Goal: Task Accomplishment & Management: Complete application form

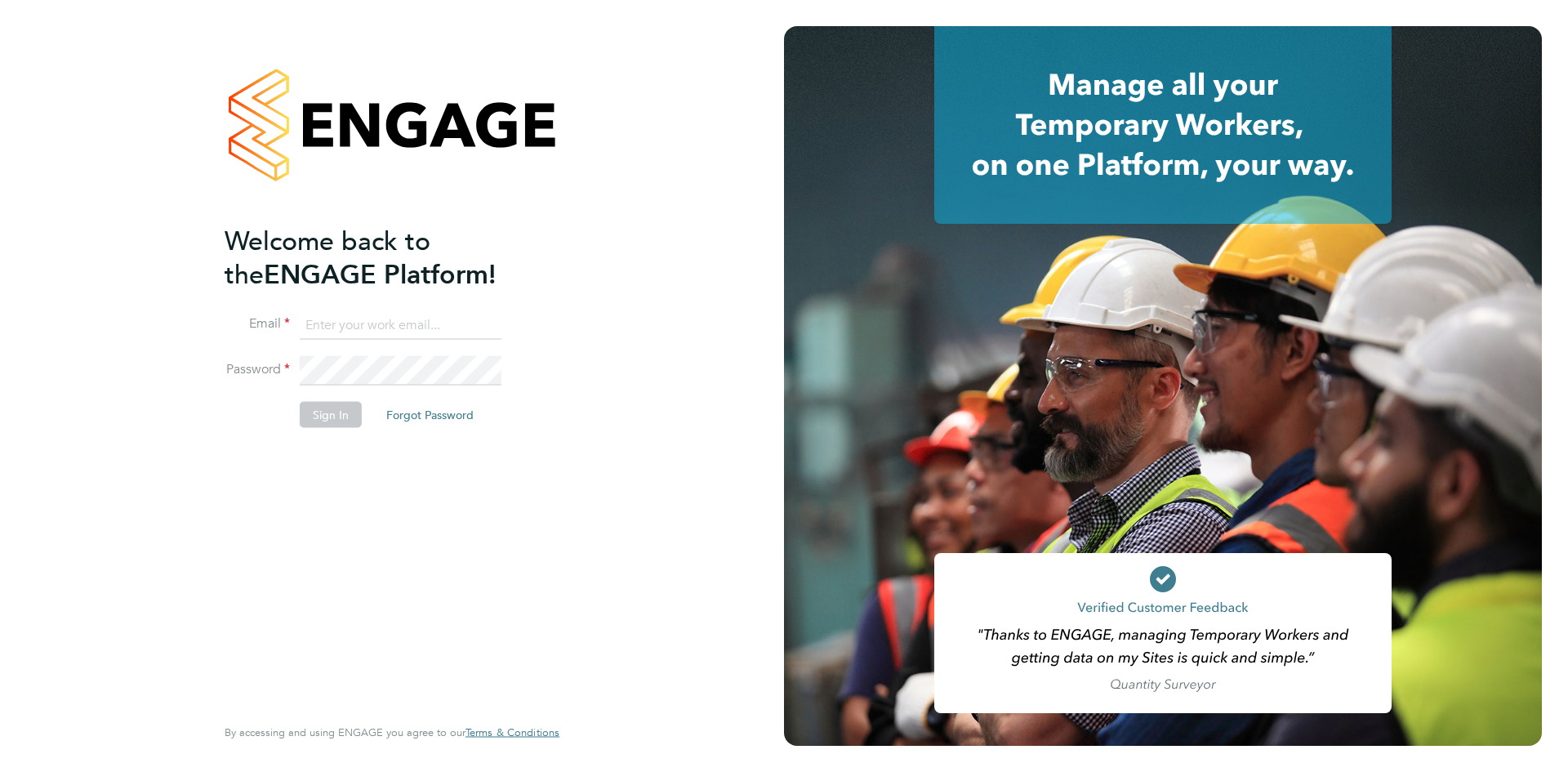
type input "[EMAIL_ADDRESS][DOMAIN_NAME]"
click at [303, 416] on button "Sign In" at bounding box center [330, 414] width 62 height 27
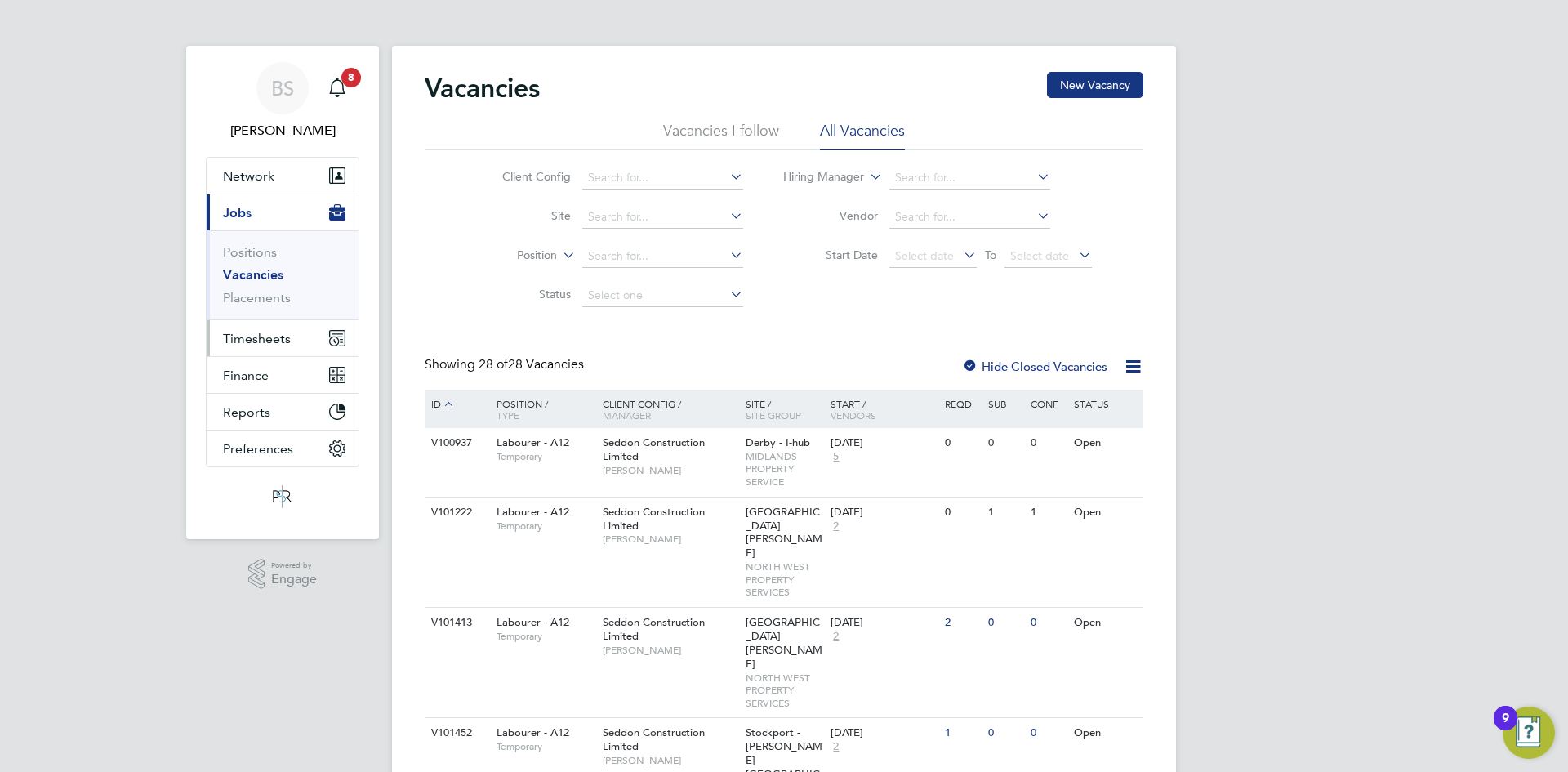
click at [289, 322] on button "Timesheets" at bounding box center [283, 338] width 152 height 36
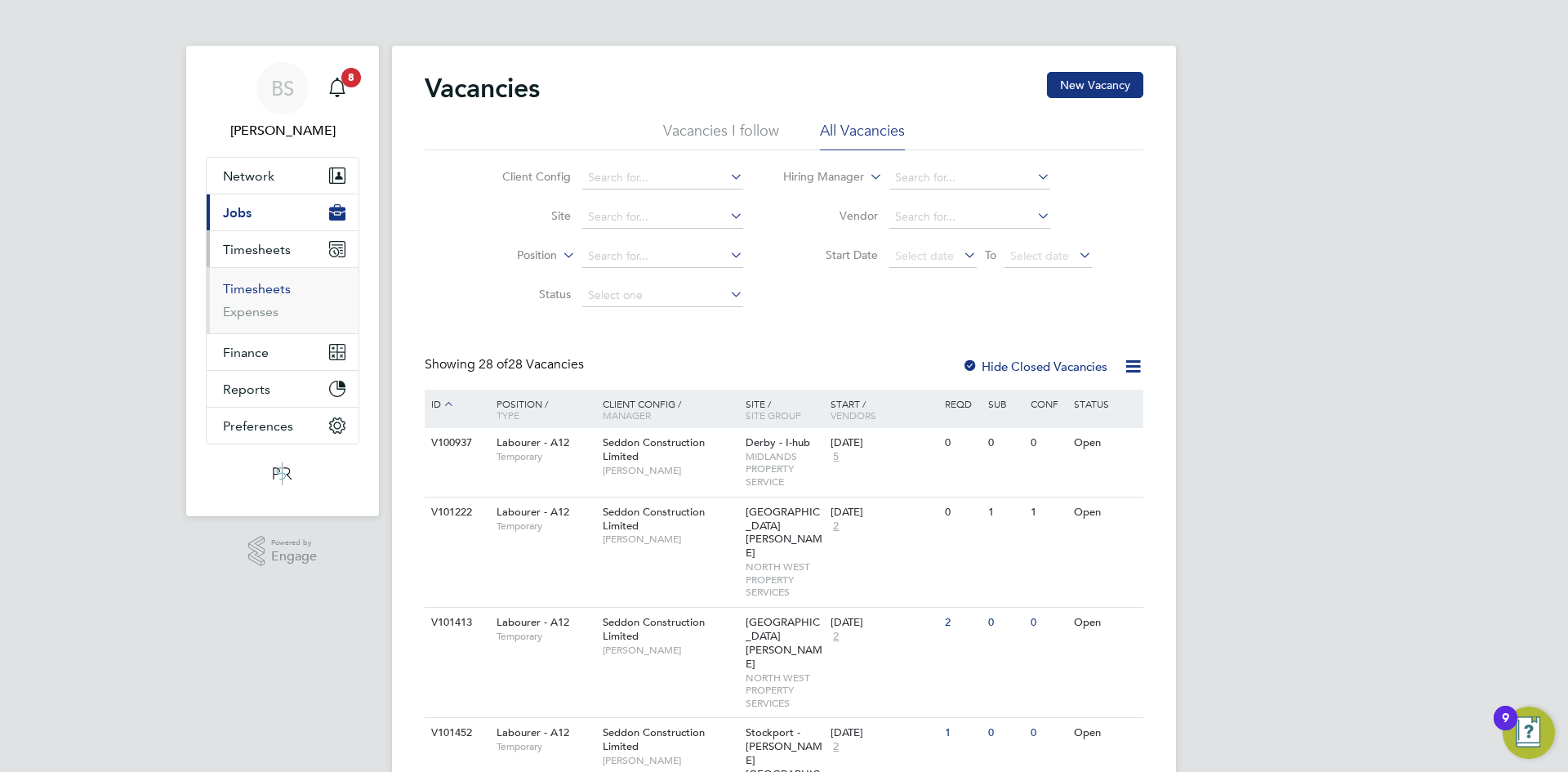
click at [264, 294] on link "Timesheets" at bounding box center [256, 289] width 67 height 15
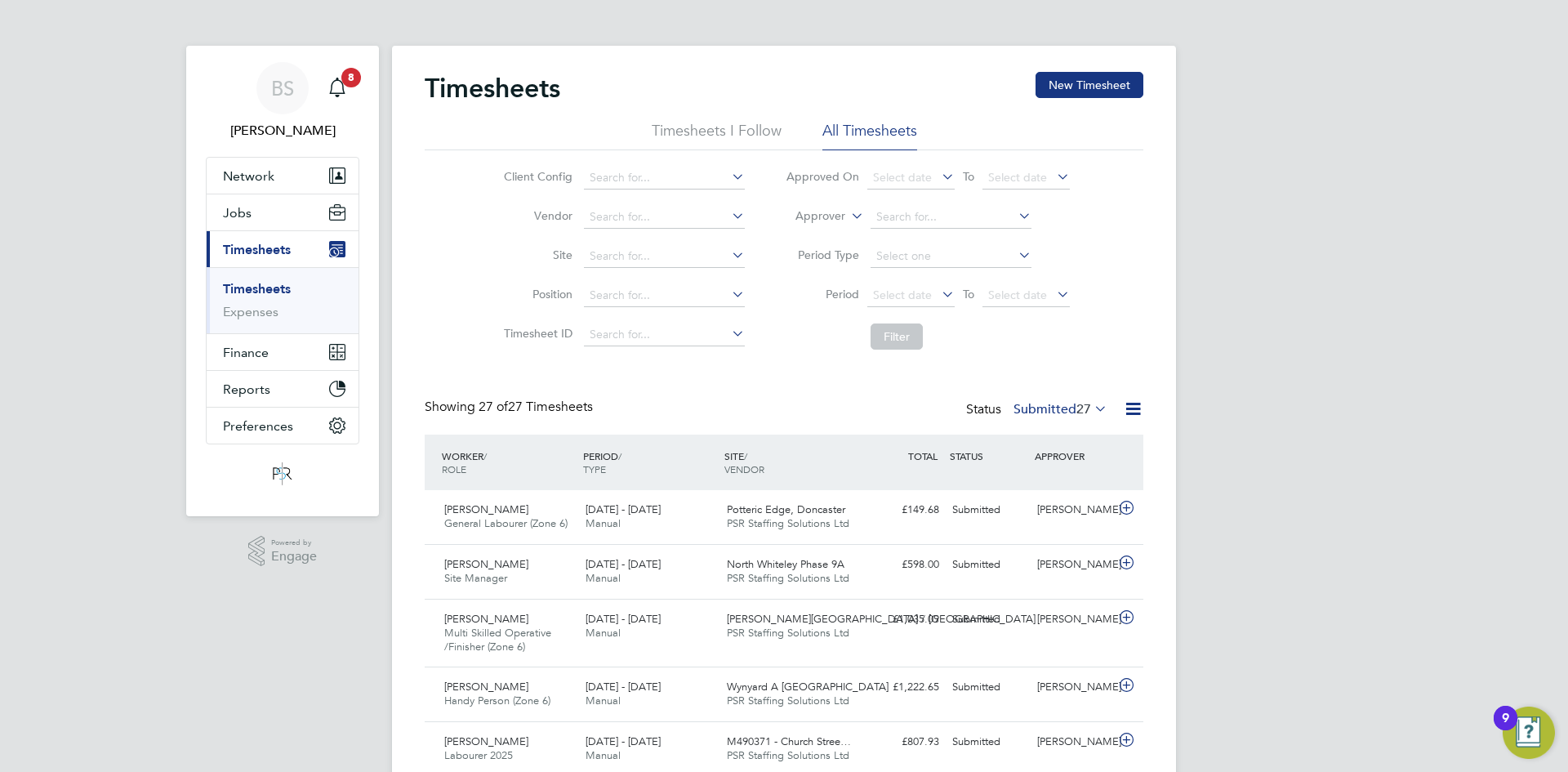
click at [266, 291] on link "Timesheets" at bounding box center [256, 289] width 67 height 15
click at [1085, 85] on button "New Timesheet" at bounding box center [1090, 85] width 108 height 27
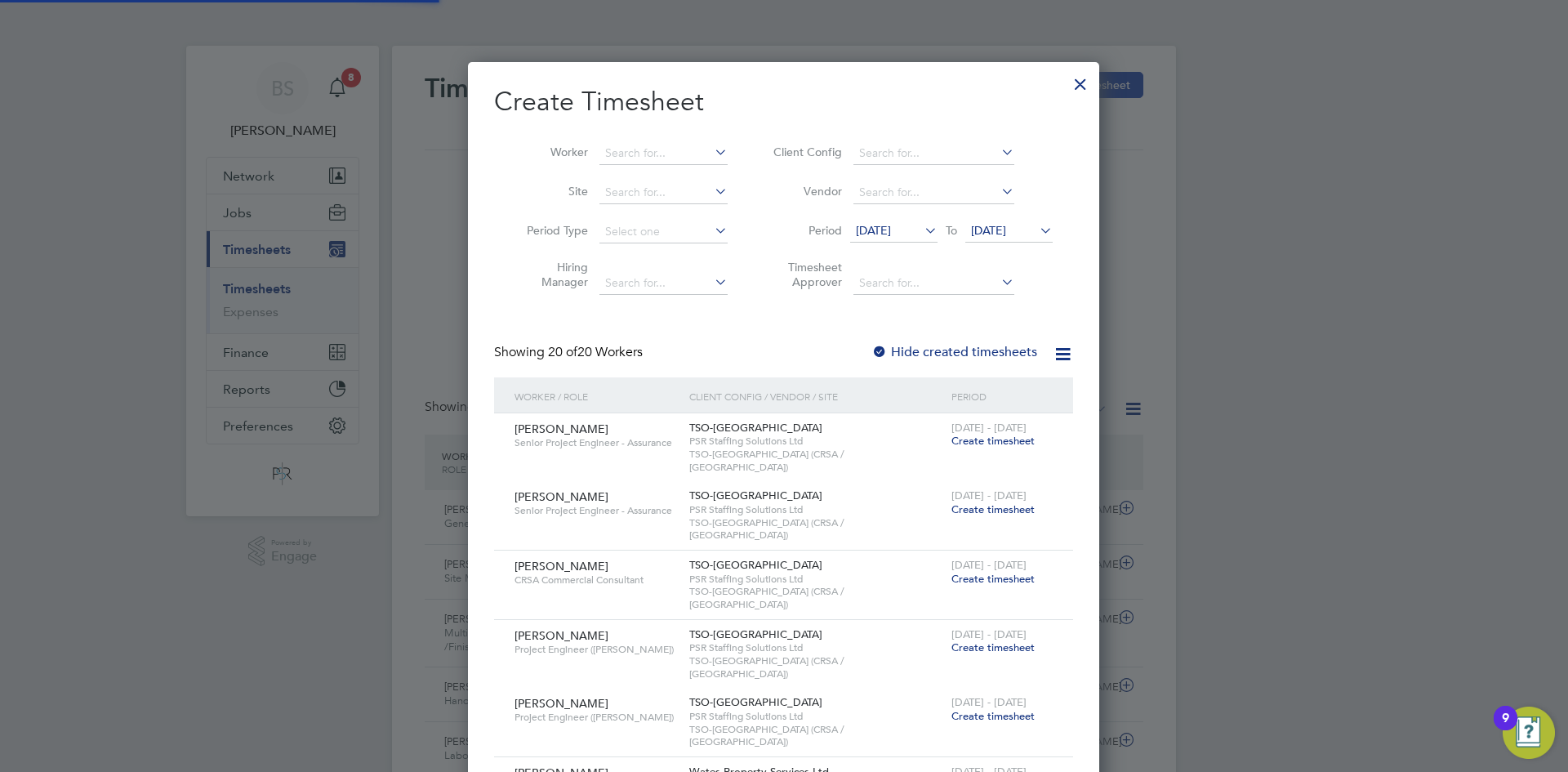
scroll to position [2069, 632]
click at [666, 152] on input at bounding box center [663, 154] width 128 height 23
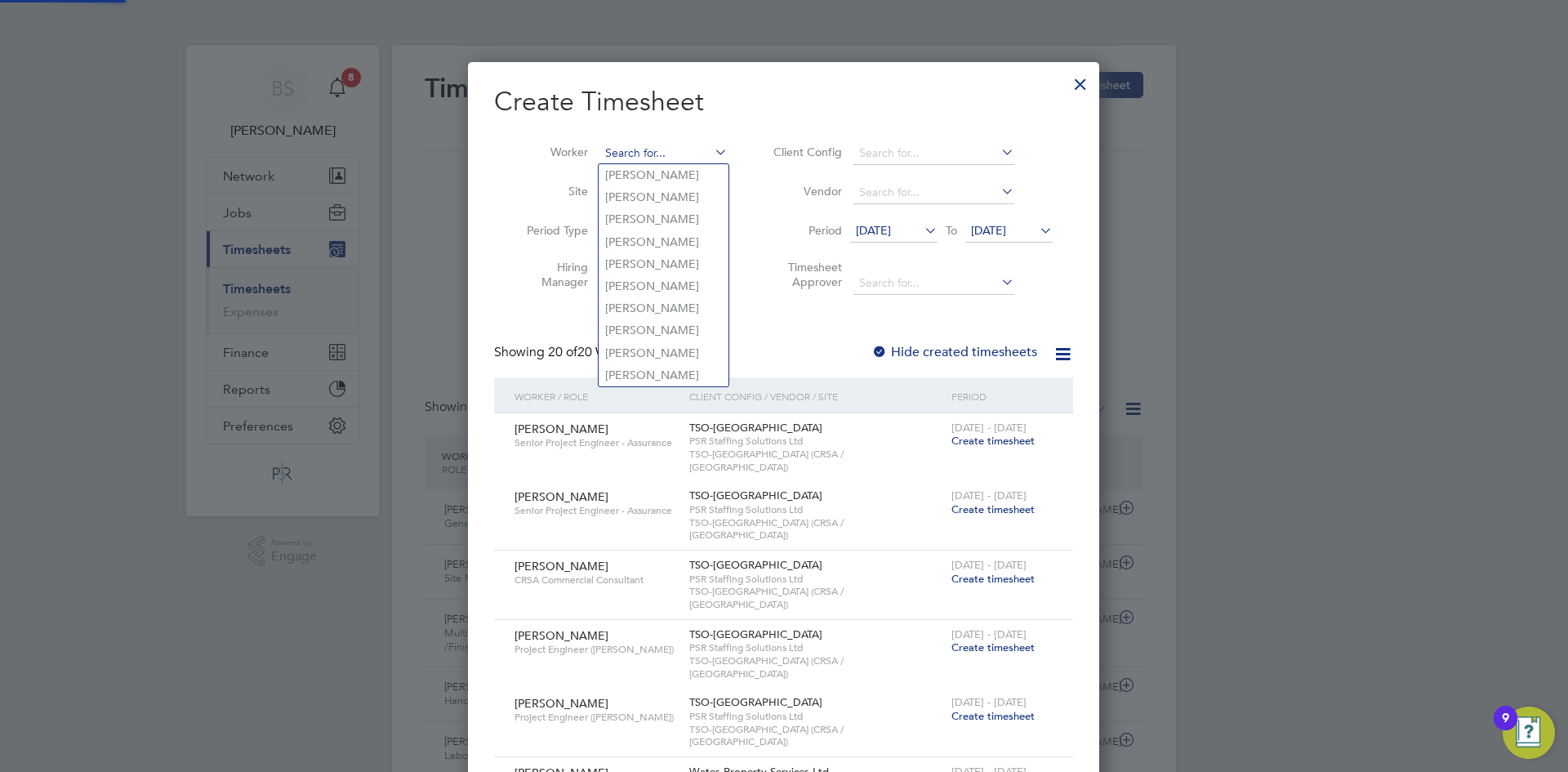
paste input "[PERSON_NAME]"
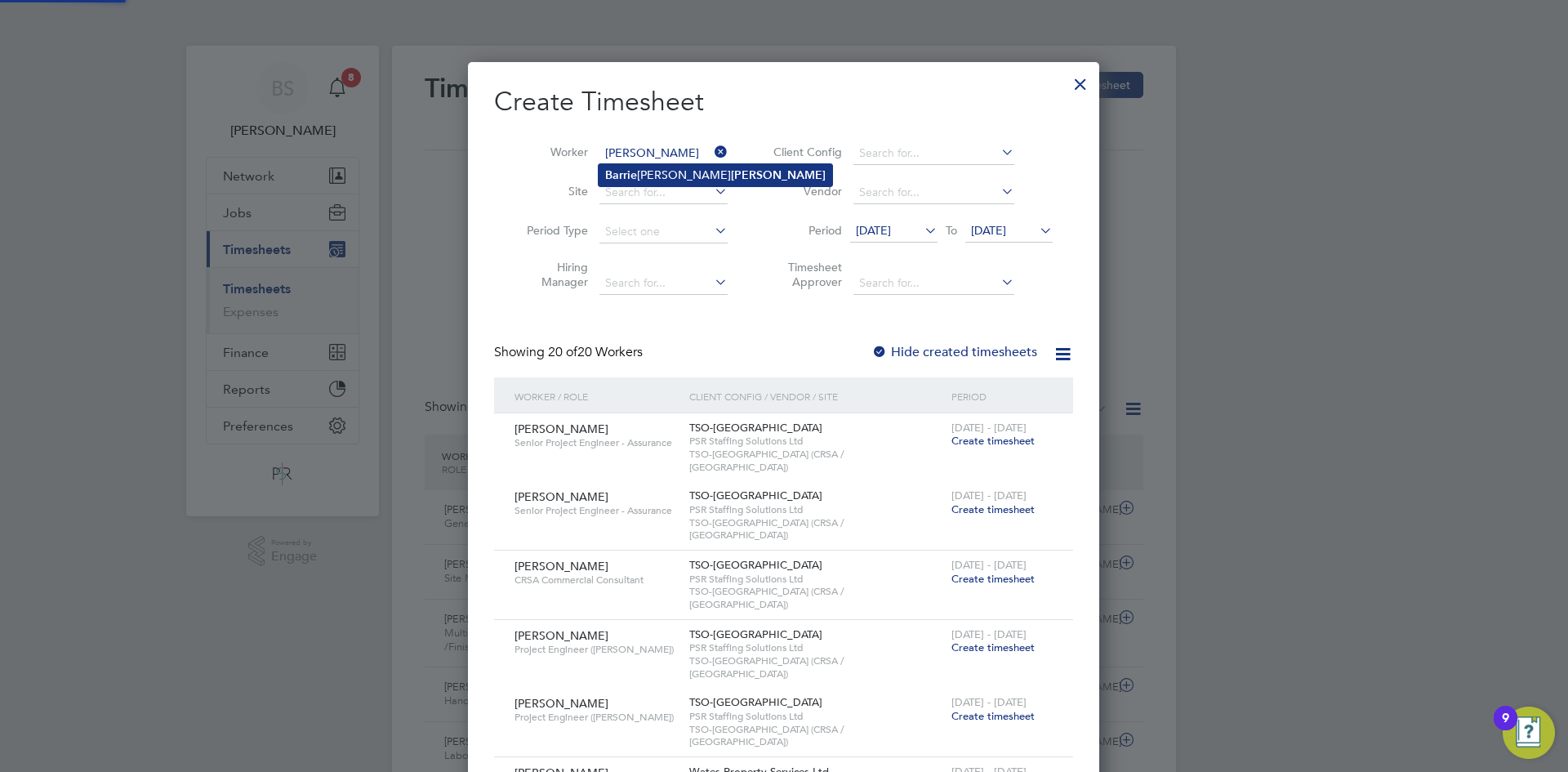
click at [667, 172] on li "[PERSON_NAME]" at bounding box center [716, 175] width 233 height 22
type input "[PERSON_NAME]"
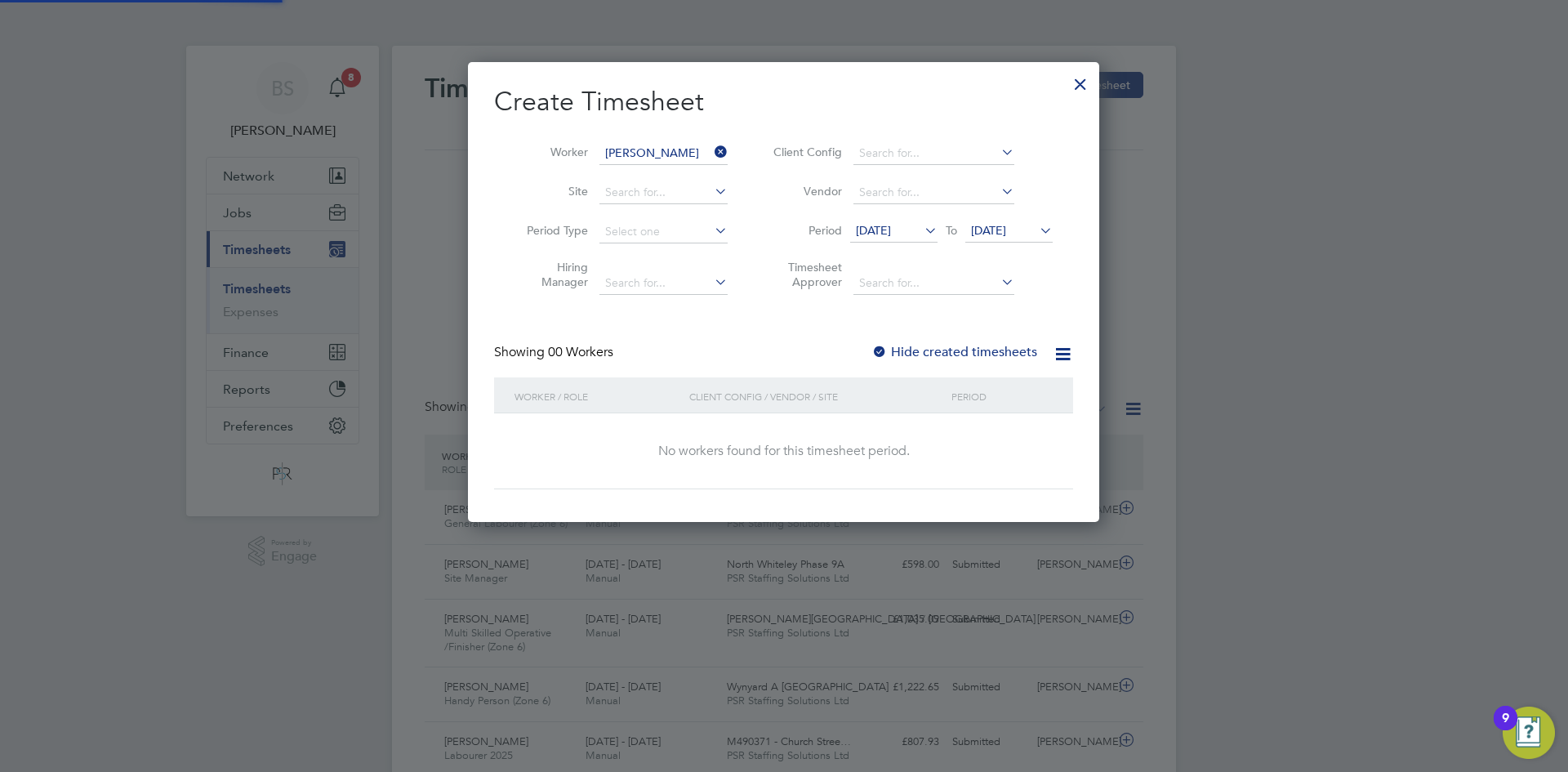
scroll to position [461, 632]
click at [889, 352] on label "Hide created timesheets" at bounding box center [954, 351] width 166 height 16
click at [895, 240] on span "[DATE]" at bounding box center [894, 231] width 87 height 22
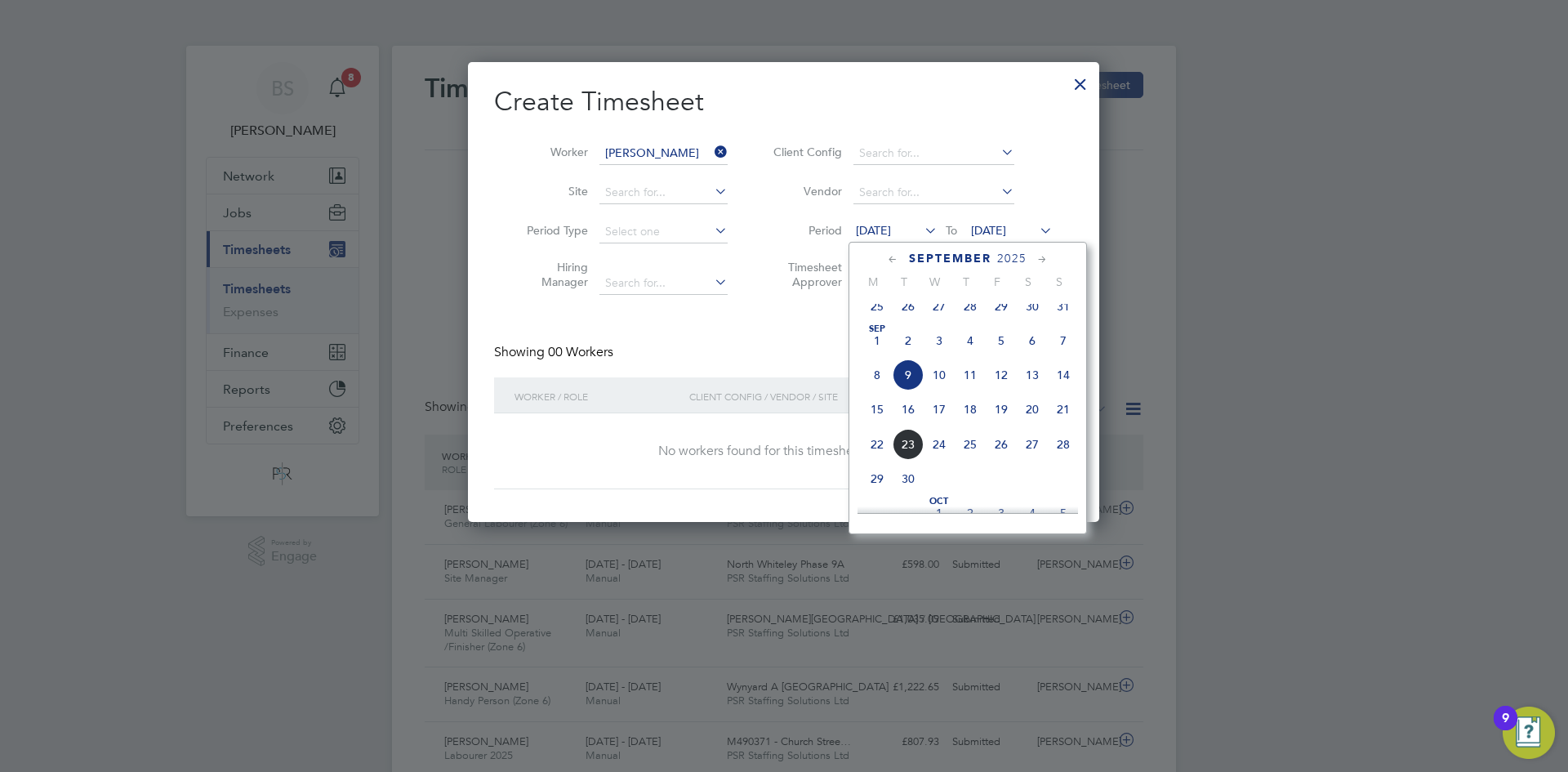
click at [885, 419] on span "15" at bounding box center [877, 409] width 31 height 31
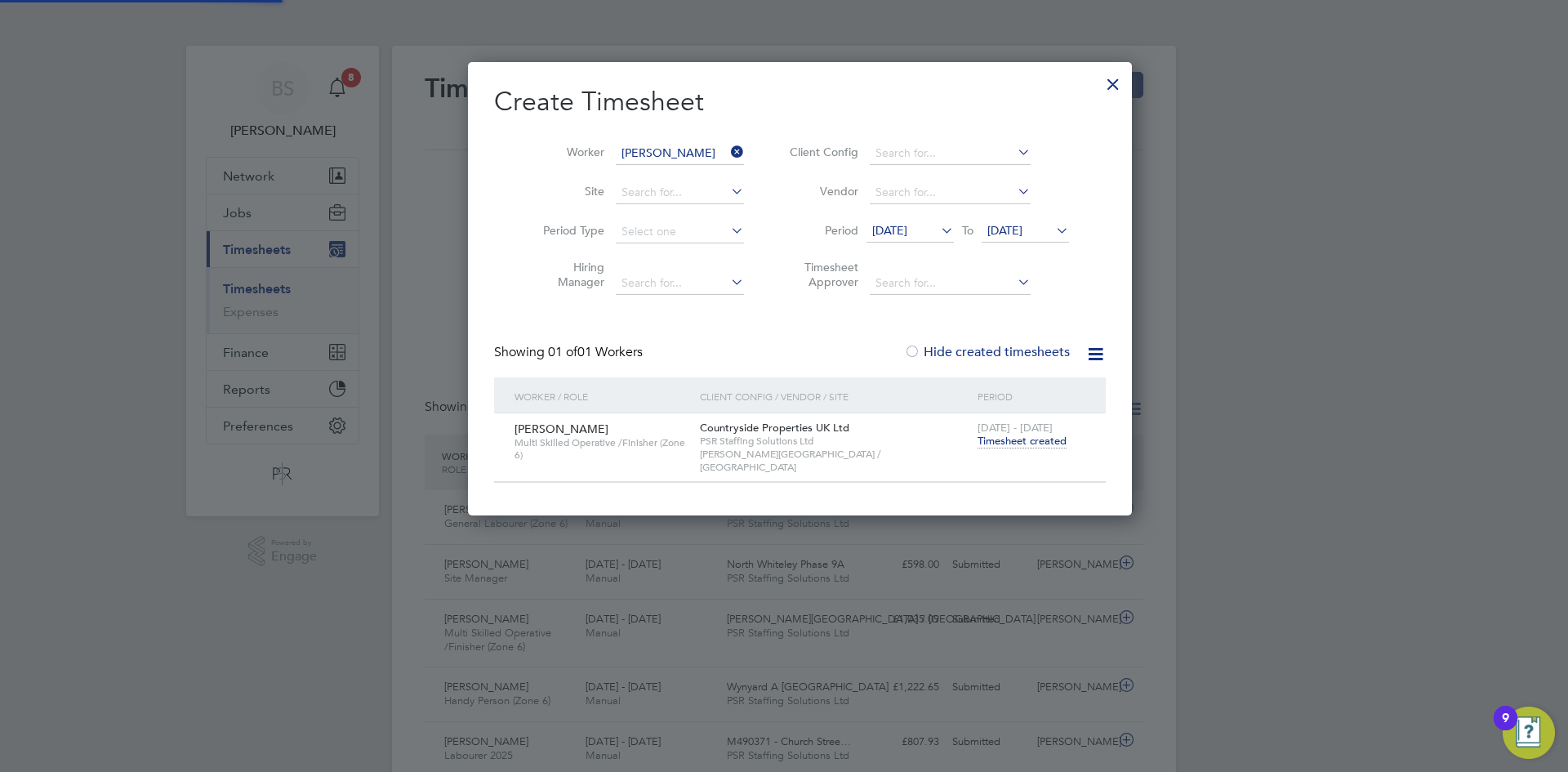
scroll to position [442, 632]
click at [997, 439] on span "Timesheet created" at bounding box center [1022, 441] width 89 height 14
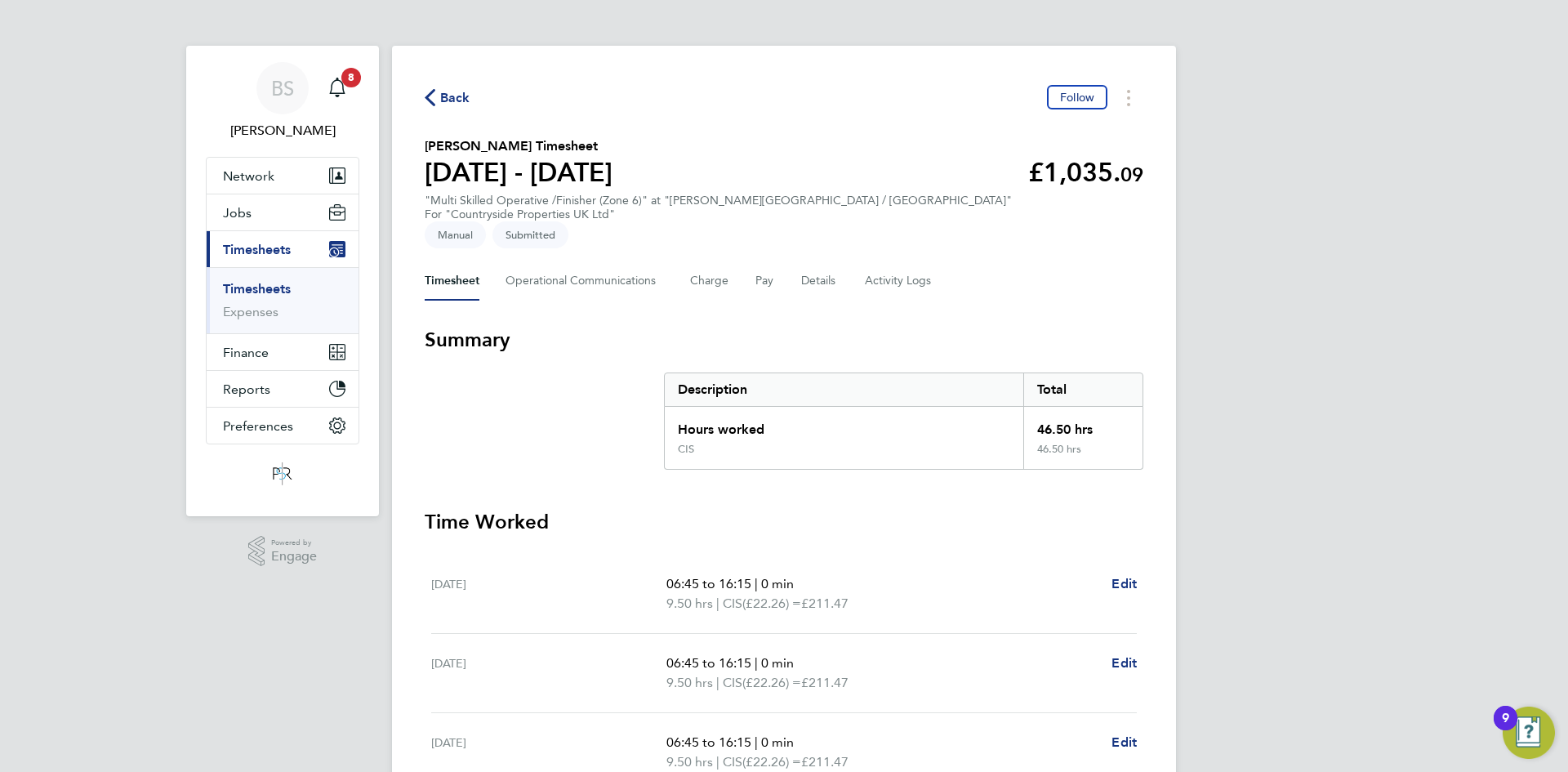
click at [265, 279] on ul "Timesheets Expenses" at bounding box center [283, 300] width 152 height 66
click at [264, 288] on link "Timesheets" at bounding box center [256, 289] width 67 height 15
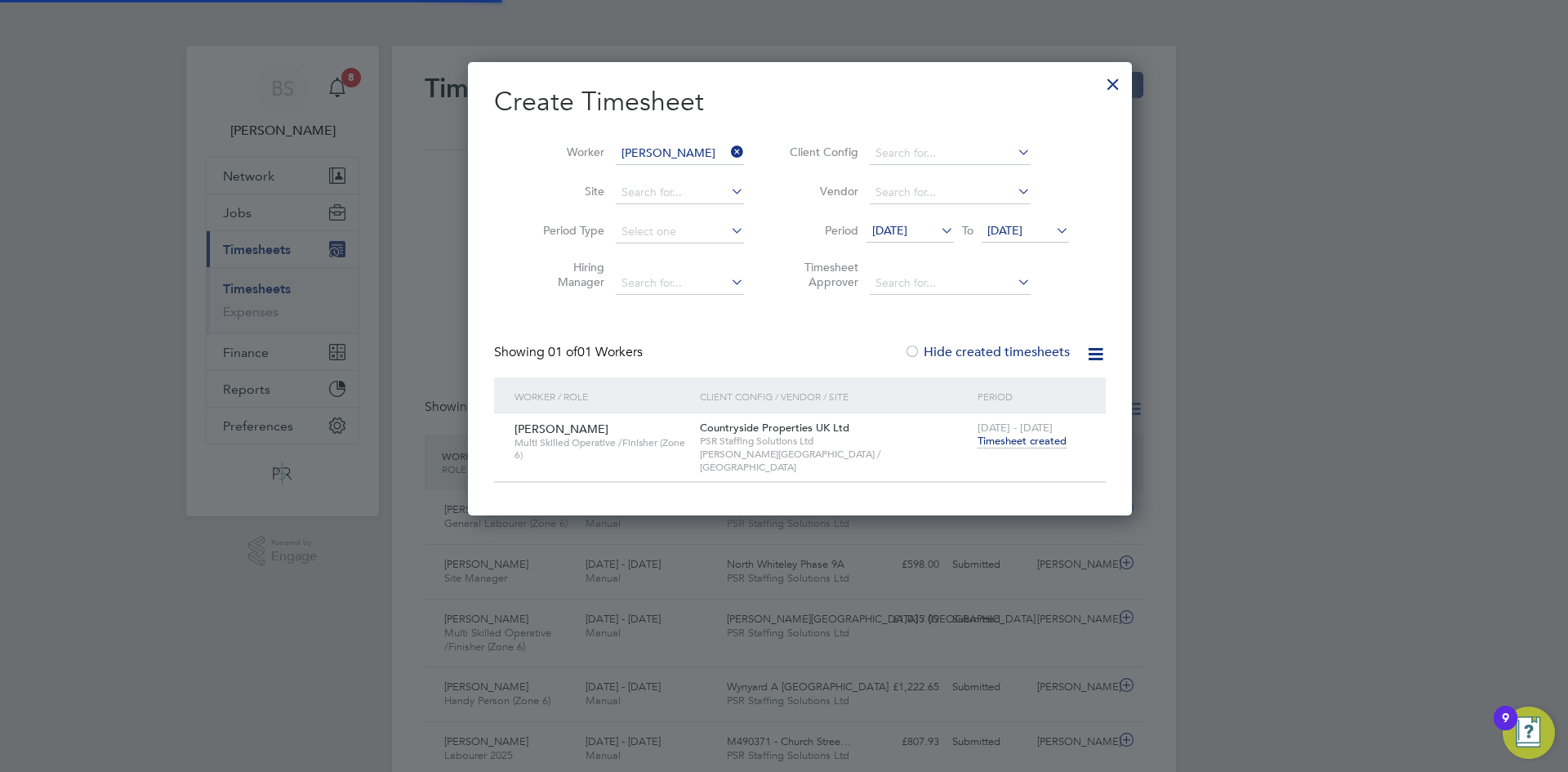
scroll to position [42, 142]
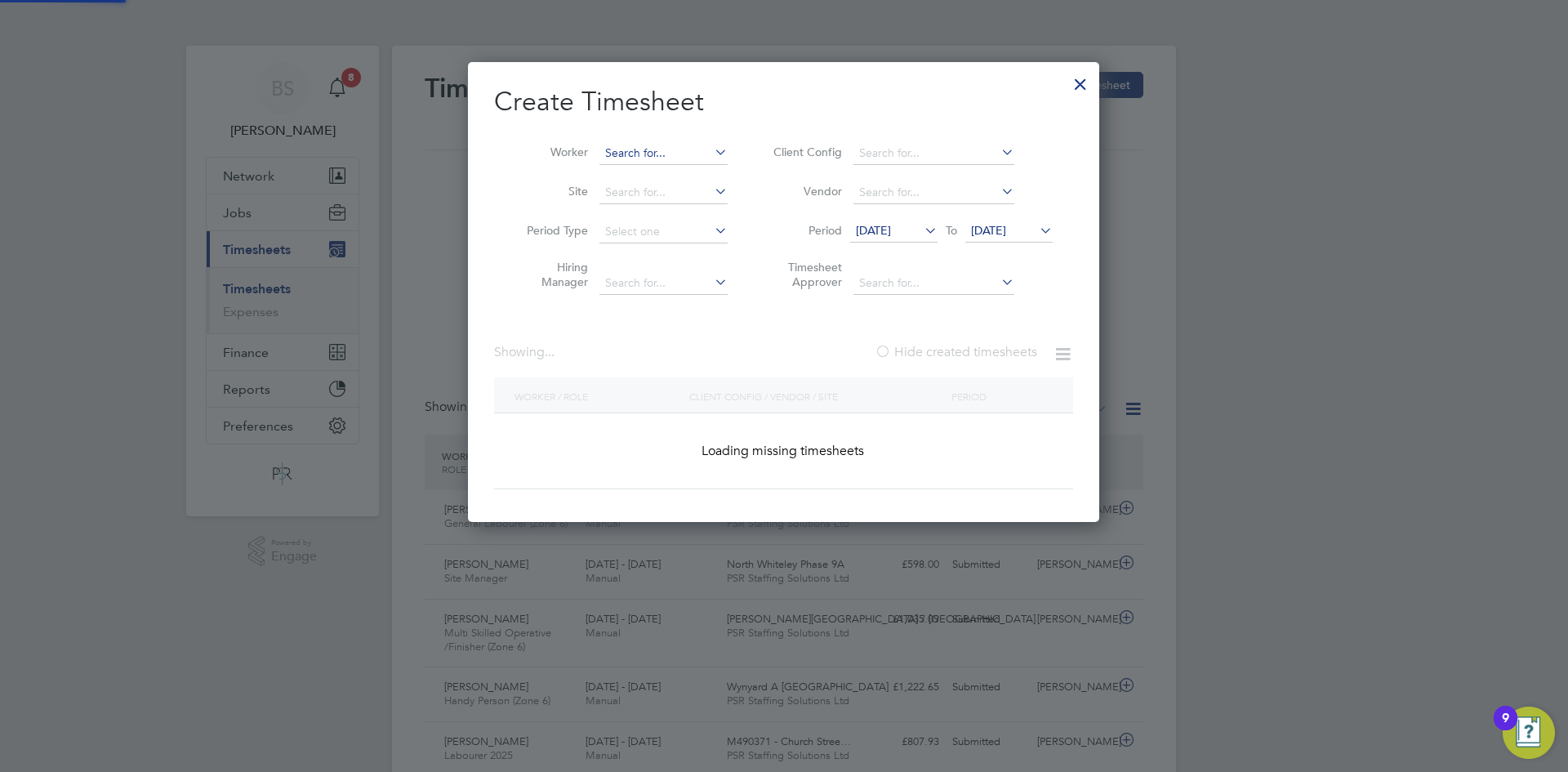
click at [708, 155] on input at bounding box center [663, 154] width 128 height 23
click at [703, 150] on input at bounding box center [663, 154] width 128 height 23
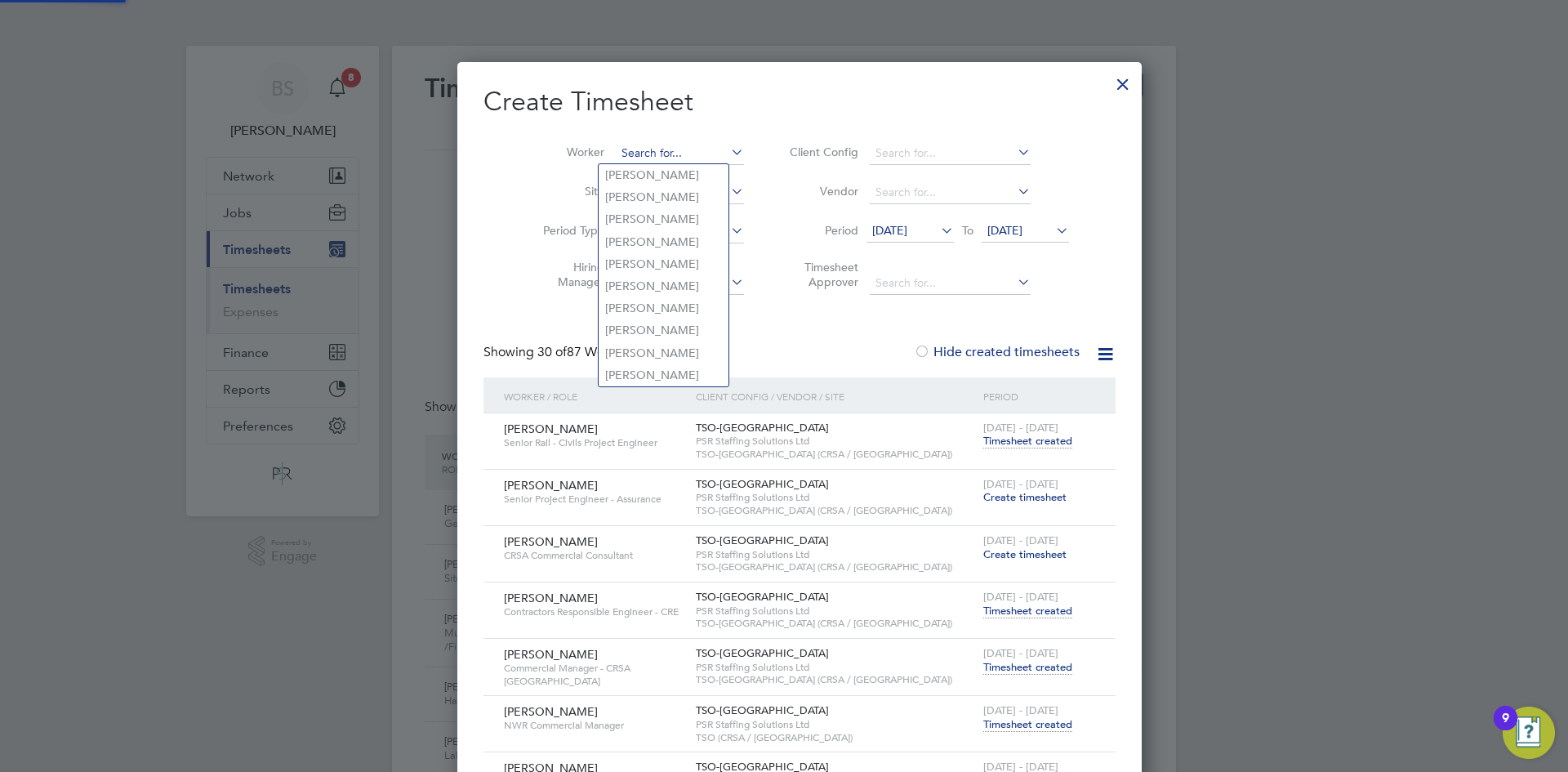
paste input "[PERSON_NAME]"
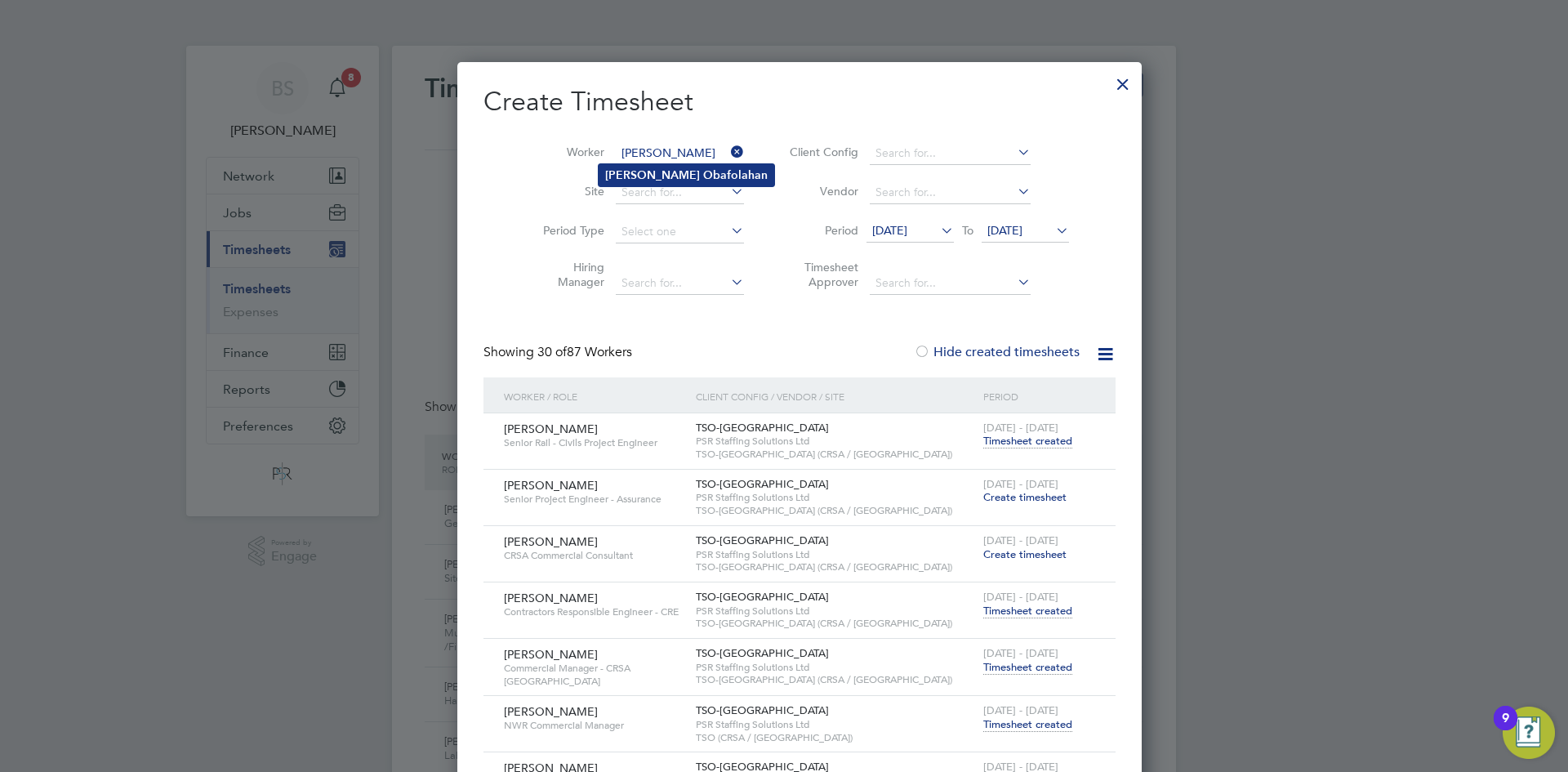
type input "[PERSON_NAME]"
click at [703, 173] on b "Obafolahan" at bounding box center [736, 175] width 65 height 14
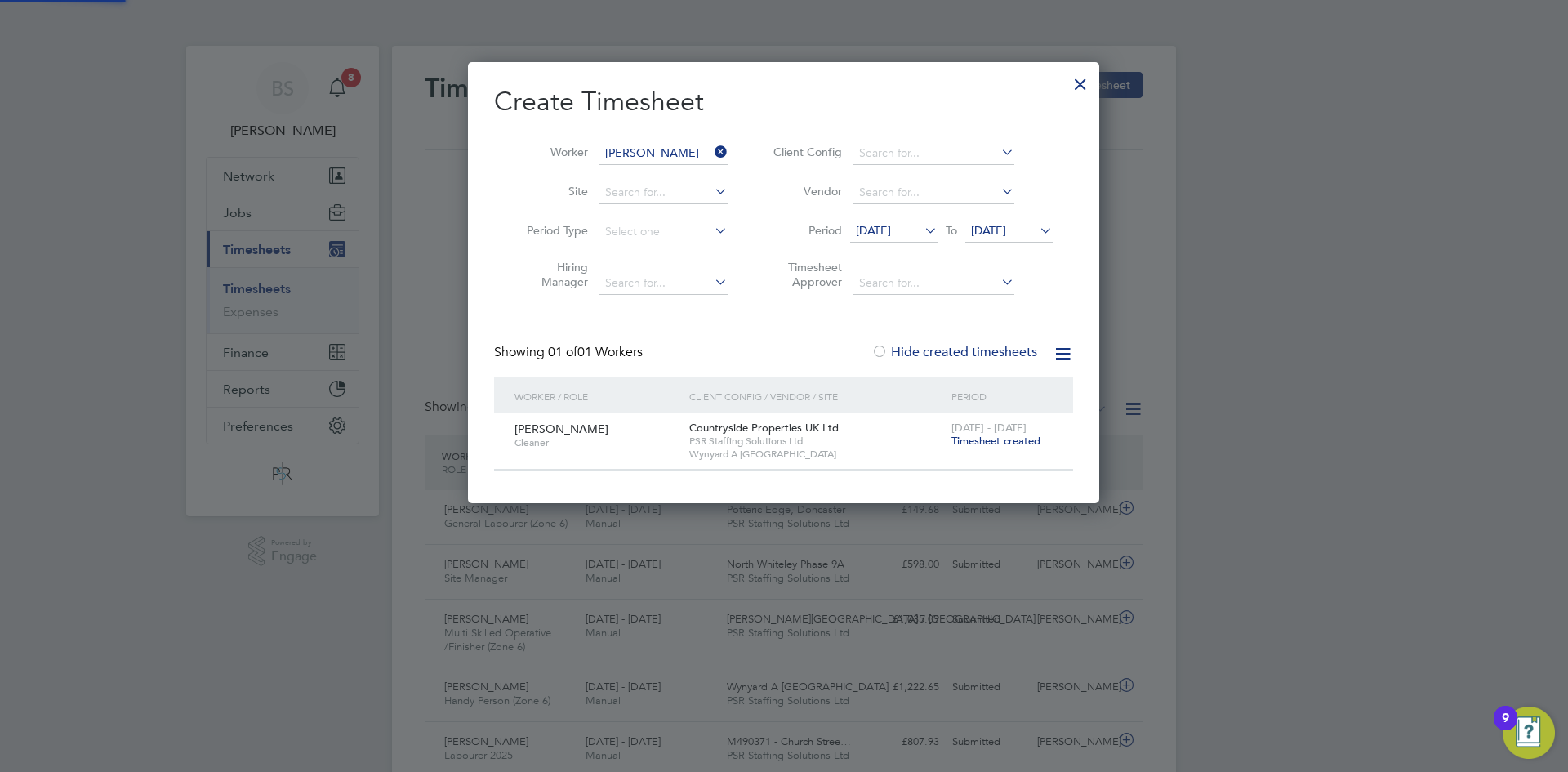
scroll to position [441, 632]
click at [996, 441] on span "Timesheet created" at bounding box center [996, 441] width 89 height 14
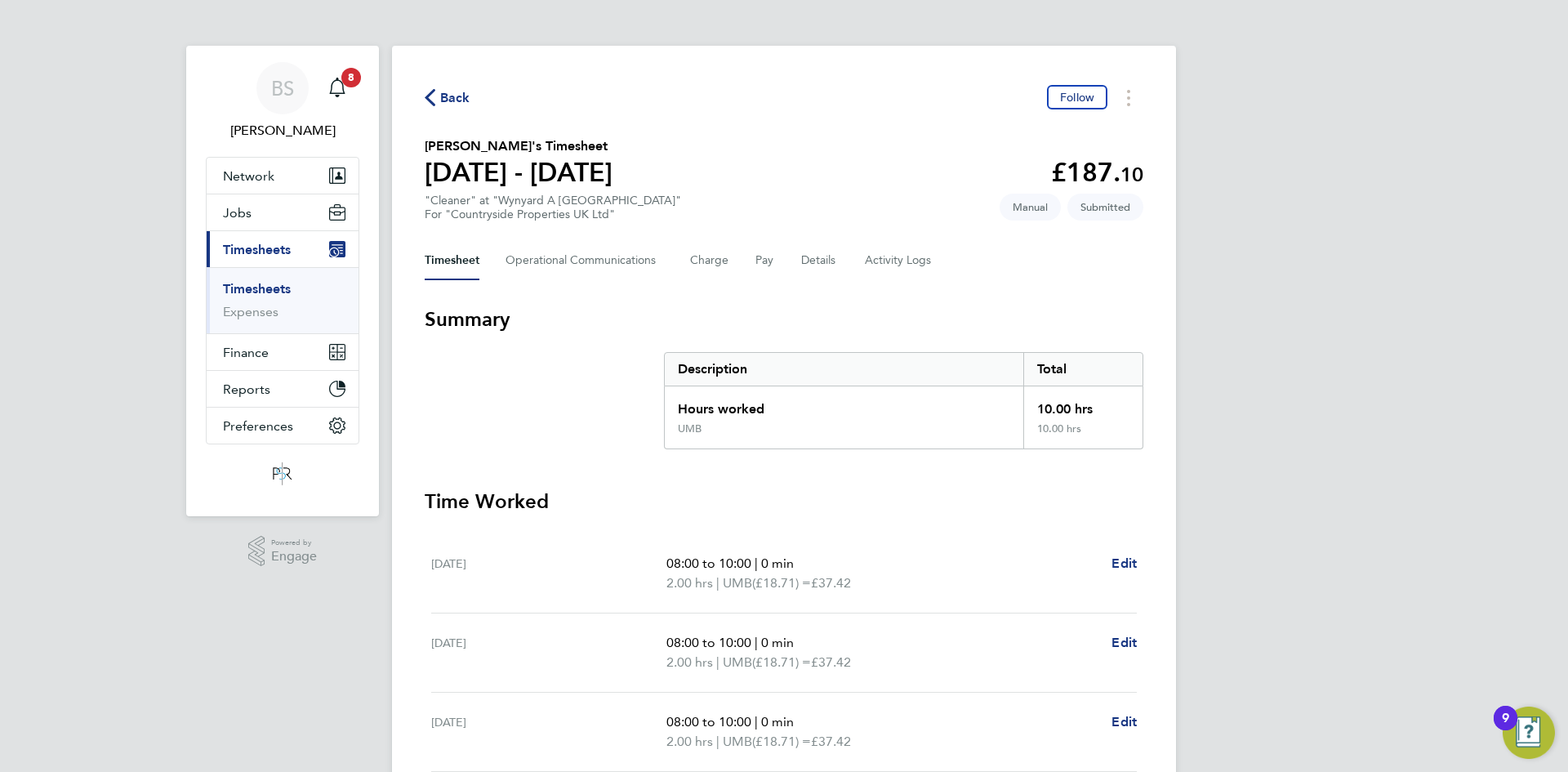
click at [264, 289] on link "Timesheets" at bounding box center [256, 289] width 67 height 15
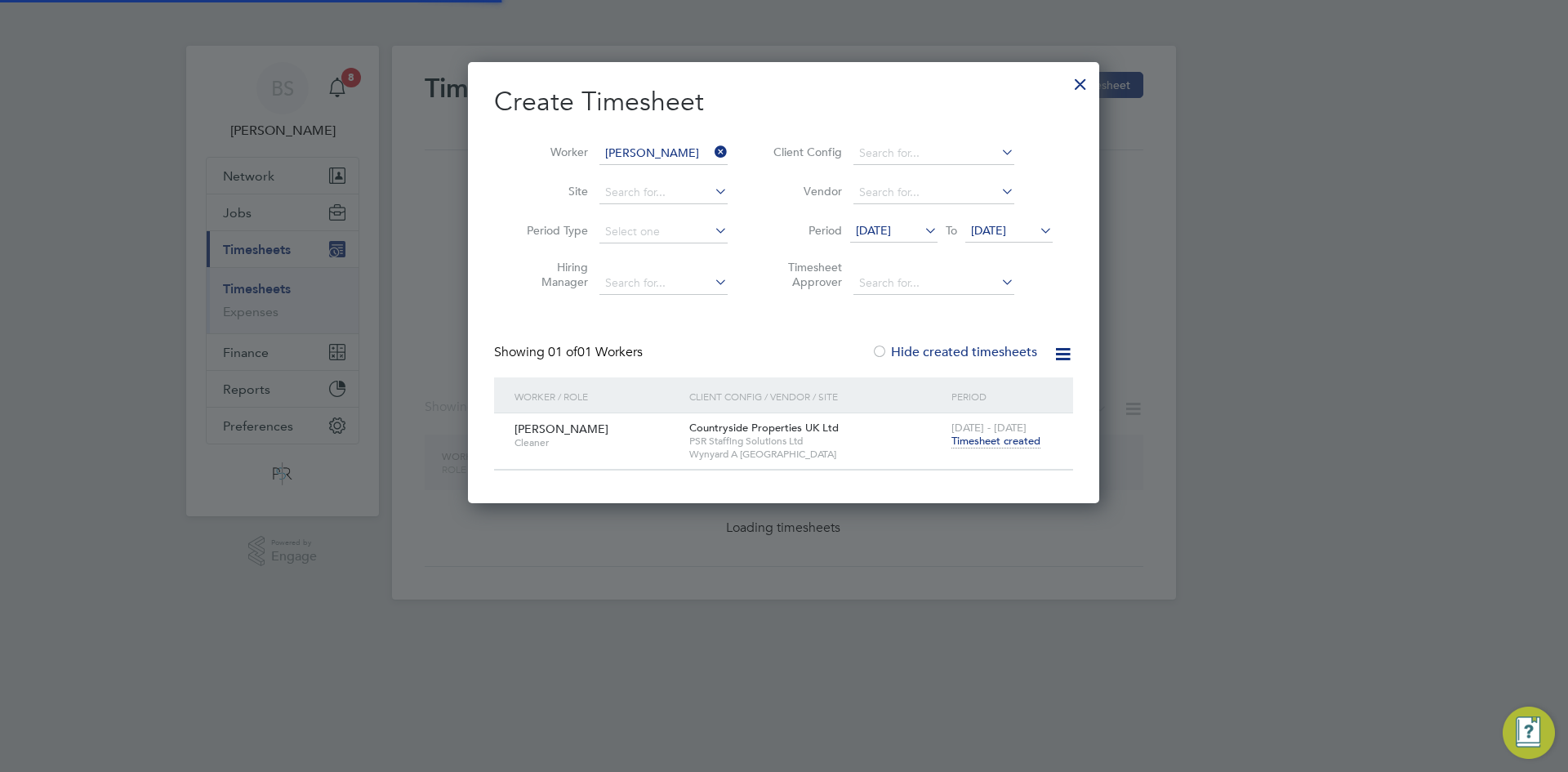
scroll to position [441, 632]
click at [711, 152] on icon at bounding box center [711, 152] width 0 height 23
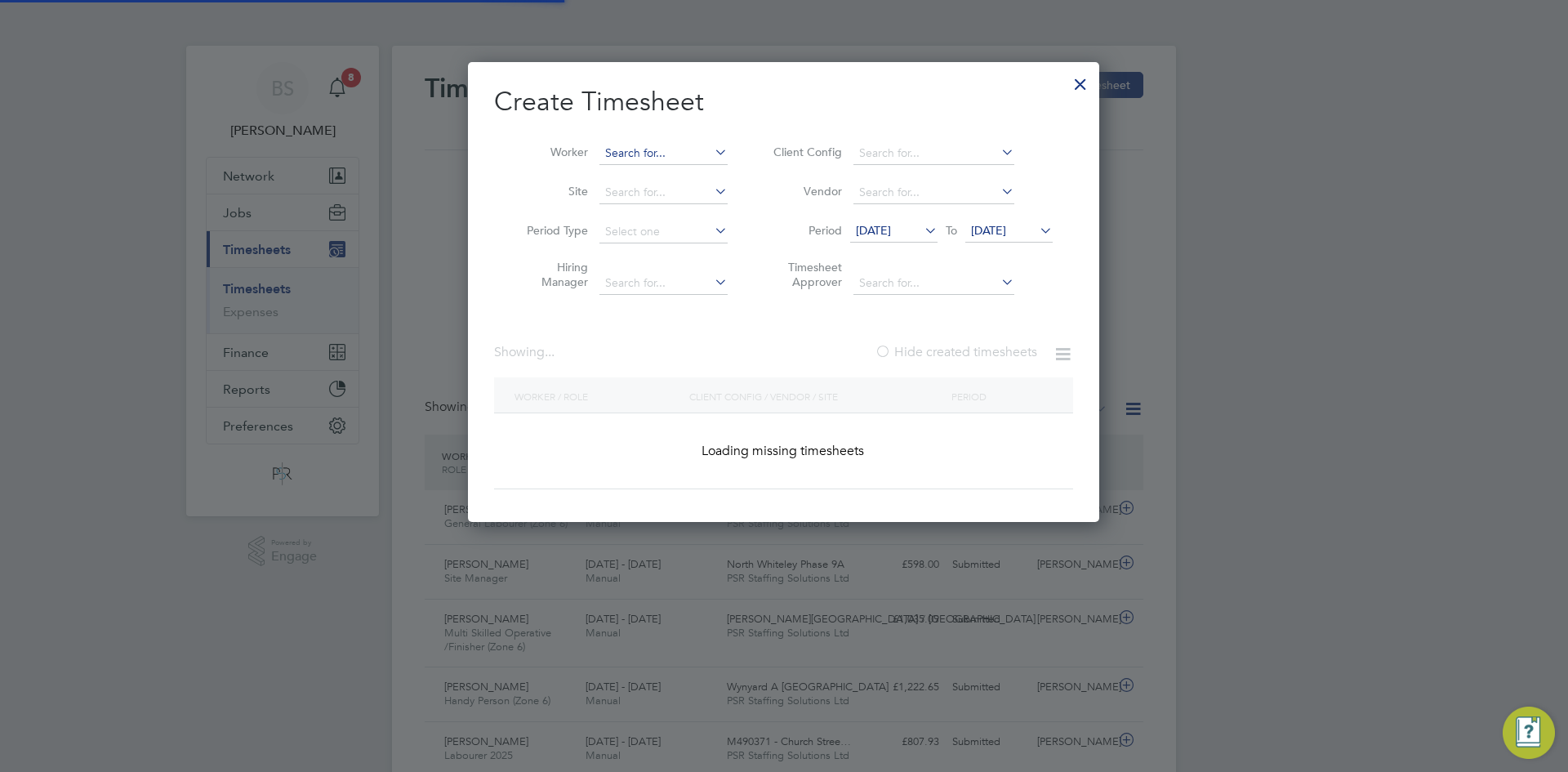
click at [685, 152] on input at bounding box center [663, 154] width 128 height 23
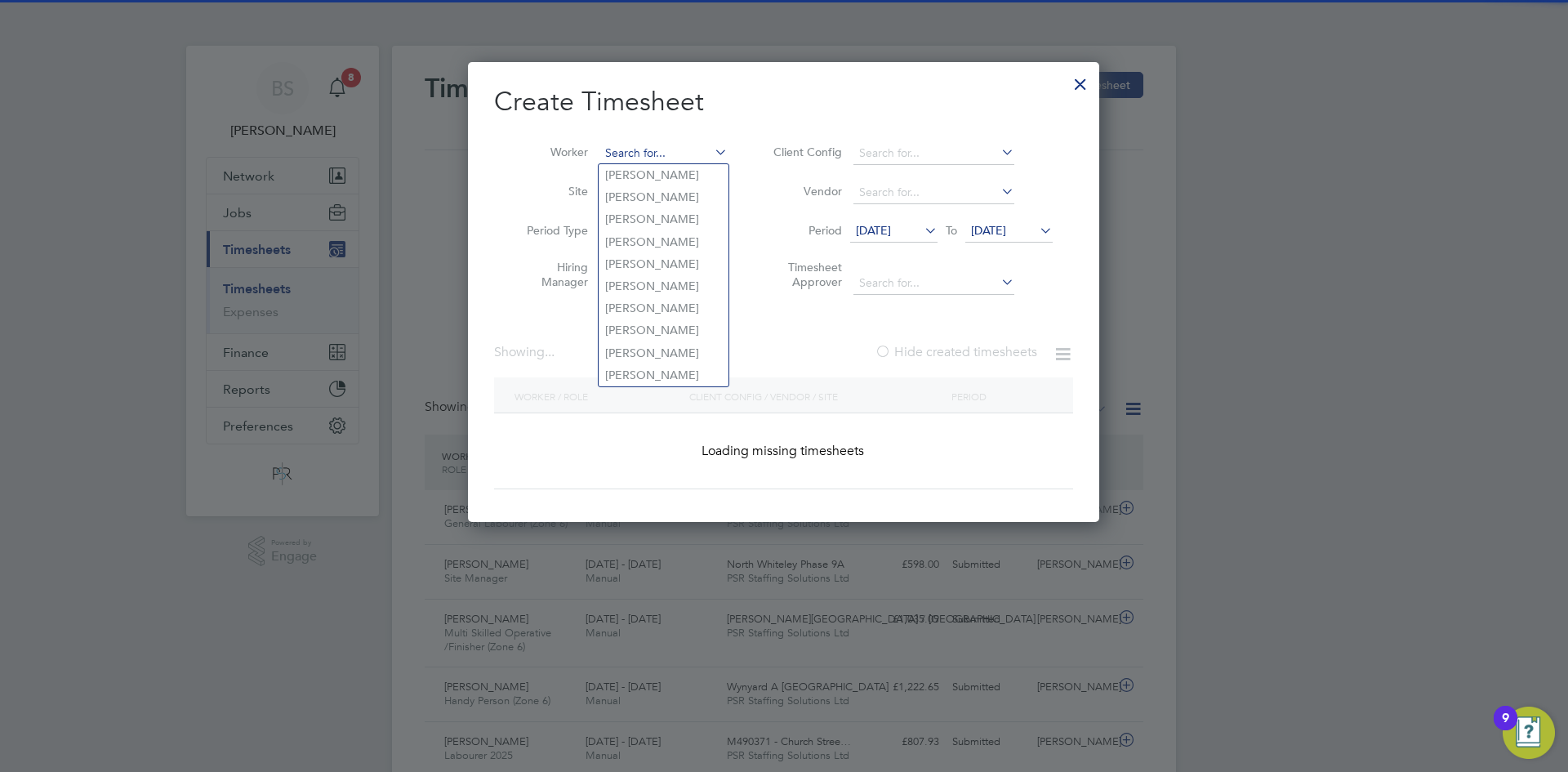
paste input "[PERSON_NAME]"
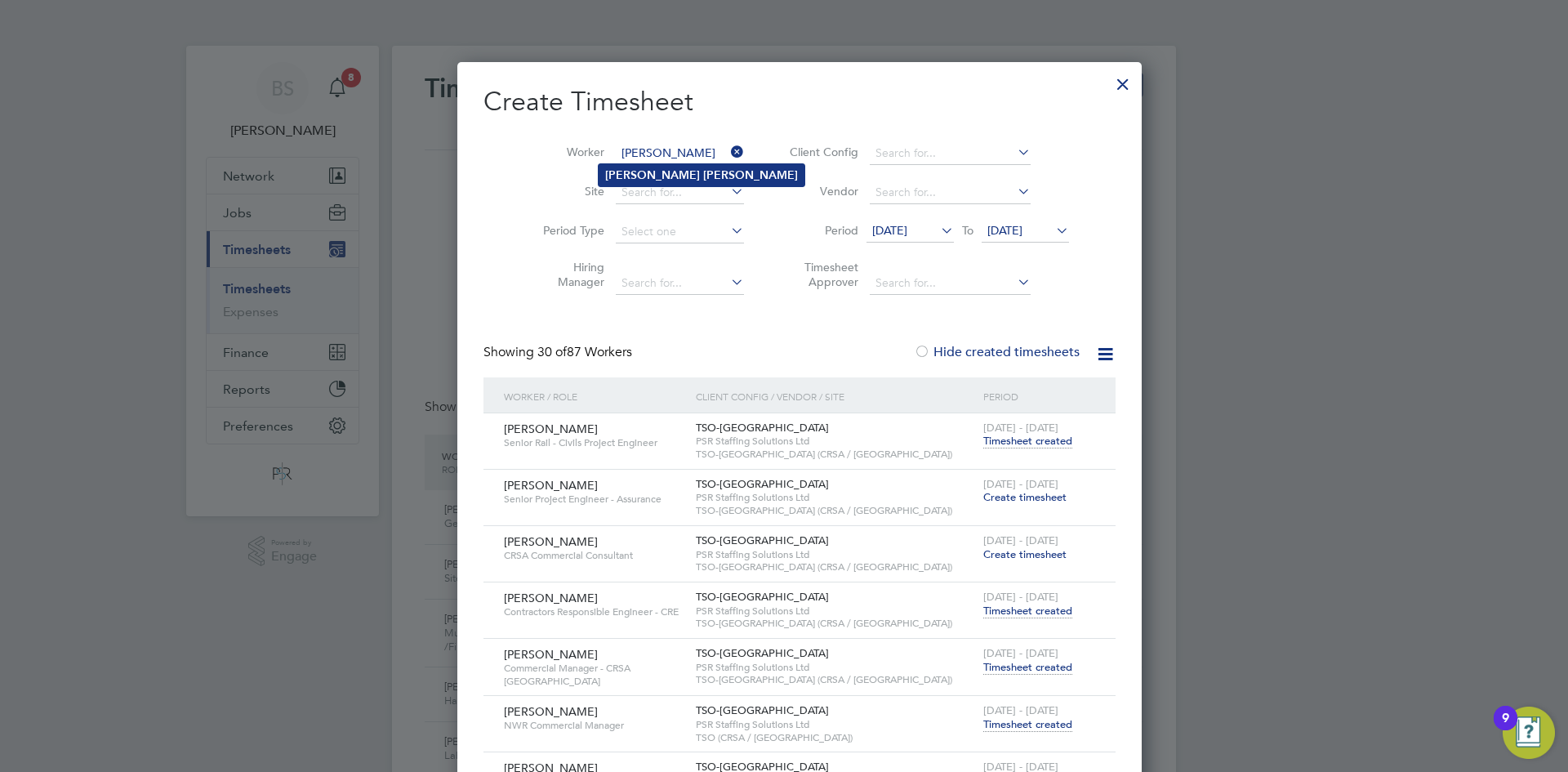
type input "[PERSON_NAME]"
click at [703, 173] on b "[PERSON_NAME]" at bounding box center [751, 175] width 95 height 14
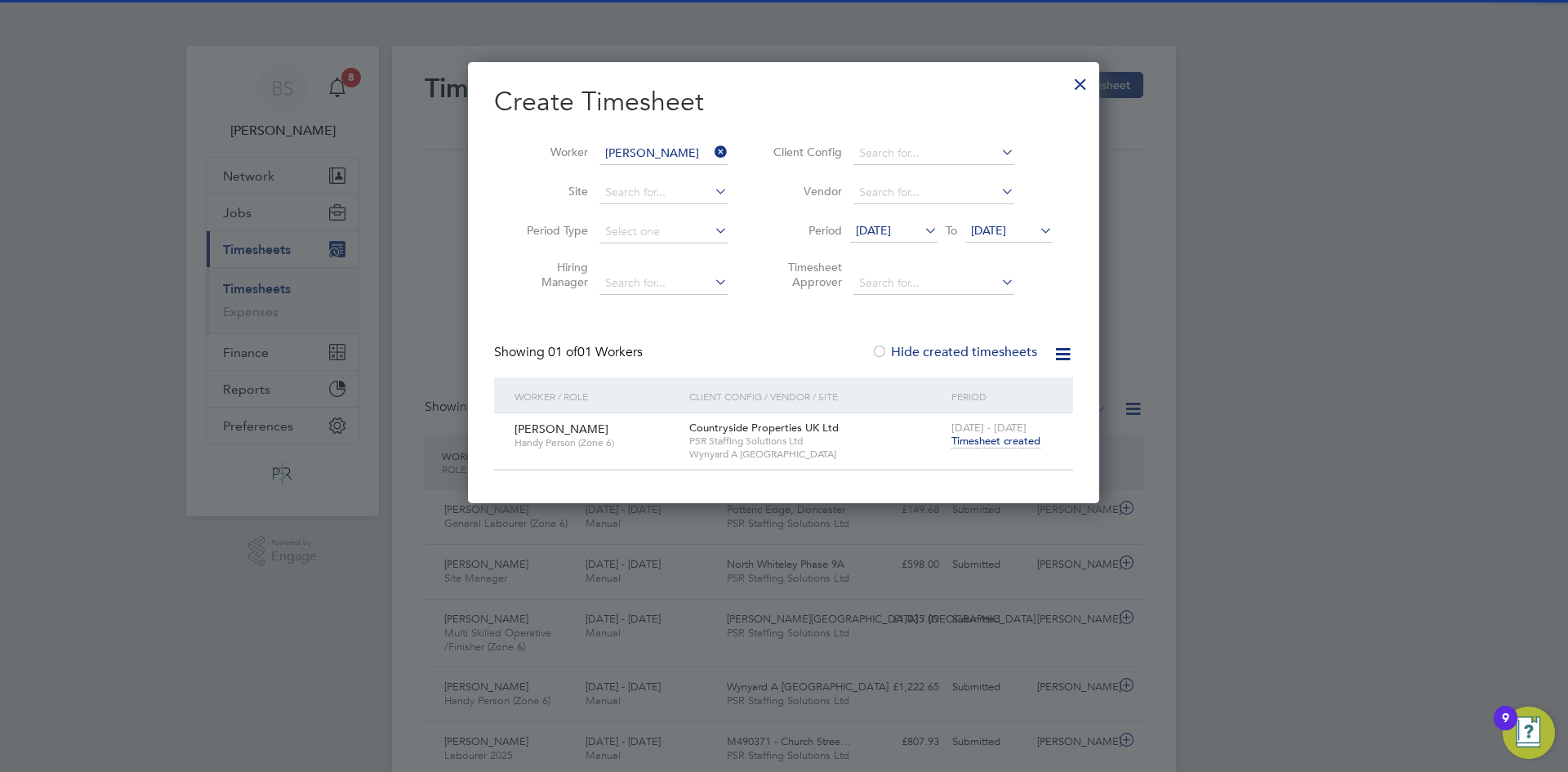
click at [1005, 442] on span "Timesheet created" at bounding box center [996, 441] width 89 height 14
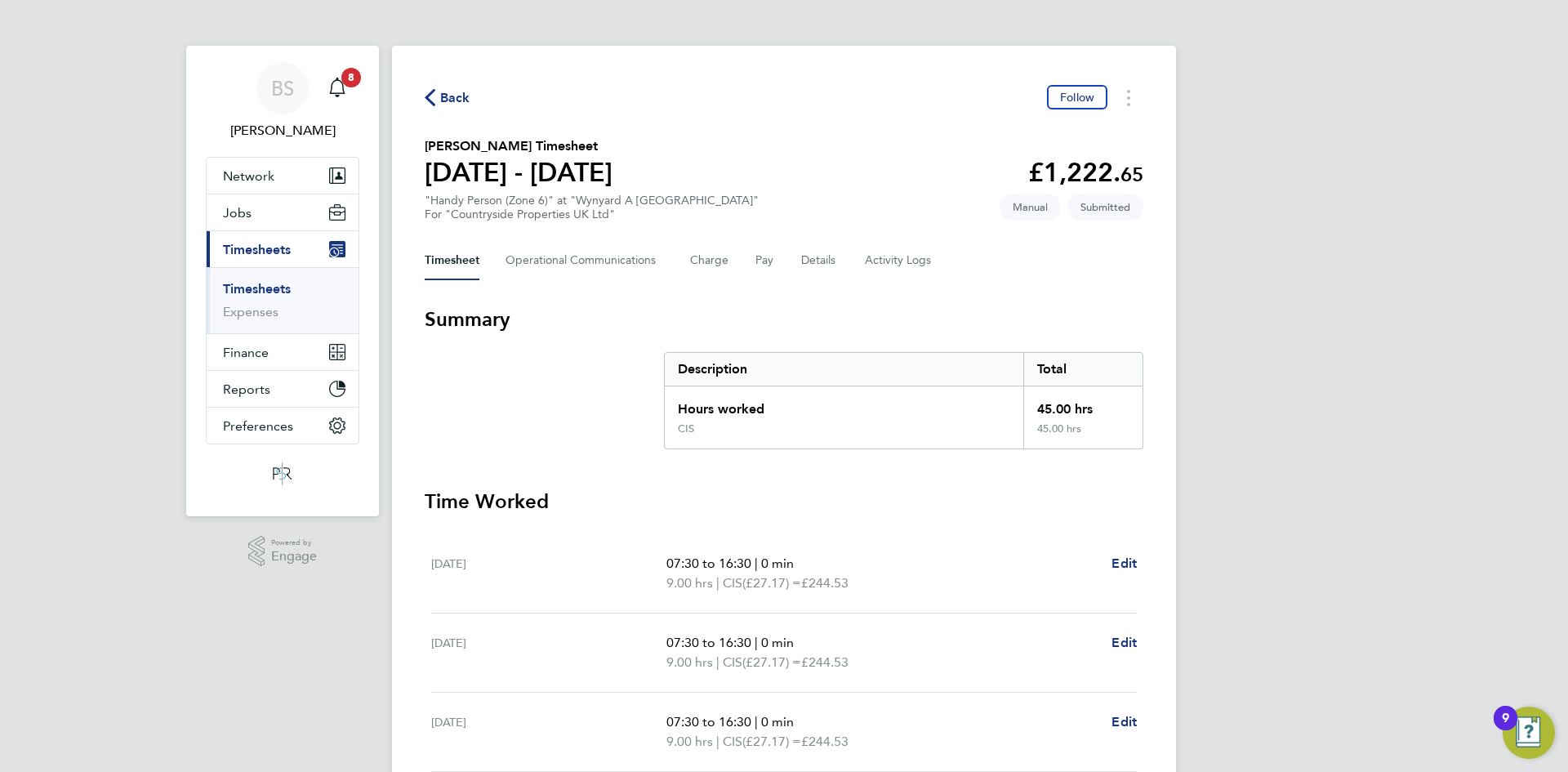
click at [275, 284] on link "Timesheets" at bounding box center [256, 289] width 67 height 15
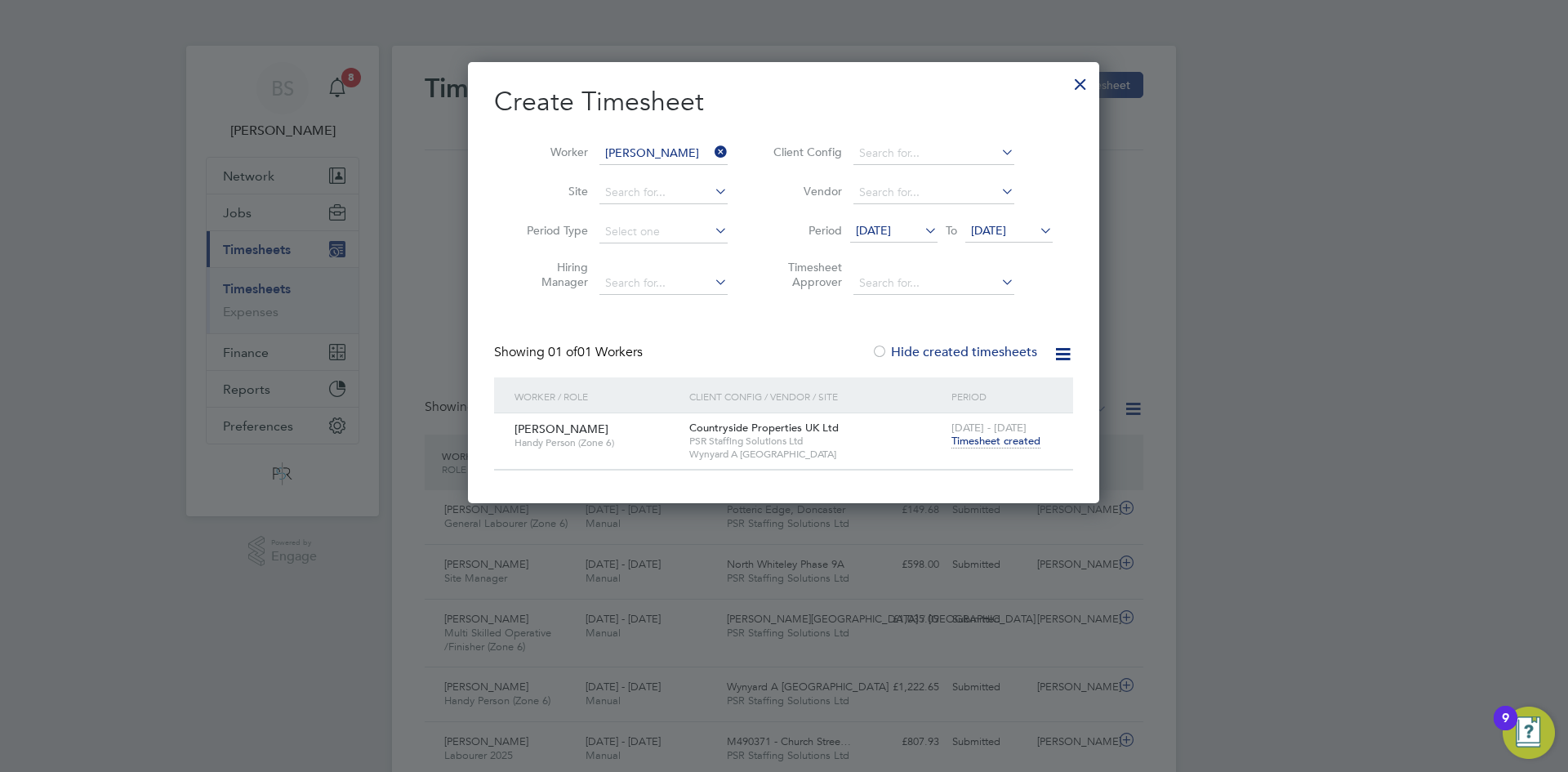
click at [696, 141] on li "Worker [PERSON_NAME]" at bounding box center [621, 153] width 254 height 39
drag, startPoint x: 724, startPoint y: 155, endPoint x: 708, endPoint y: 146, distance: 18.4
click at [711, 152] on icon at bounding box center [711, 152] width 0 height 23
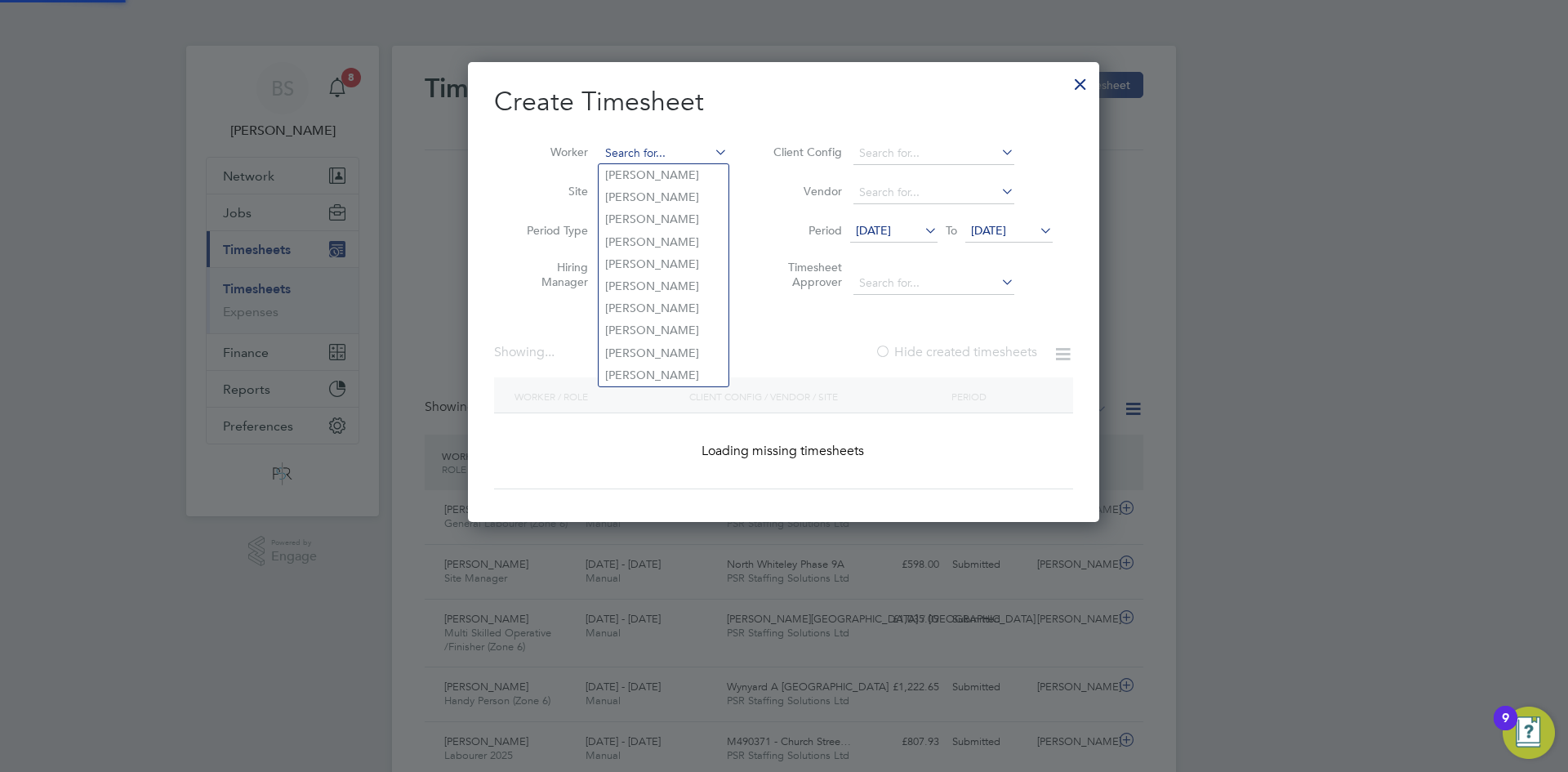
click at [707, 146] on input at bounding box center [663, 154] width 128 height 23
paste input "[PERSON_NAME]"
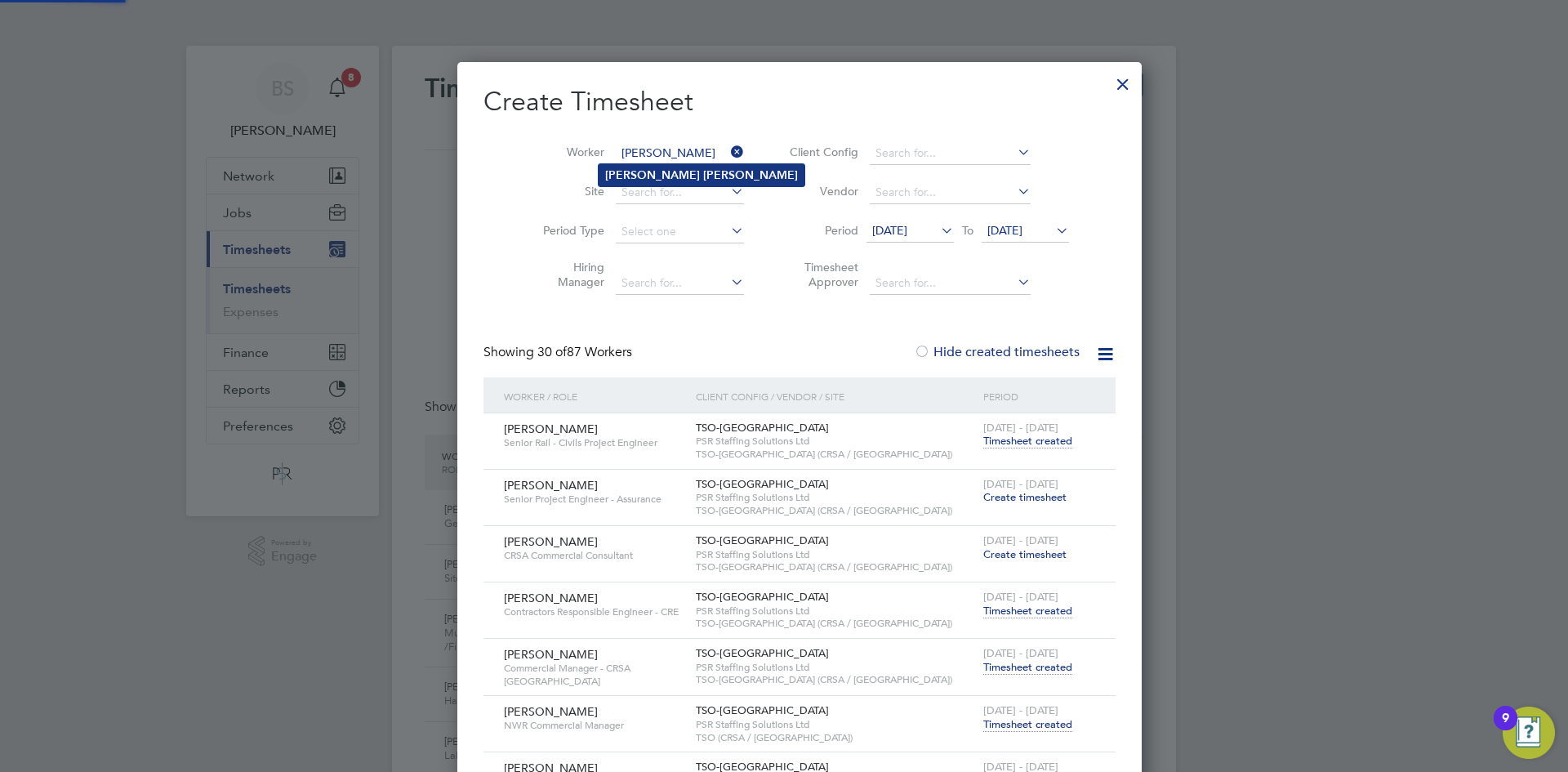
type input "[PERSON_NAME]"
click at [703, 175] on b "[PERSON_NAME]" at bounding box center [751, 175] width 95 height 14
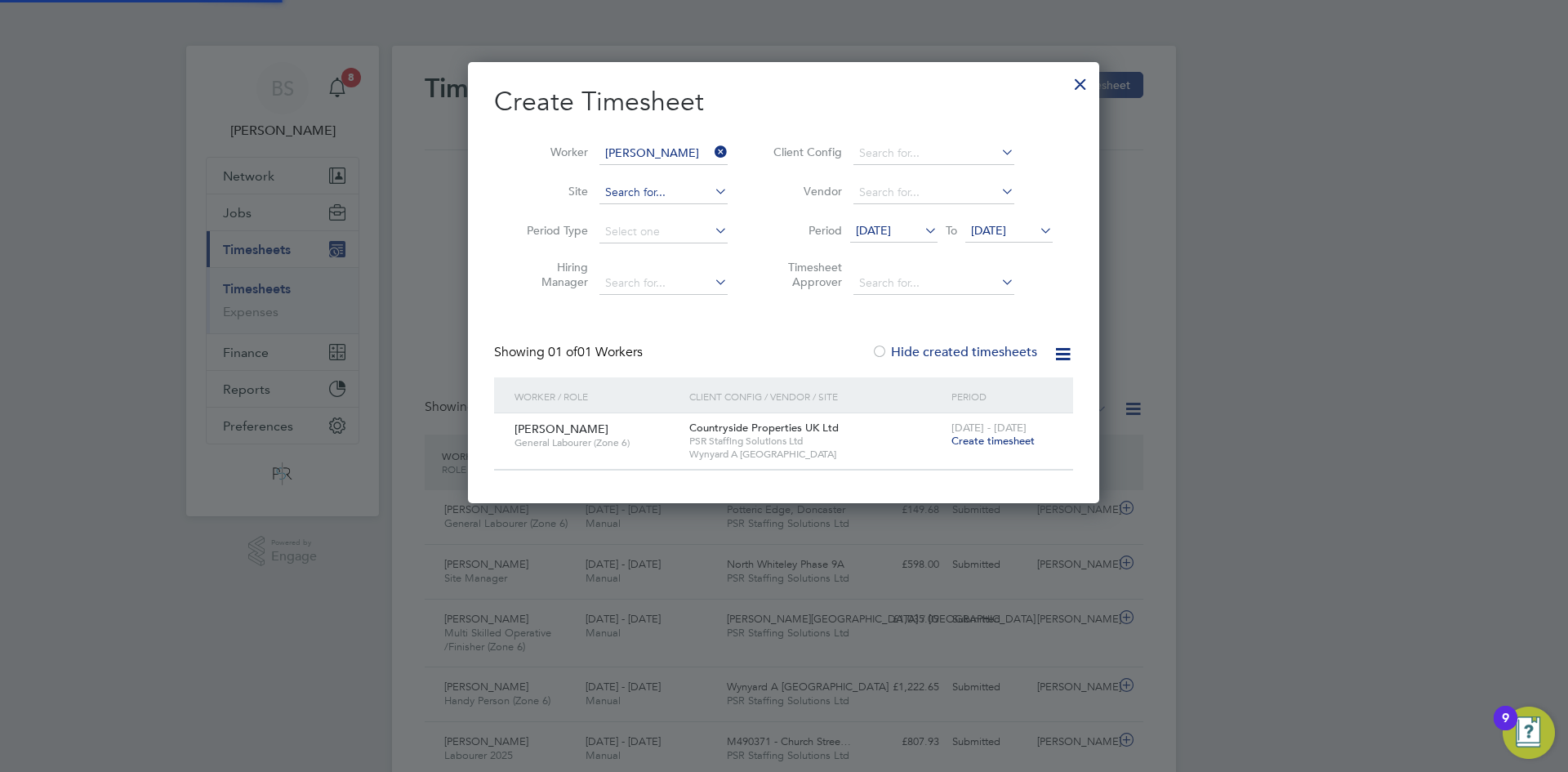
scroll to position [441, 632]
drag, startPoint x: 710, startPoint y: 147, endPoint x: 697, endPoint y: 142, distance: 13.9
click at [710, 147] on input at bounding box center [663, 154] width 128 height 23
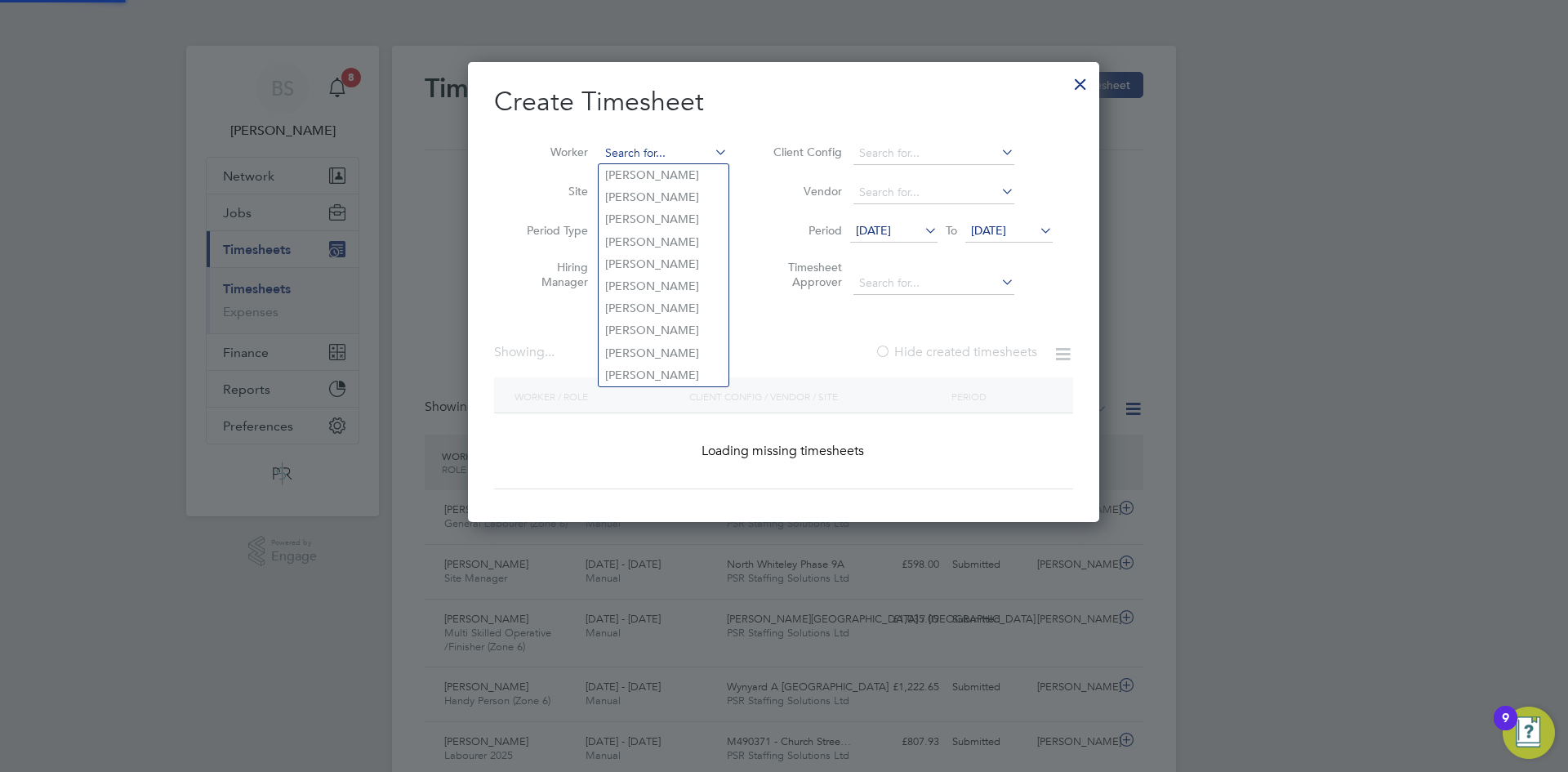
click at [697, 142] on input at bounding box center [663, 154] width 128 height 23
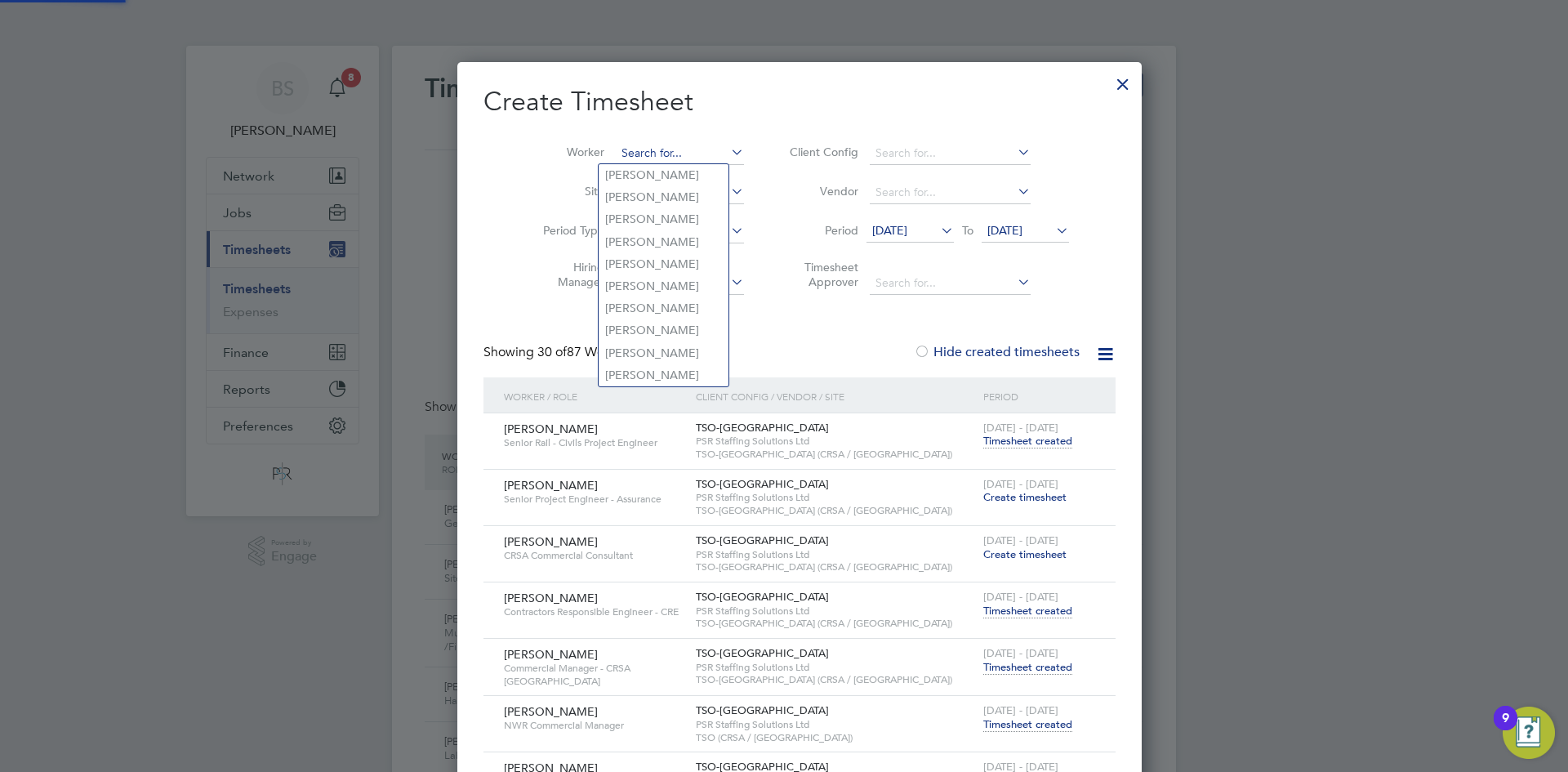
scroll to position [2142, 653]
paste input "[PERSON_NAME]"
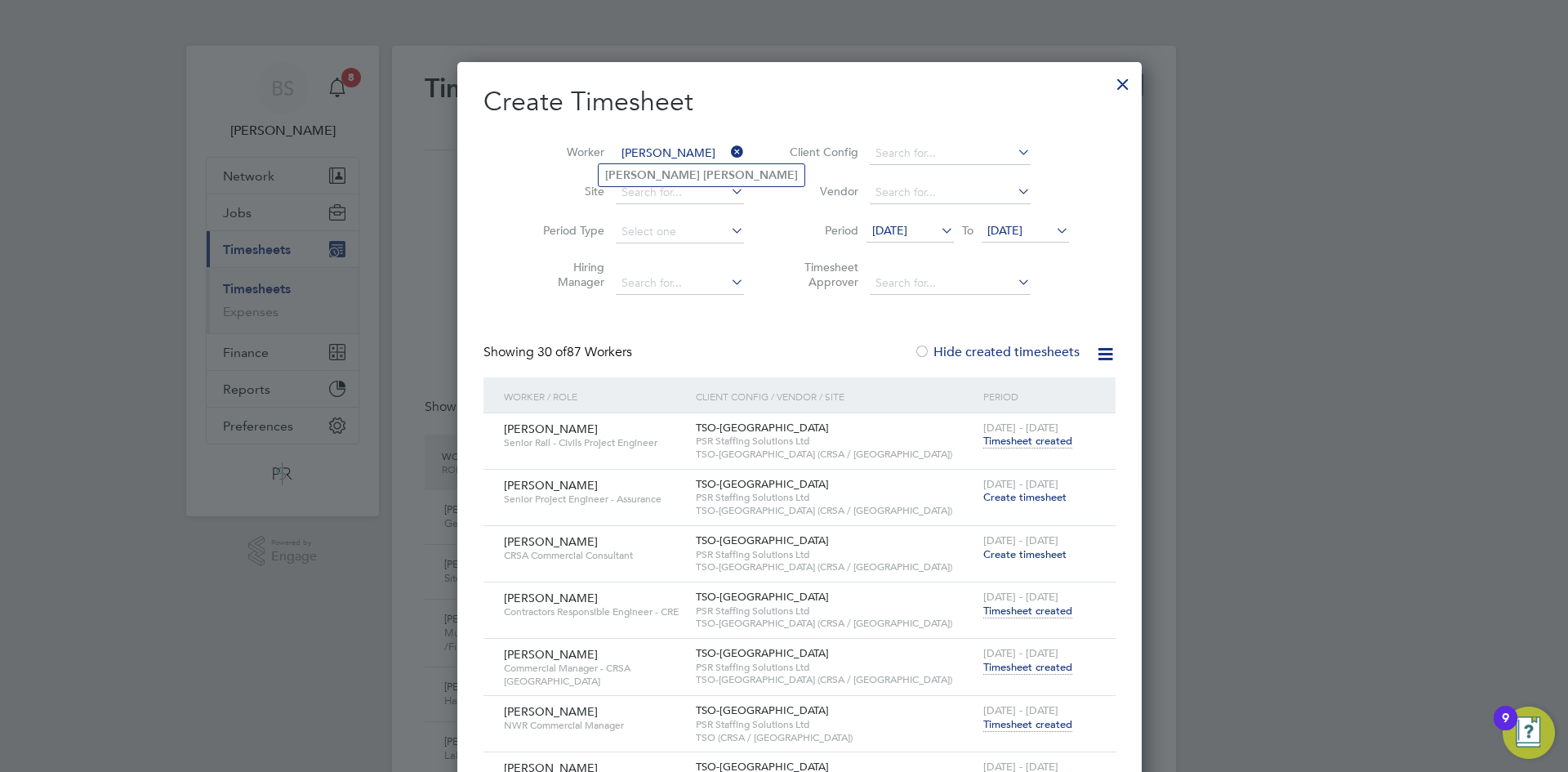
type input "[PERSON_NAME]"
click at [679, 167] on ul "[PERSON_NAME]" at bounding box center [701, 175] width 208 height 24
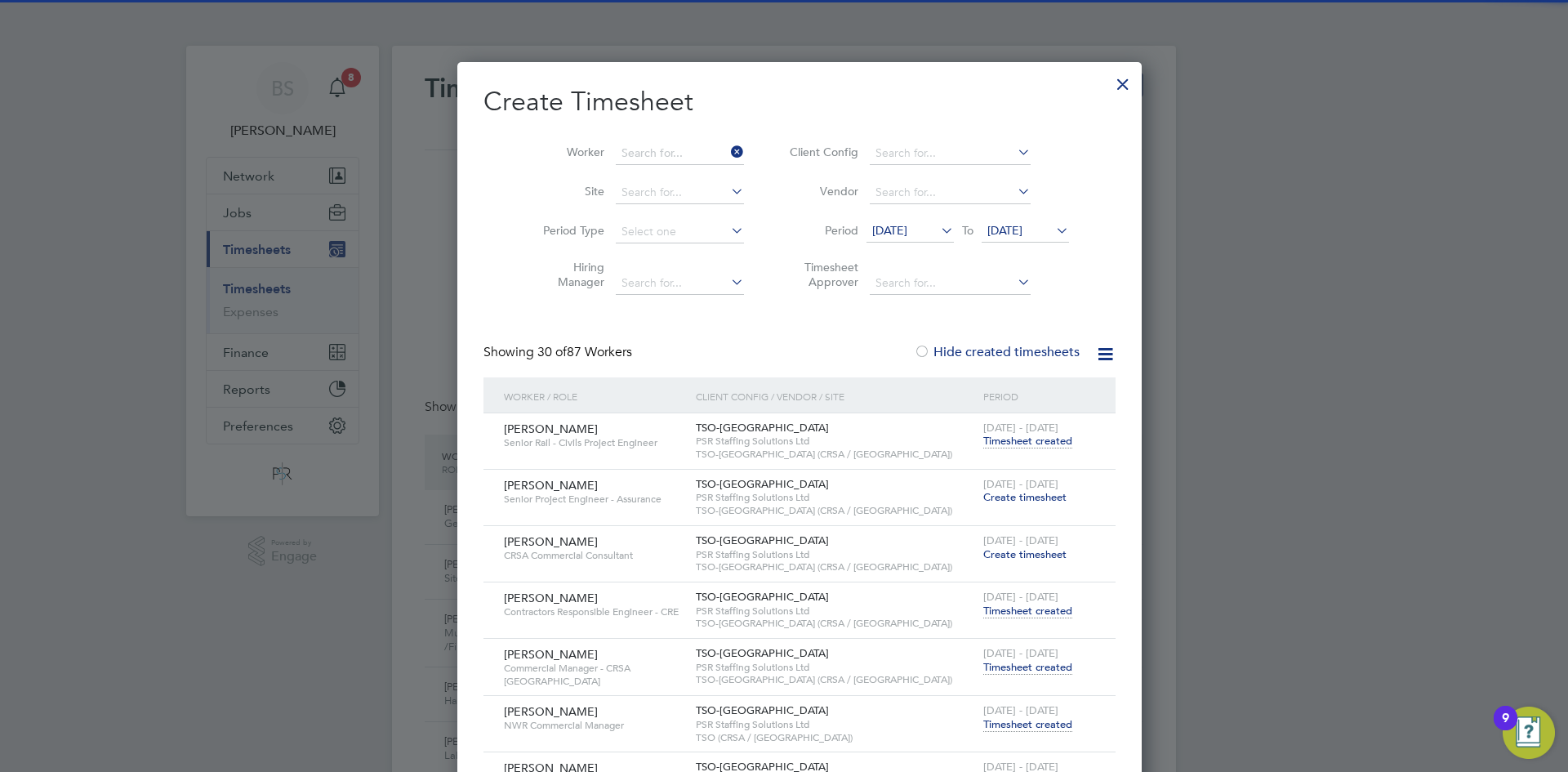
click at [678, 174] on li "Site" at bounding box center [638, 192] width 254 height 39
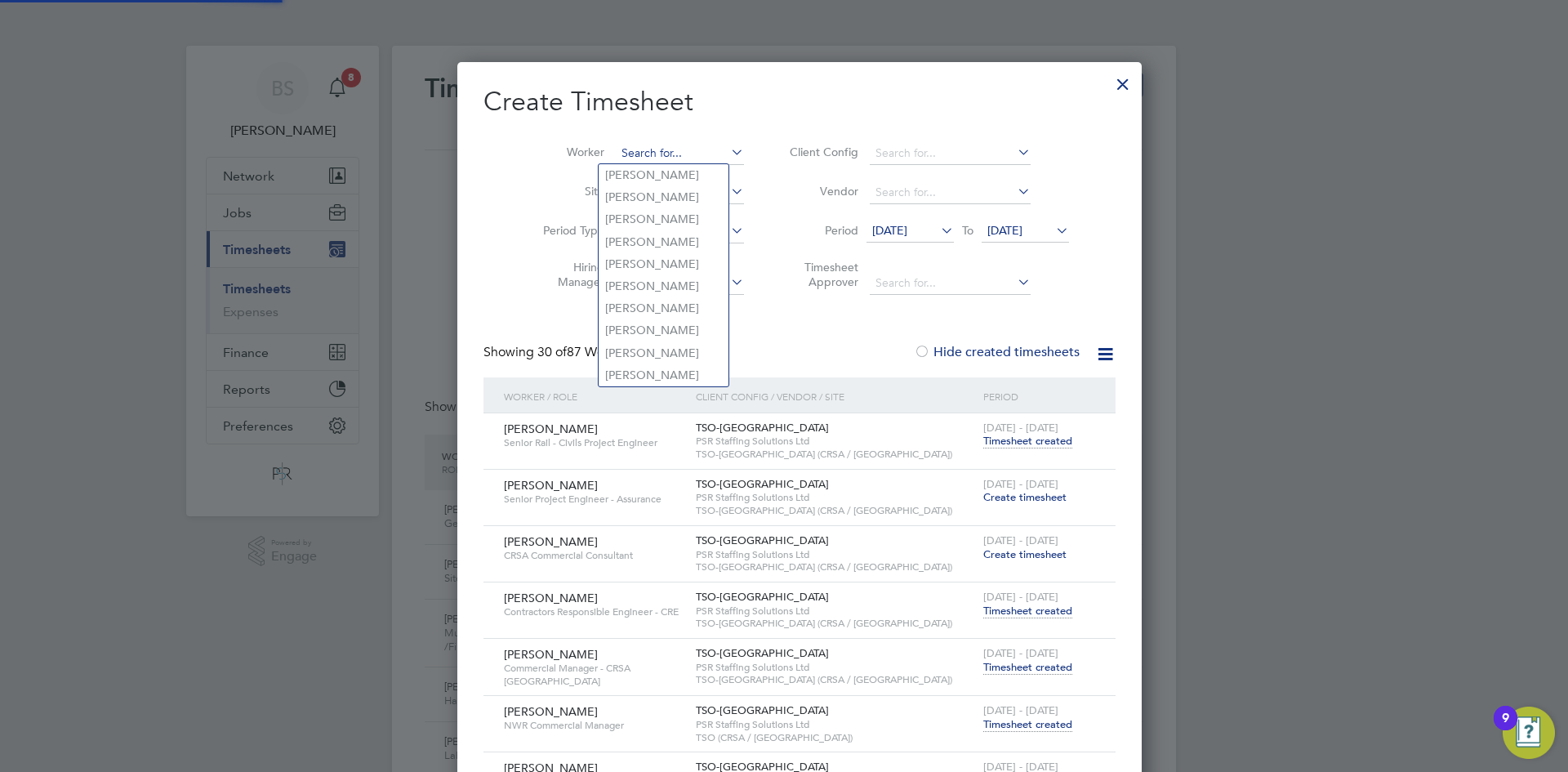
click at [657, 149] on input at bounding box center [680, 154] width 128 height 23
paste input "[PERSON_NAME]"
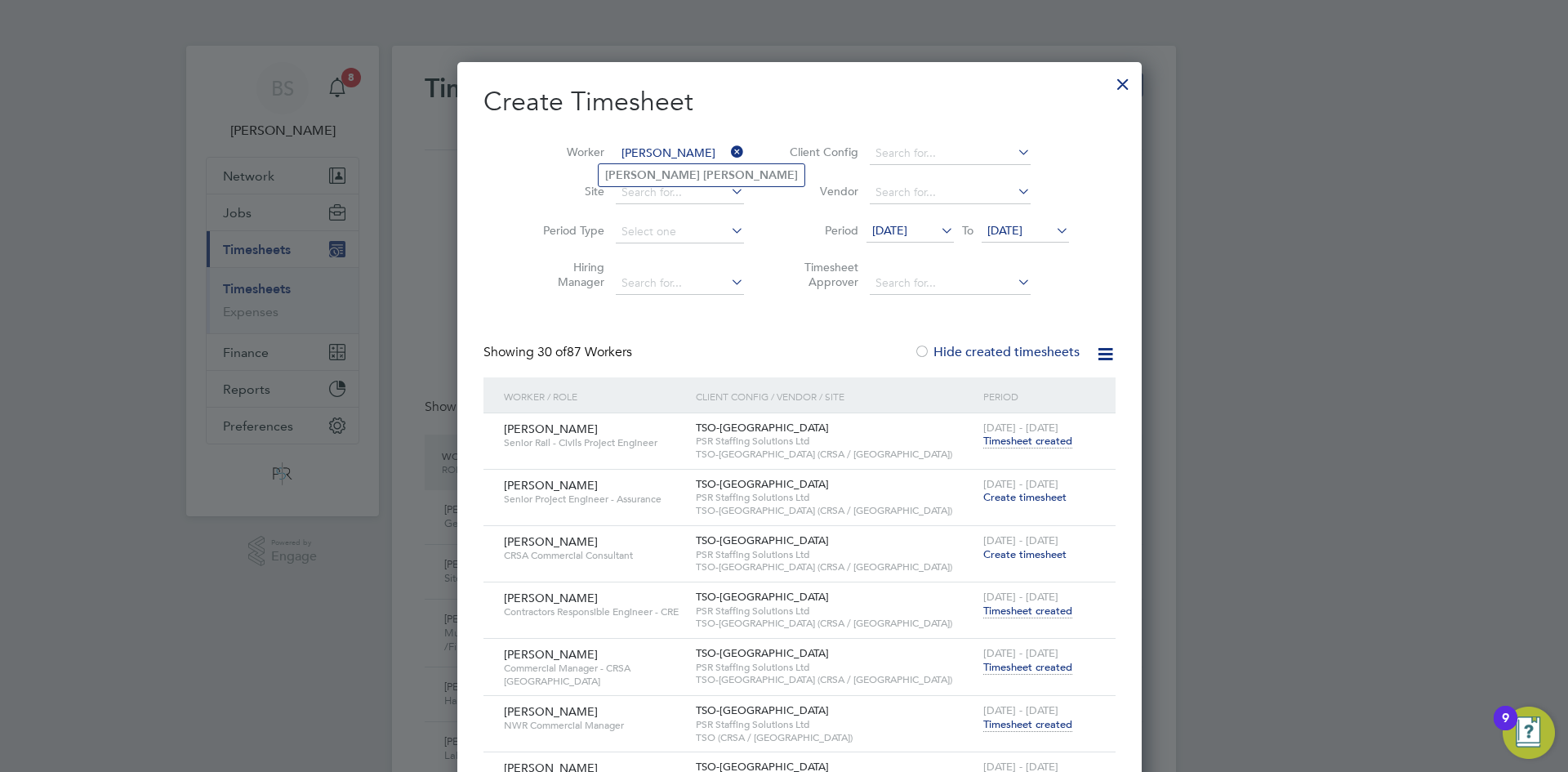
type input "[PERSON_NAME]"
click at [703, 174] on b "[PERSON_NAME]" at bounding box center [751, 175] width 95 height 14
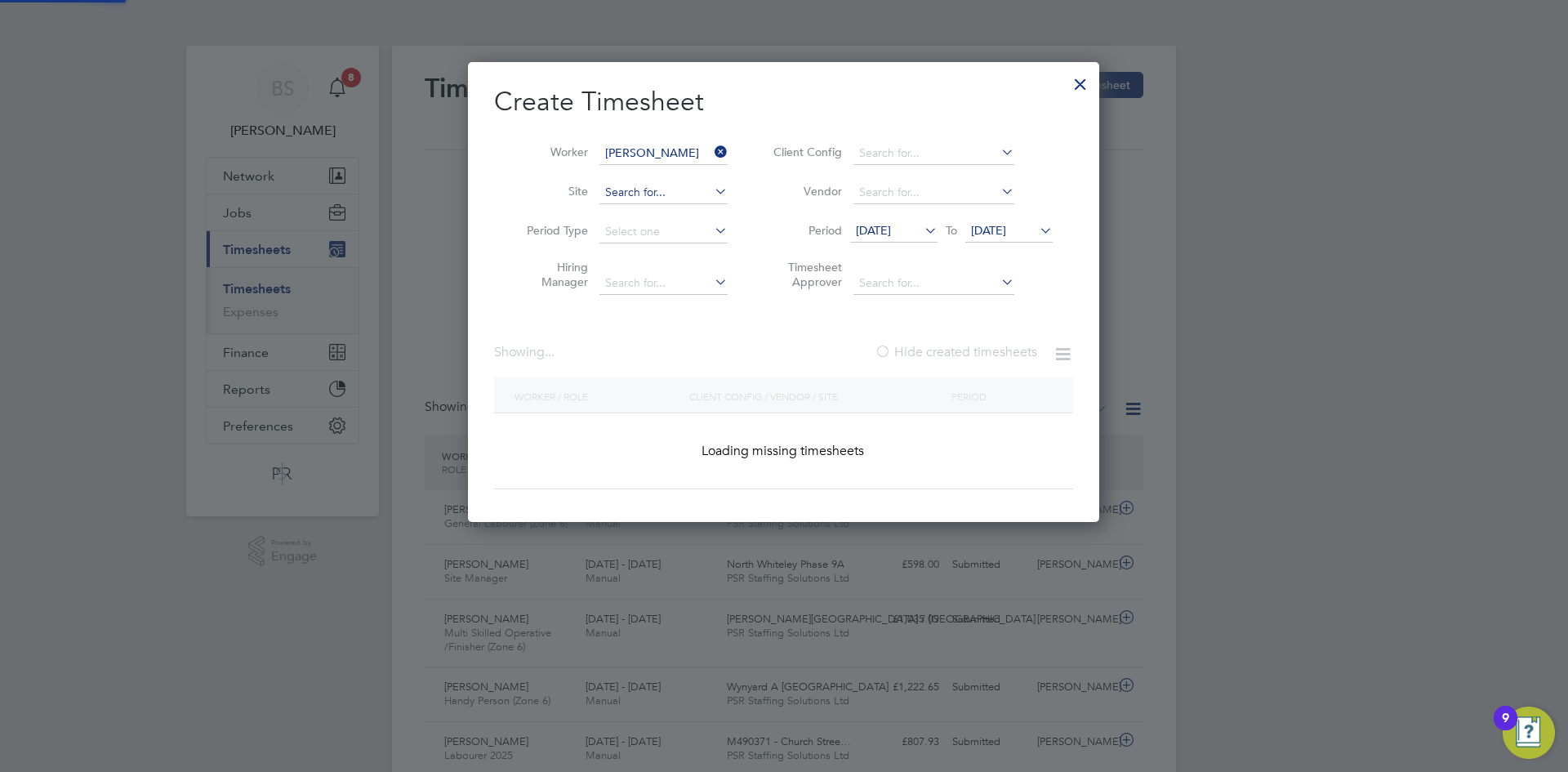
scroll to position [441, 632]
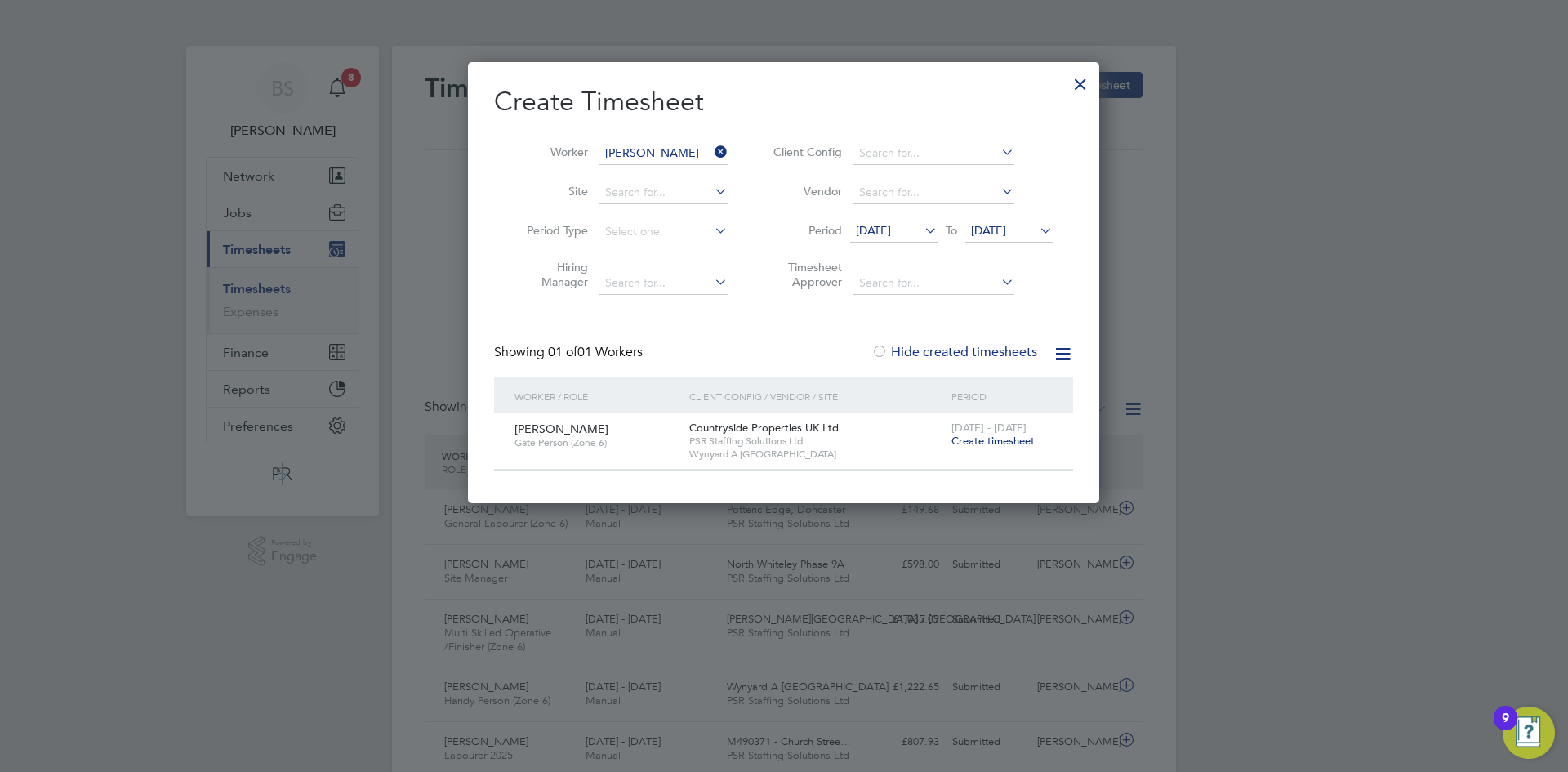
drag, startPoint x: 716, startPoint y: 147, endPoint x: 704, endPoint y: 143, distance: 12.6
click at [704, 143] on li "Worker [PERSON_NAME]" at bounding box center [621, 153] width 254 height 39
click at [704, 143] on input at bounding box center [663, 154] width 128 height 23
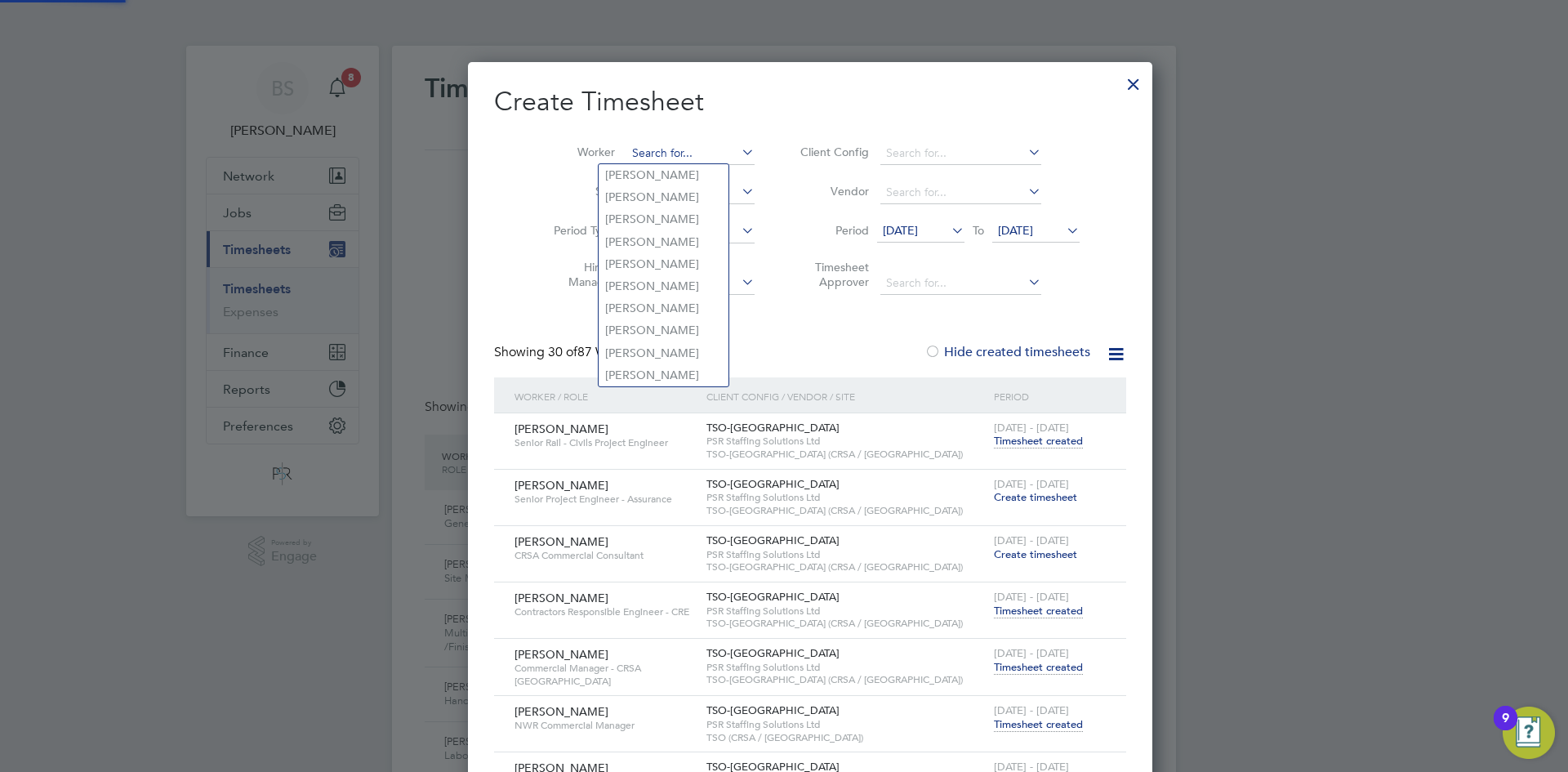
scroll to position [2142, 653]
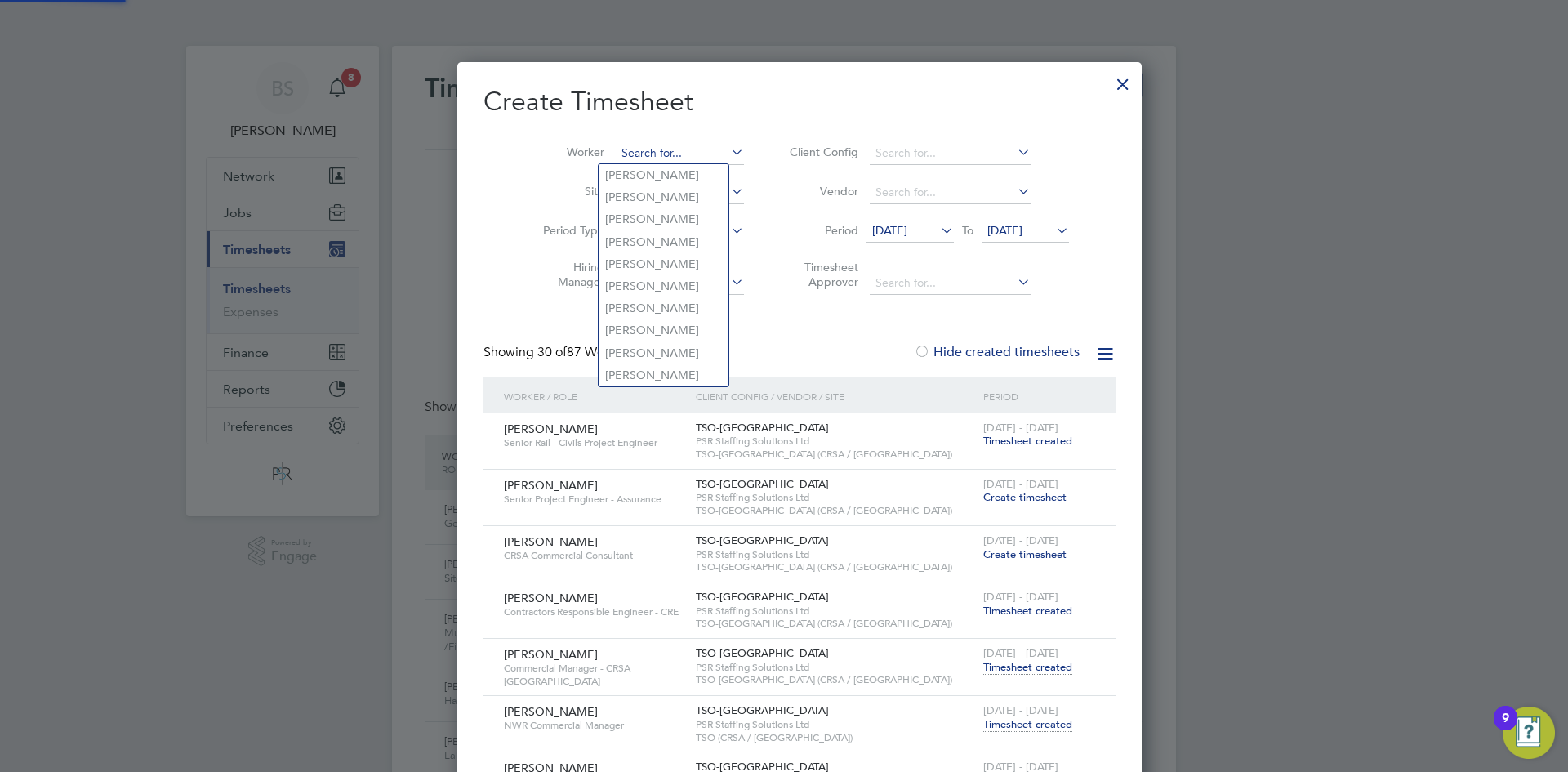
paste input "[PERSON_NAME]"
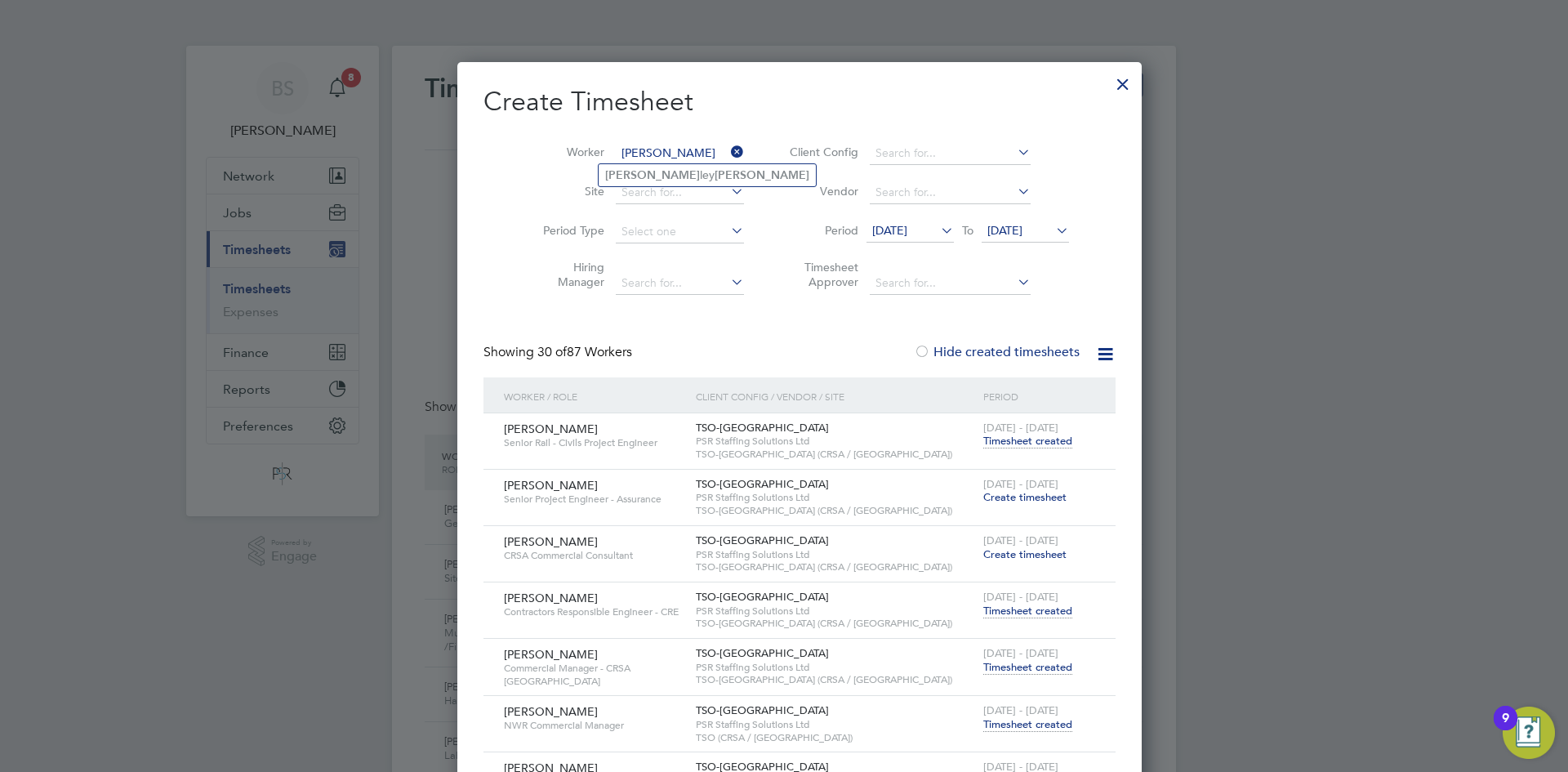
click at [715, 170] on b "[PERSON_NAME]" at bounding box center [762, 175] width 95 height 14
type input "[PERSON_NAME]"
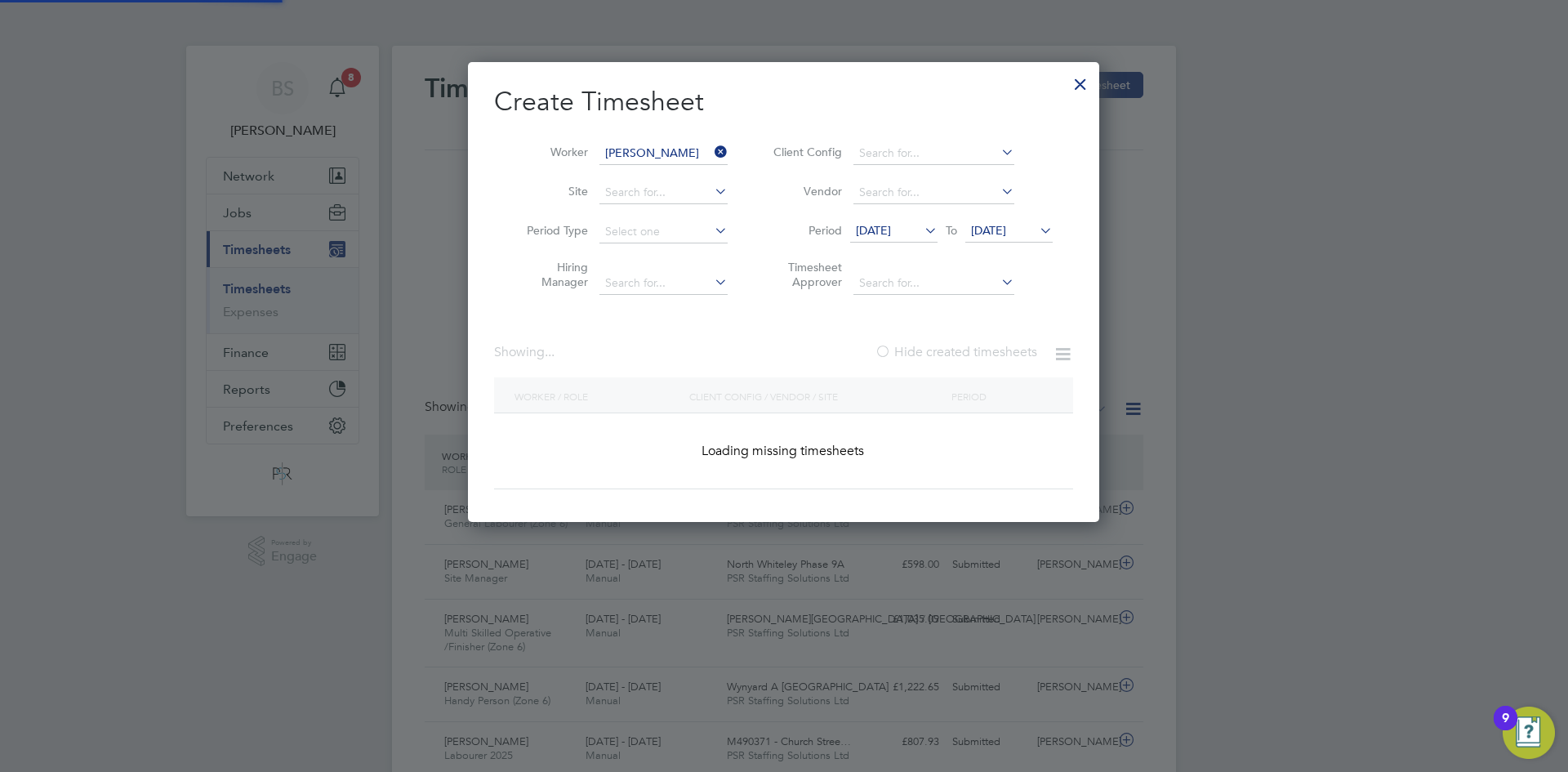
scroll to position [441, 632]
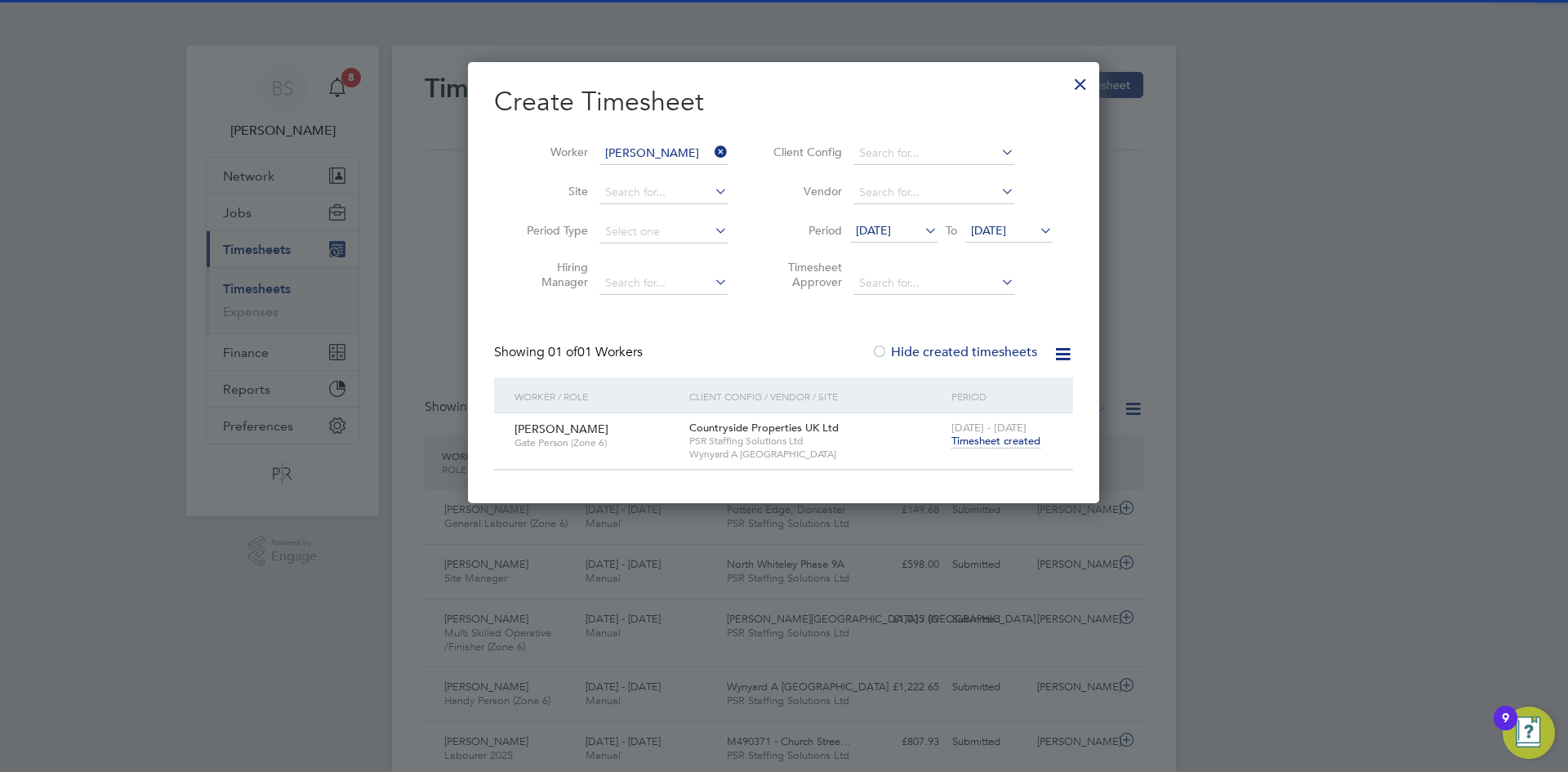
click at [997, 447] on div "[DATE] - [DATE] Timesheet created" at bounding box center [1001, 435] width 109 height 44
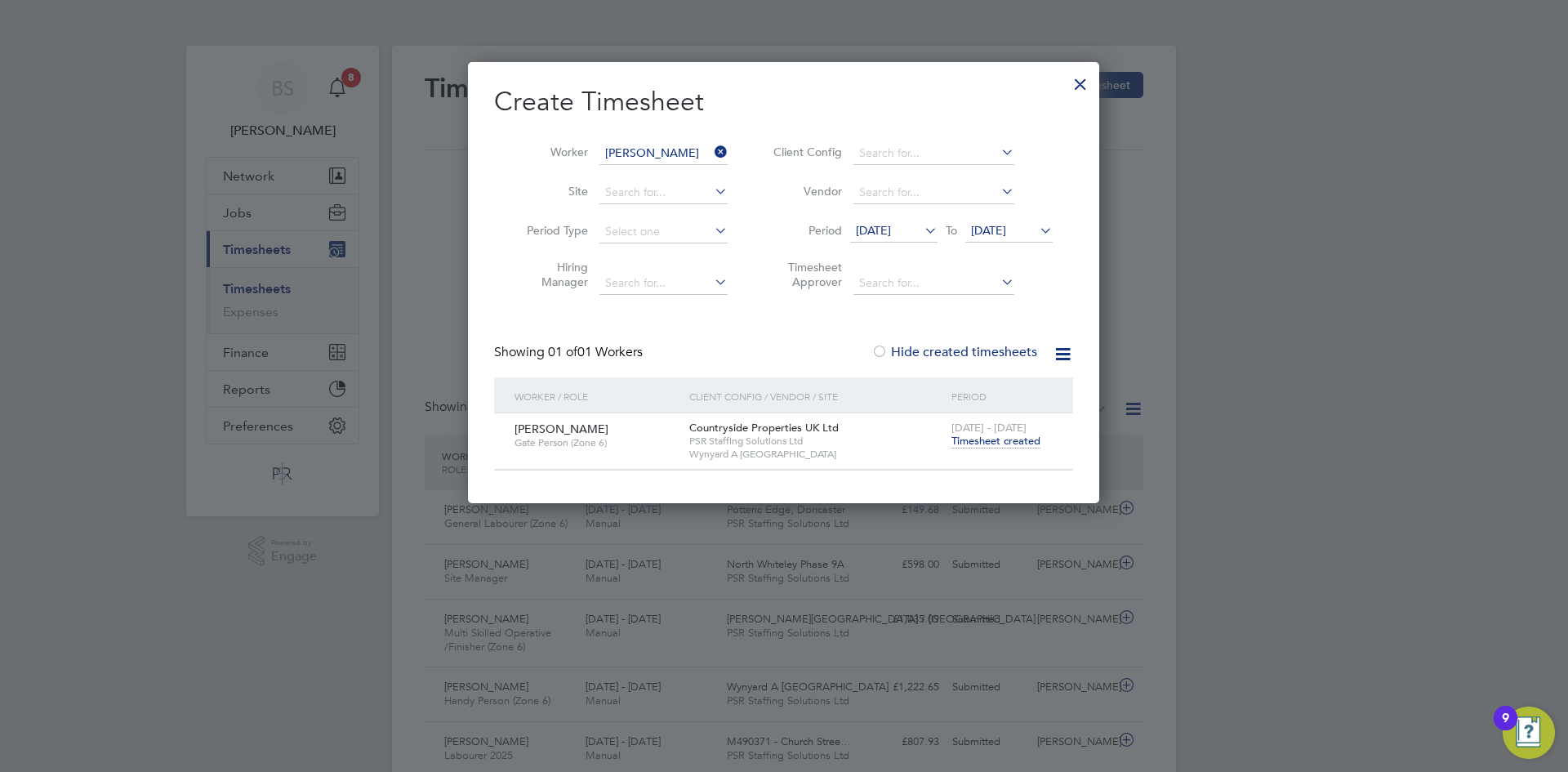
click at [984, 433] on span "[DATE] - [DATE]" at bounding box center [988, 427] width 75 height 14
click at [985, 441] on span "Timesheet created" at bounding box center [996, 441] width 89 height 14
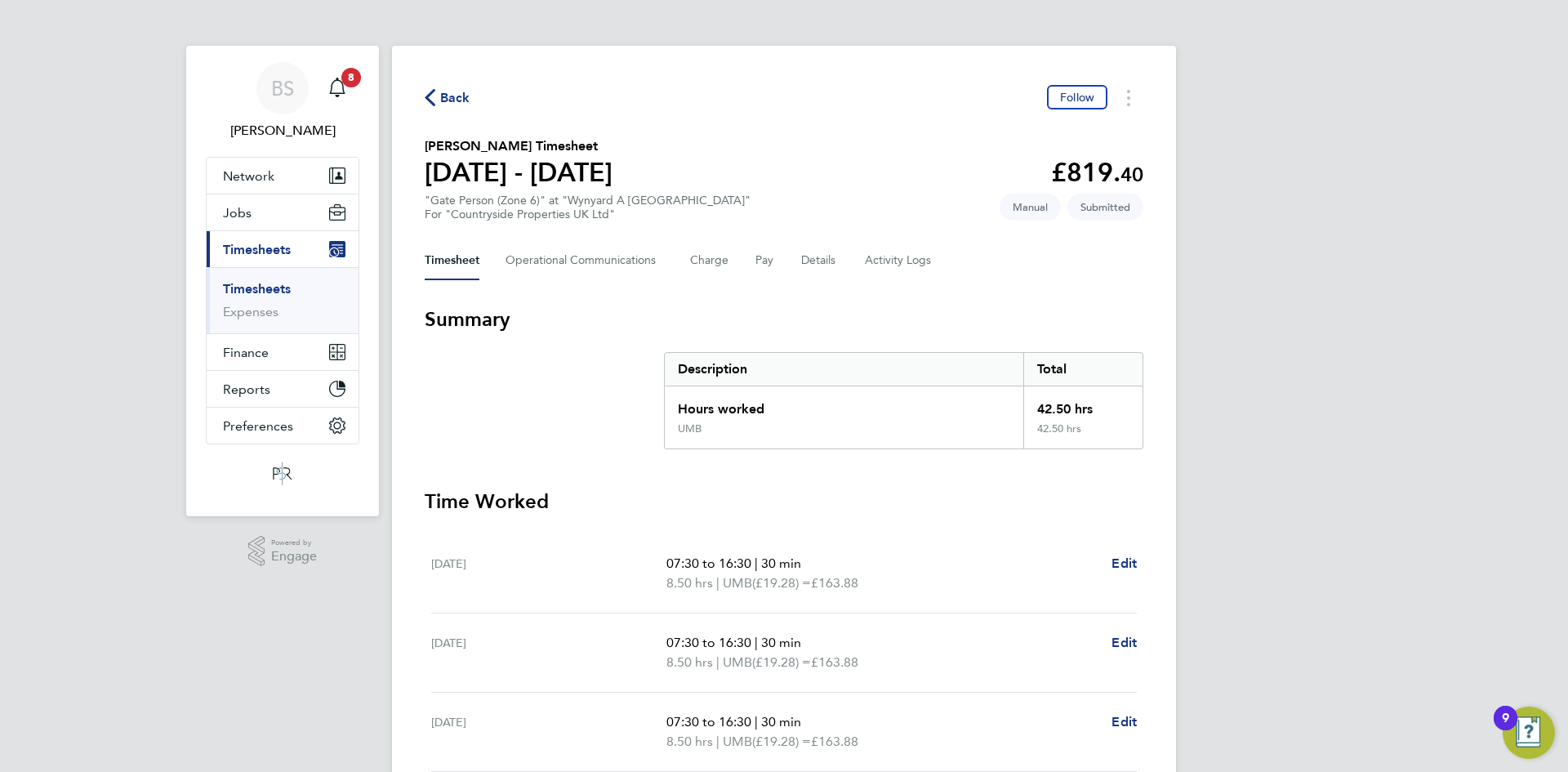
click at [271, 297] on li "Timesheets" at bounding box center [284, 292] width 122 height 23
click at [271, 292] on link "Timesheets" at bounding box center [256, 289] width 67 height 15
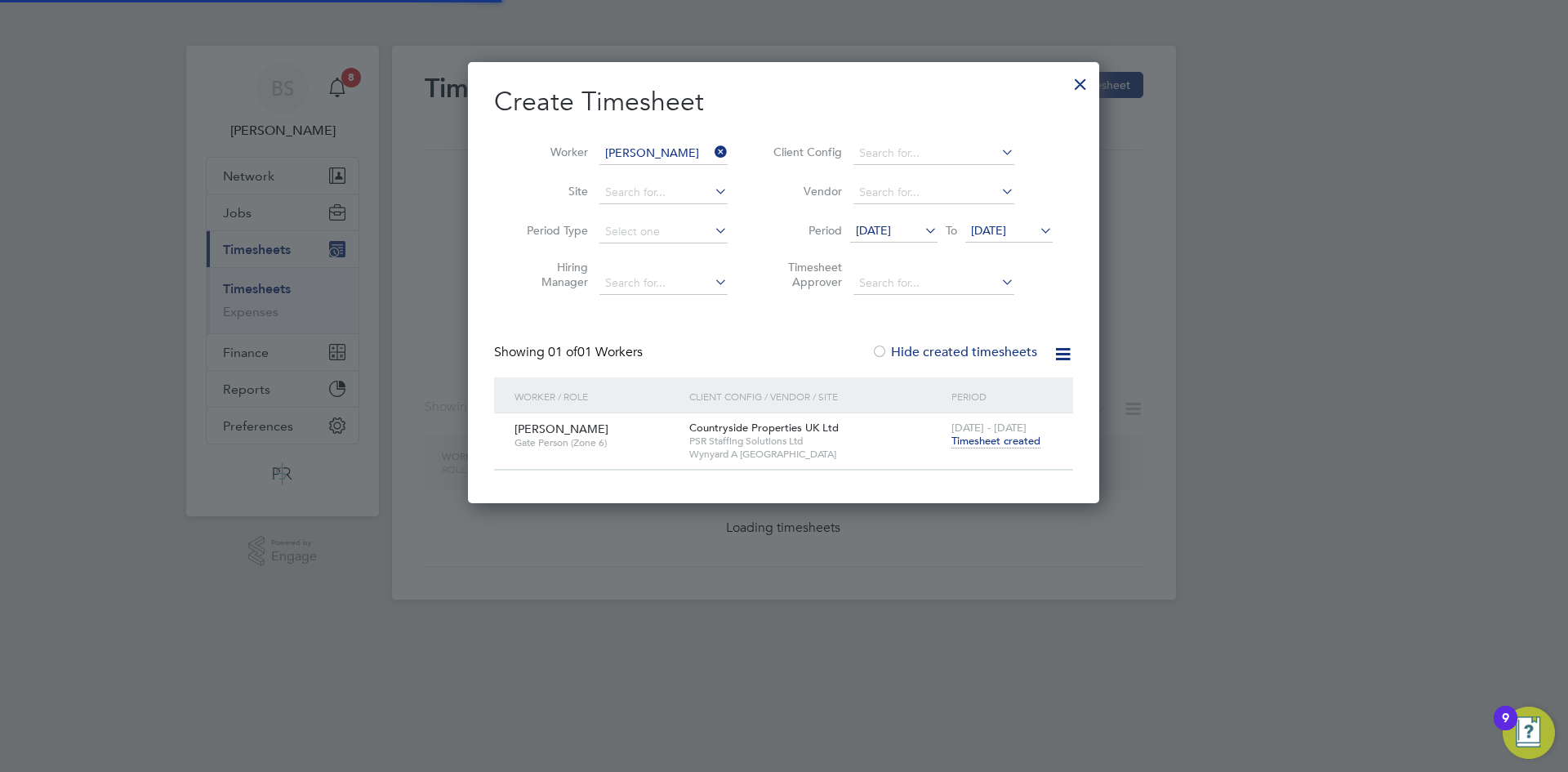
scroll to position [441, 632]
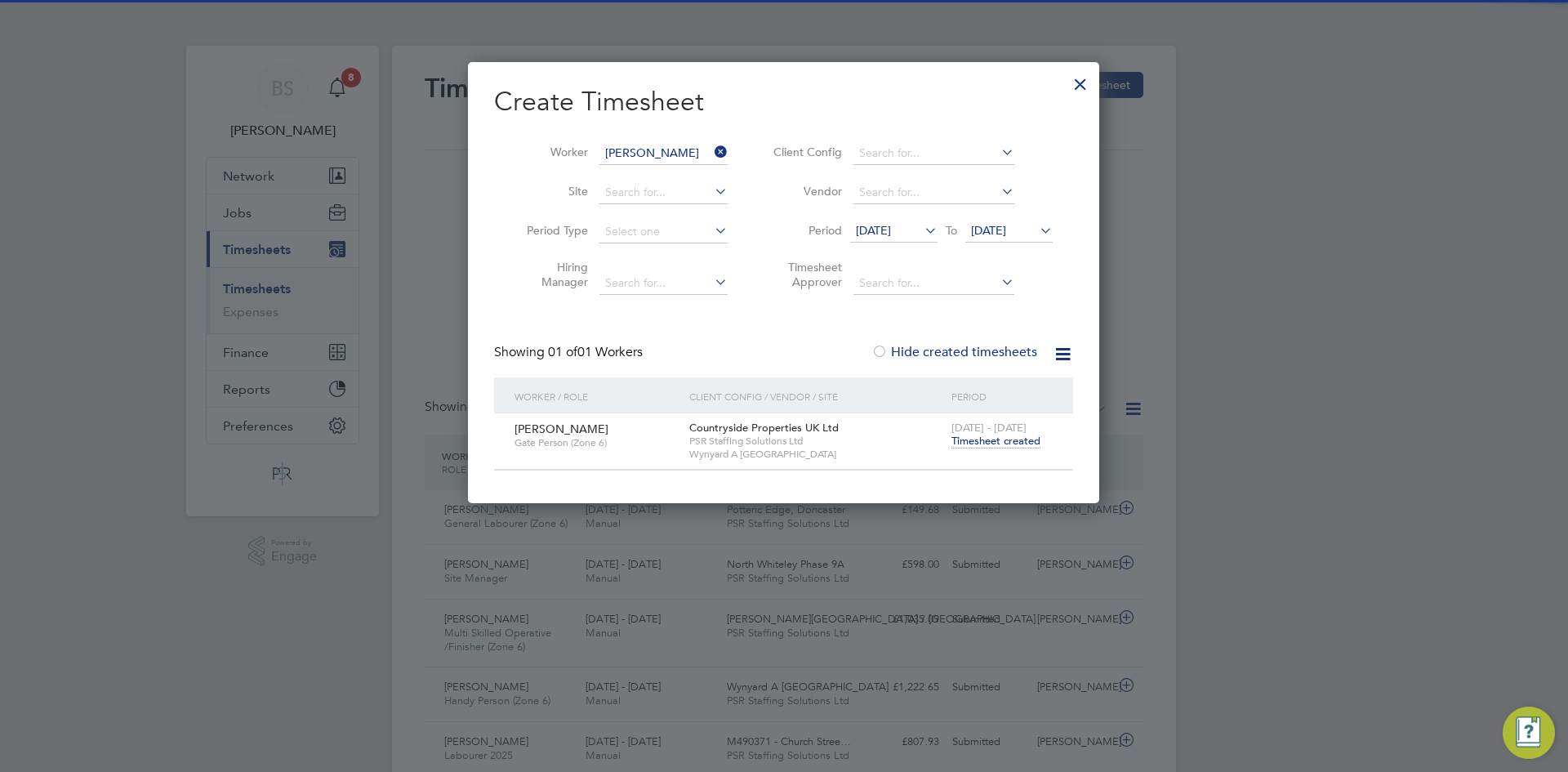
click at [711, 153] on icon at bounding box center [711, 152] width 0 height 23
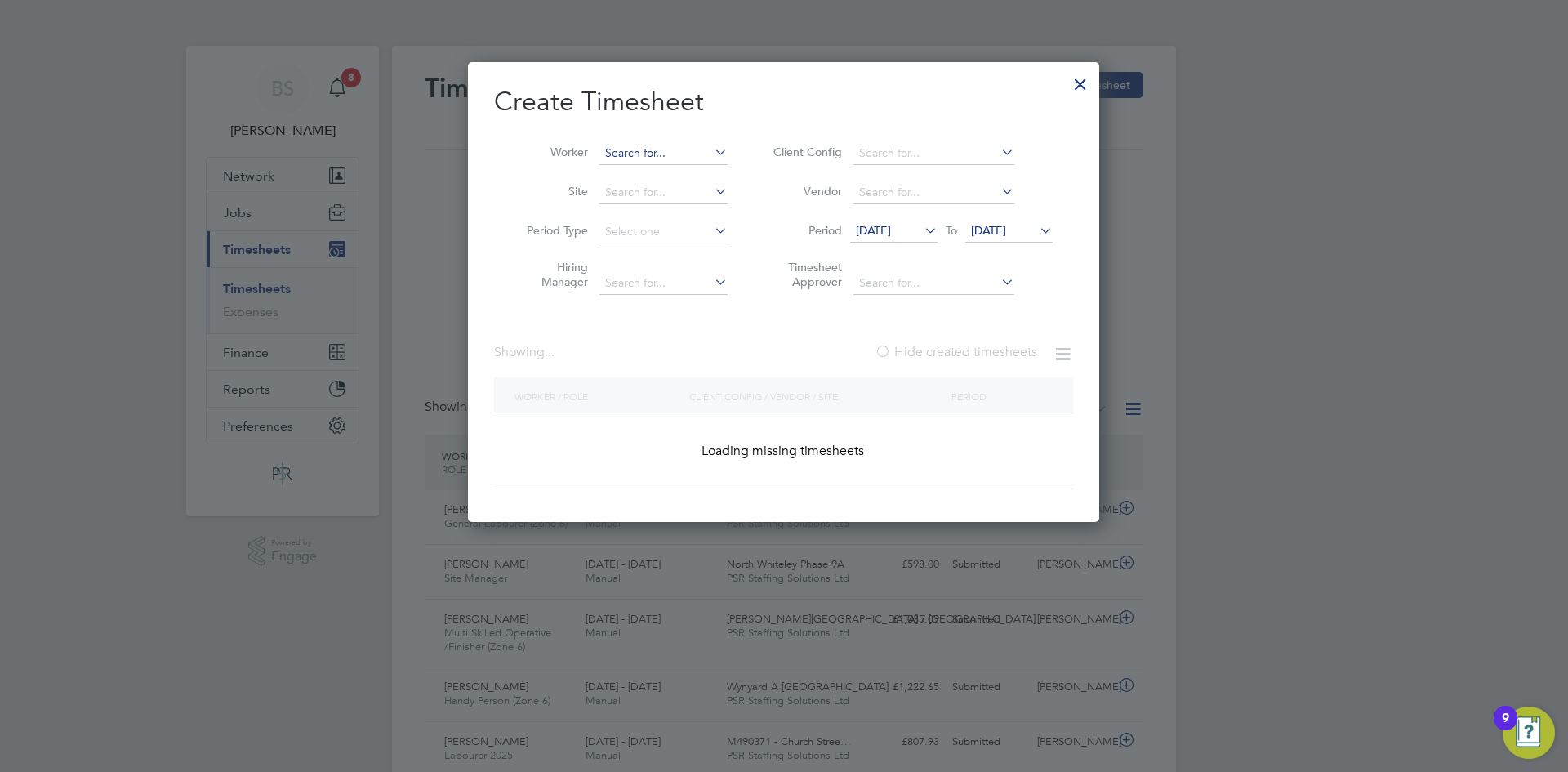
click at [701, 154] on input at bounding box center [663, 154] width 128 height 23
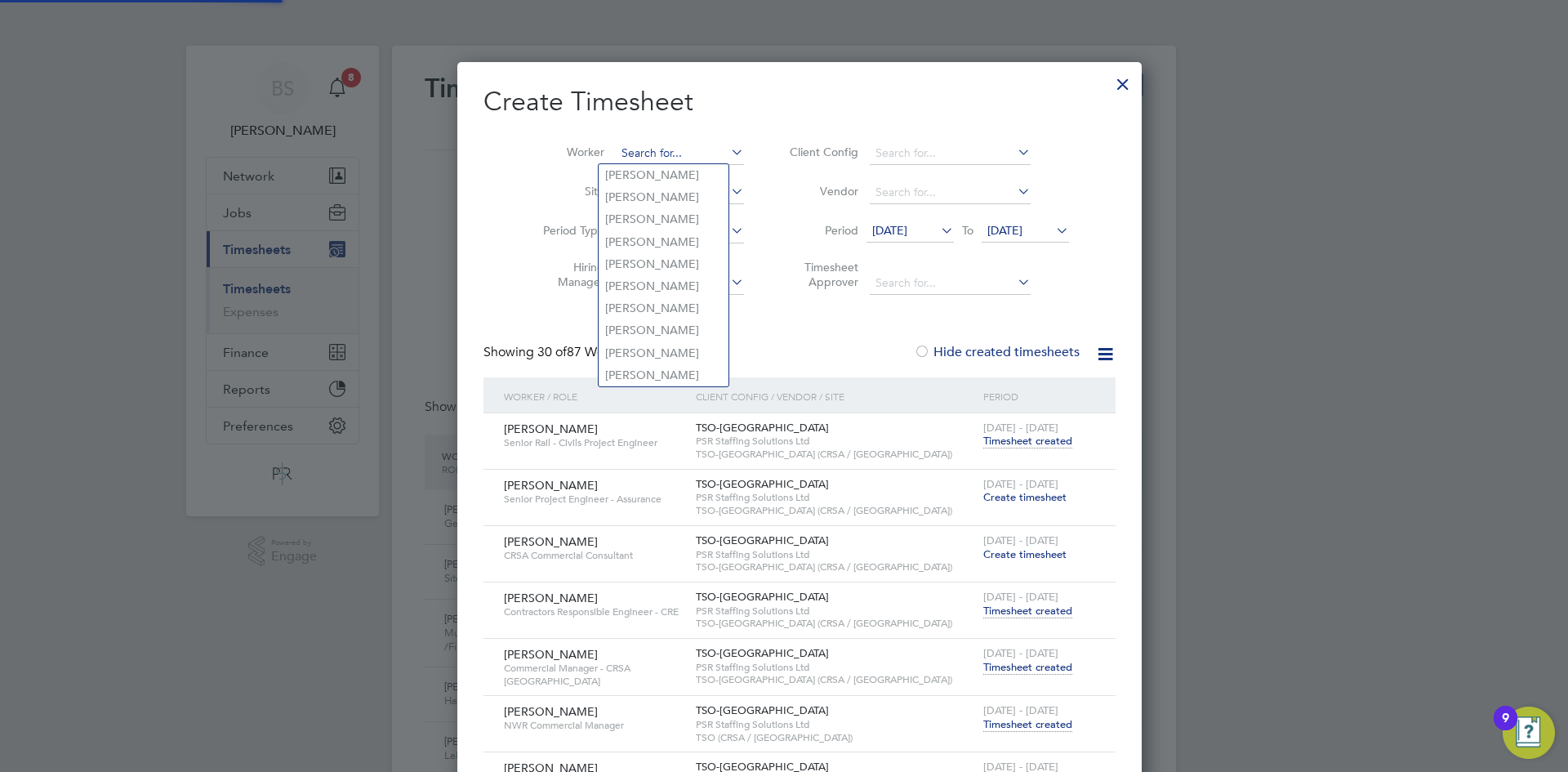
paste input "[PERSON_NAME]"
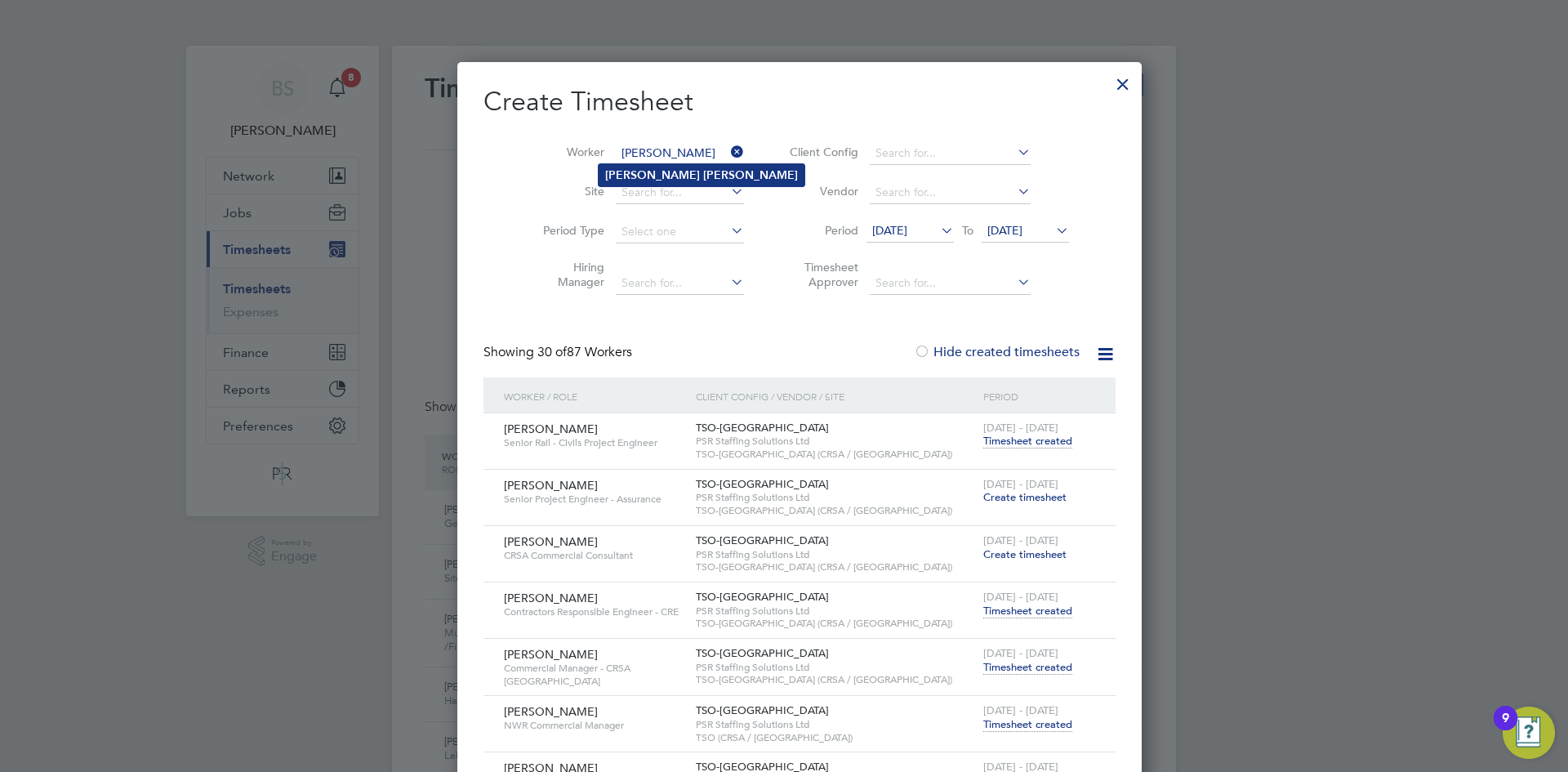
type input "[PERSON_NAME]"
click at [686, 182] on li "[PERSON_NAME]" at bounding box center [701, 175] width 206 height 22
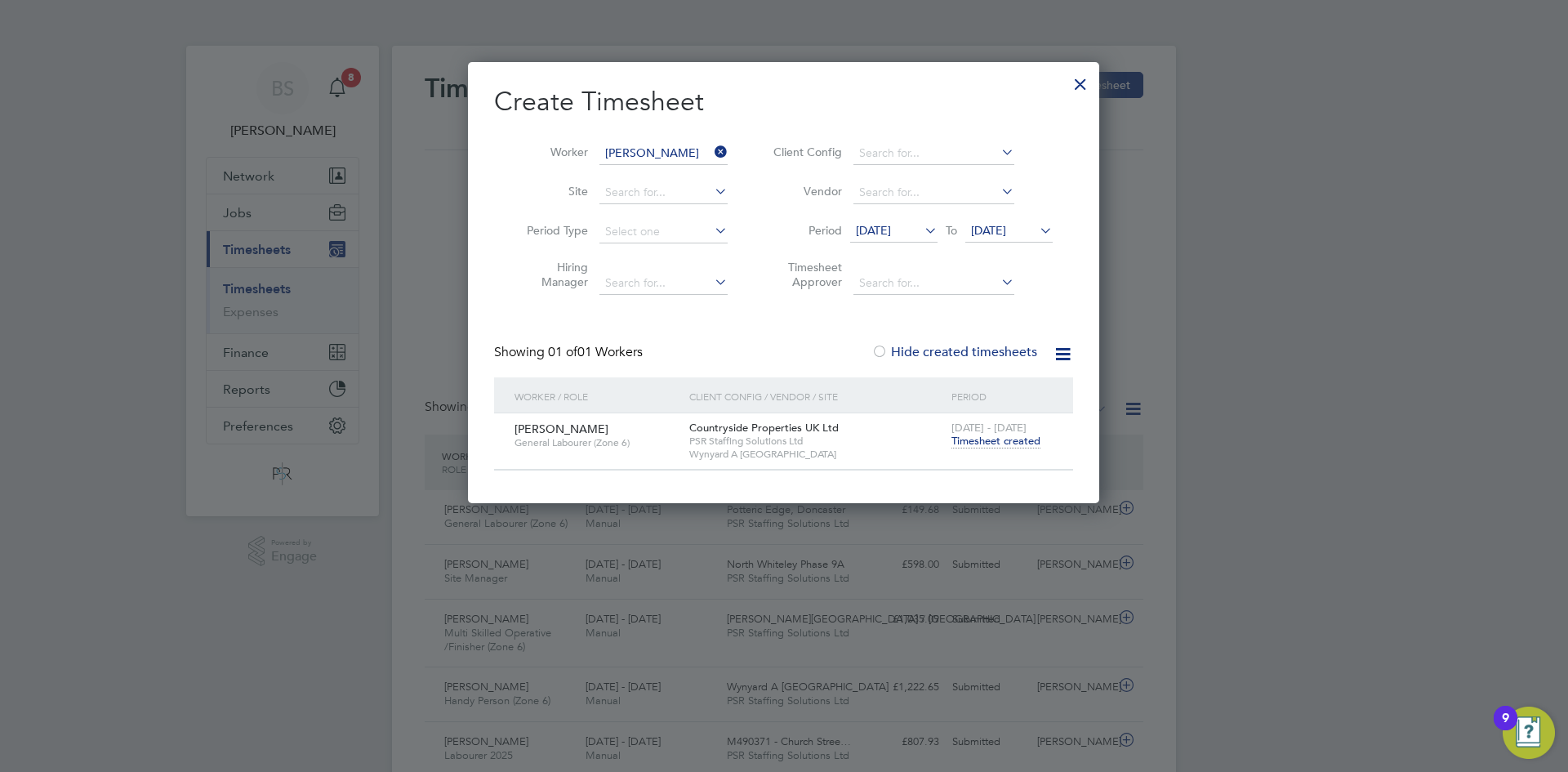
click at [992, 438] on span "Timesheet created" at bounding box center [996, 441] width 89 height 14
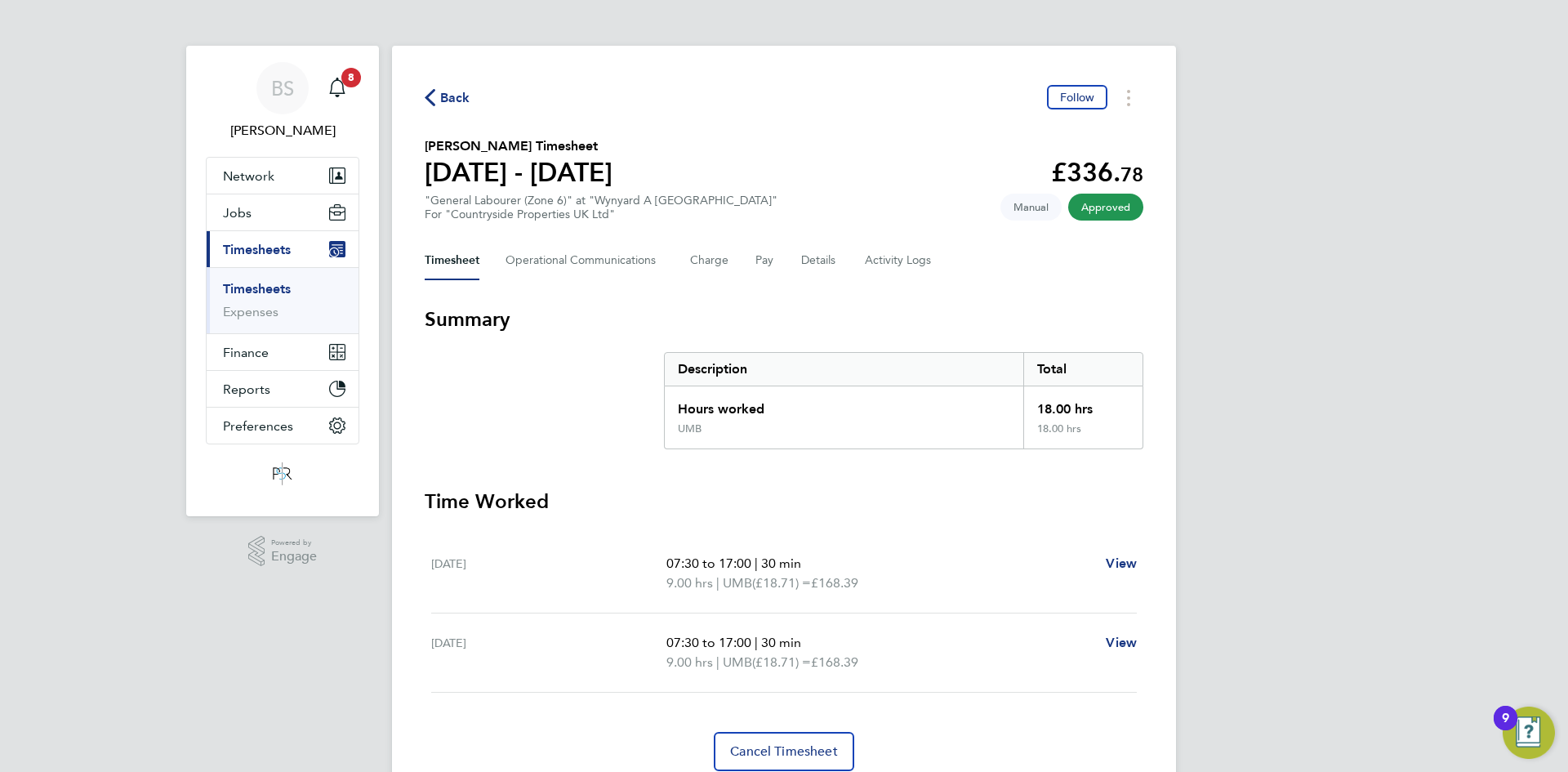
click at [256, 290] on link "Timesheets" at bounding box center [256, 289] width 67 height 15
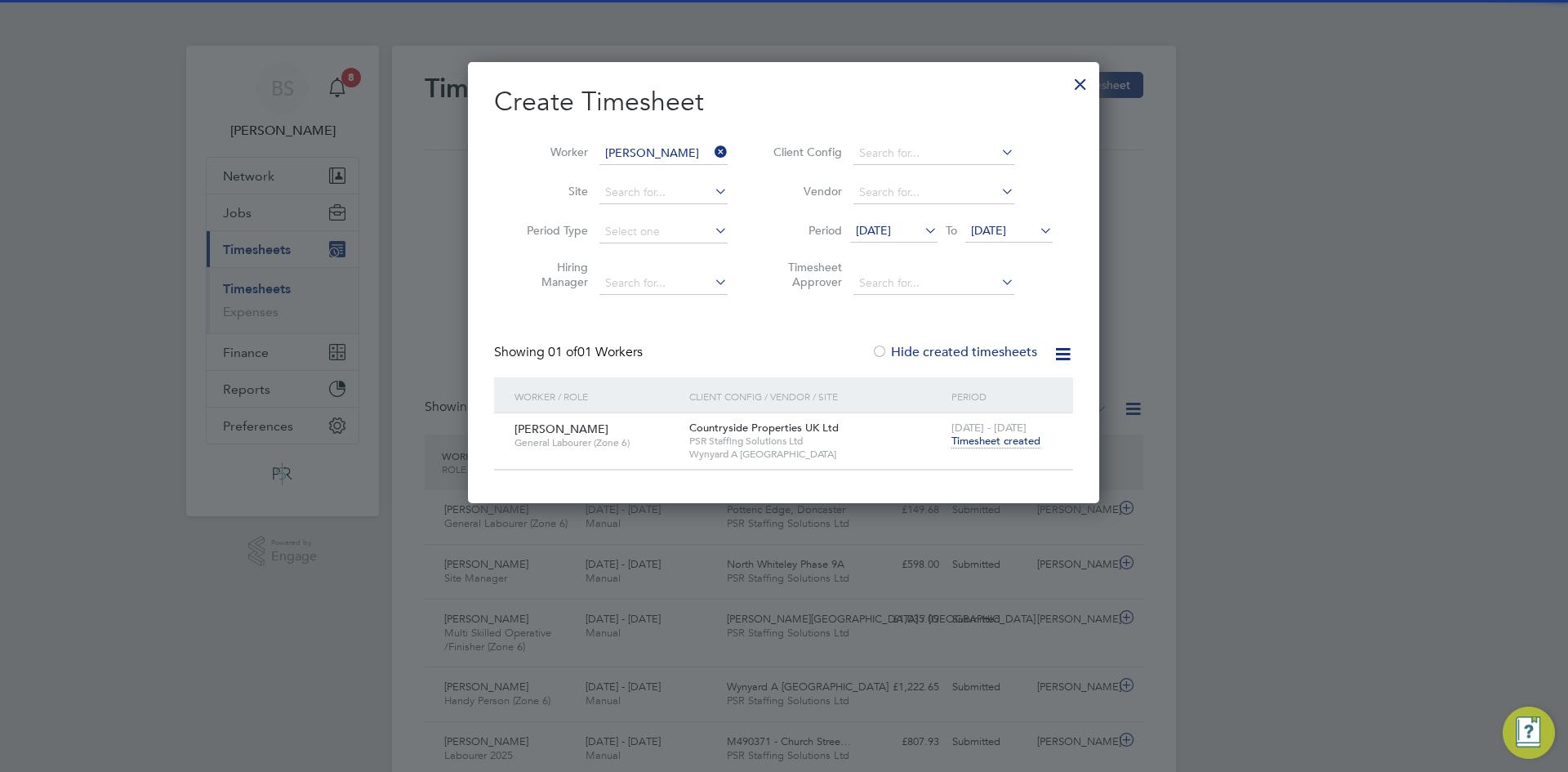
click at [711, 148] on icon at bounding box center [711, 152] width 0 height 23
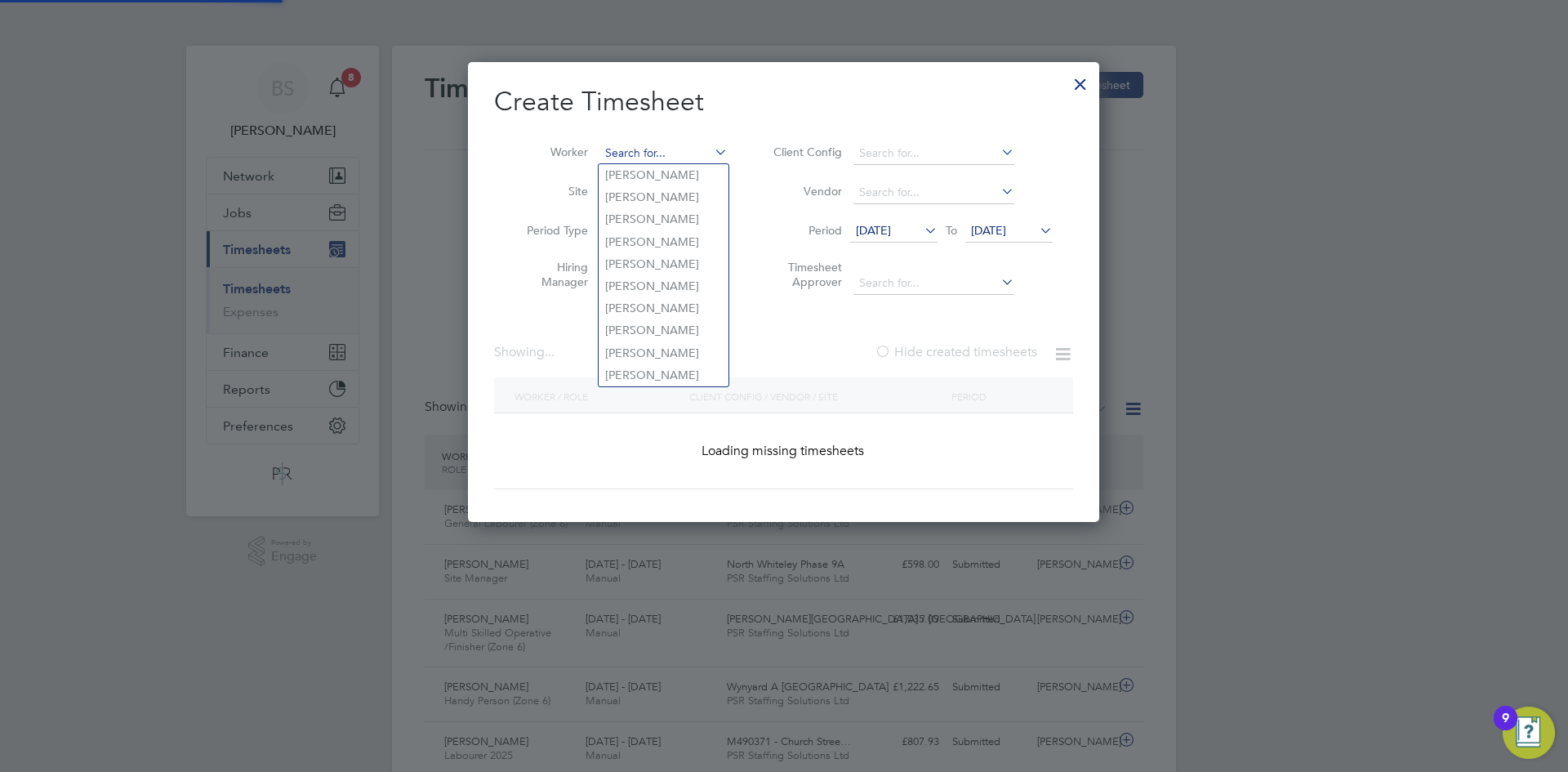
click at [693, 145] on input at bounding box center [663, 154] width 128 height 23
paste input "[PERSON_NAME]"
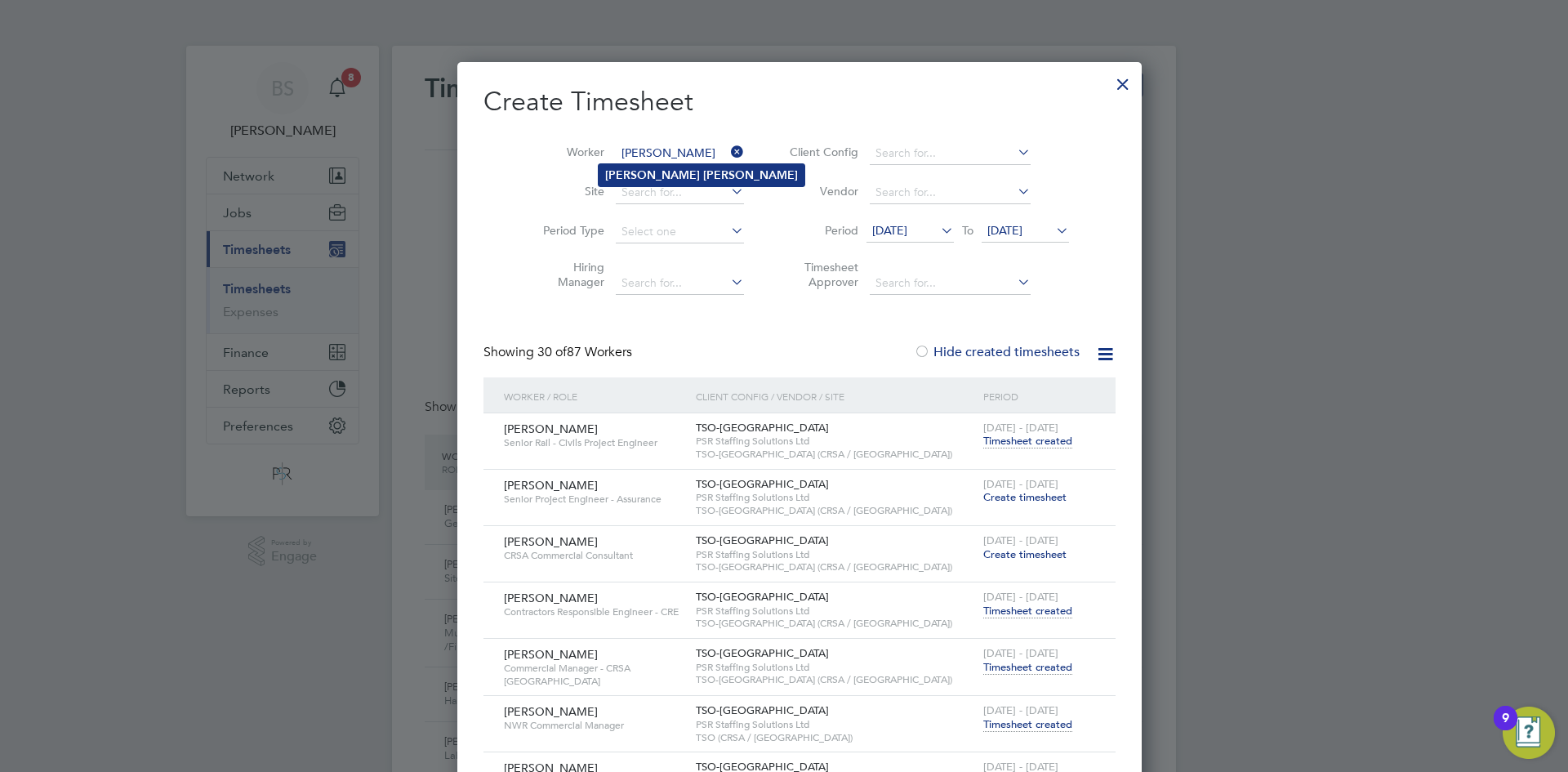
type input "[PERSON_NAME]"
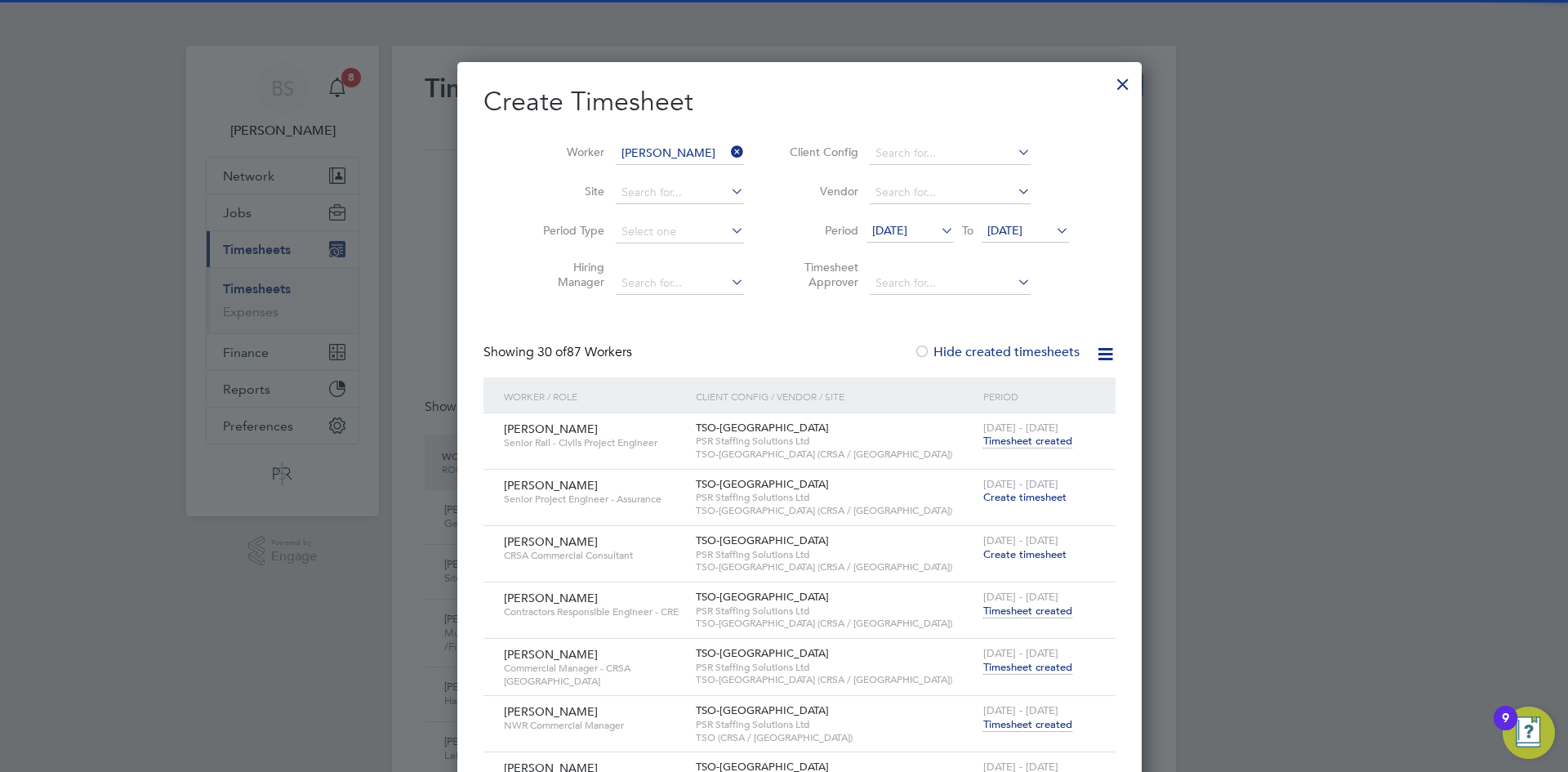
click at [686, 169] on li "[PERSON_NAME]" at bounding box center [701, 175] width 206 height 22
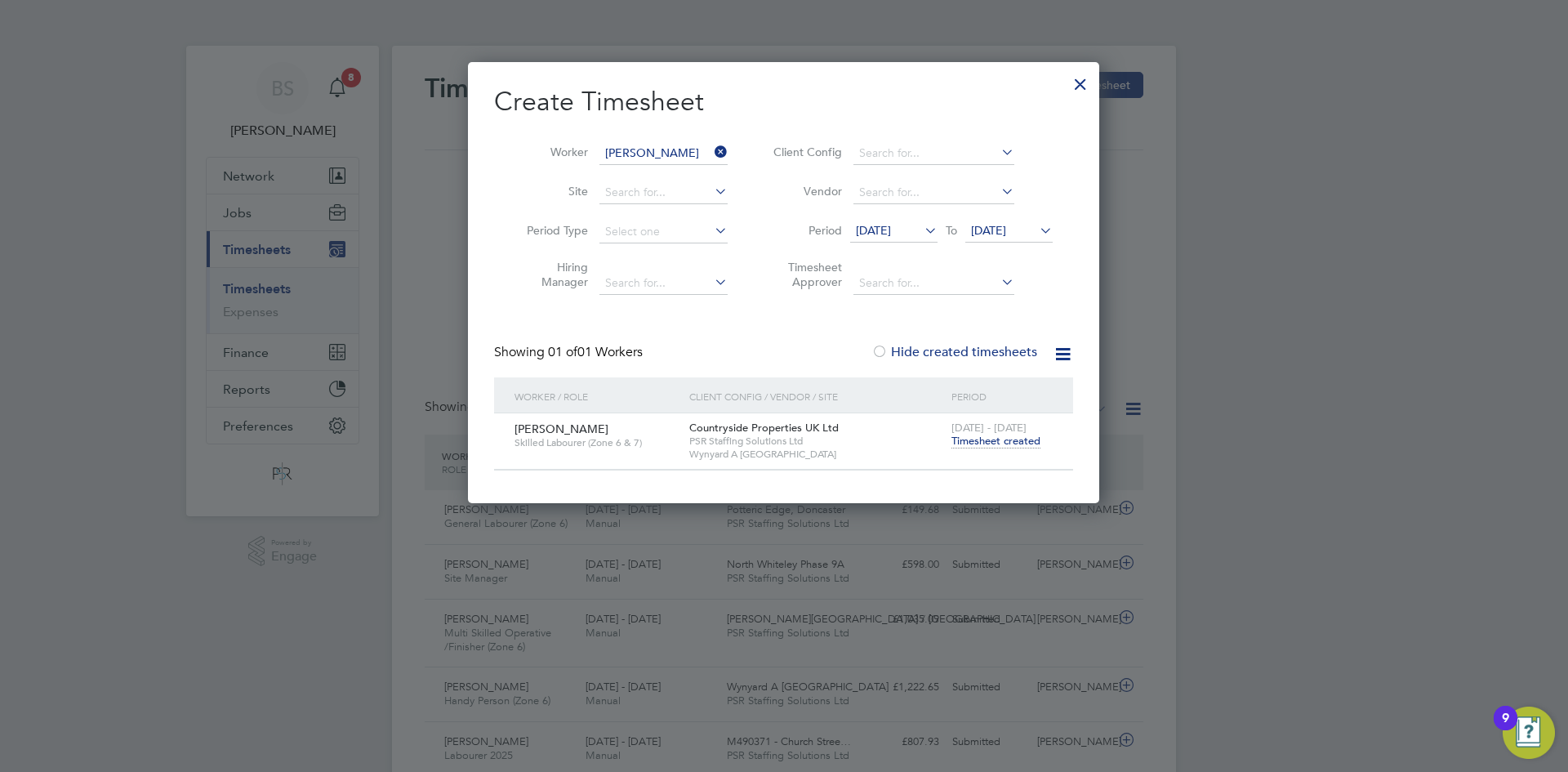
click at [1005, 436] on span "Timesheet created" at bounding box center [996, 441] width 89 height 14
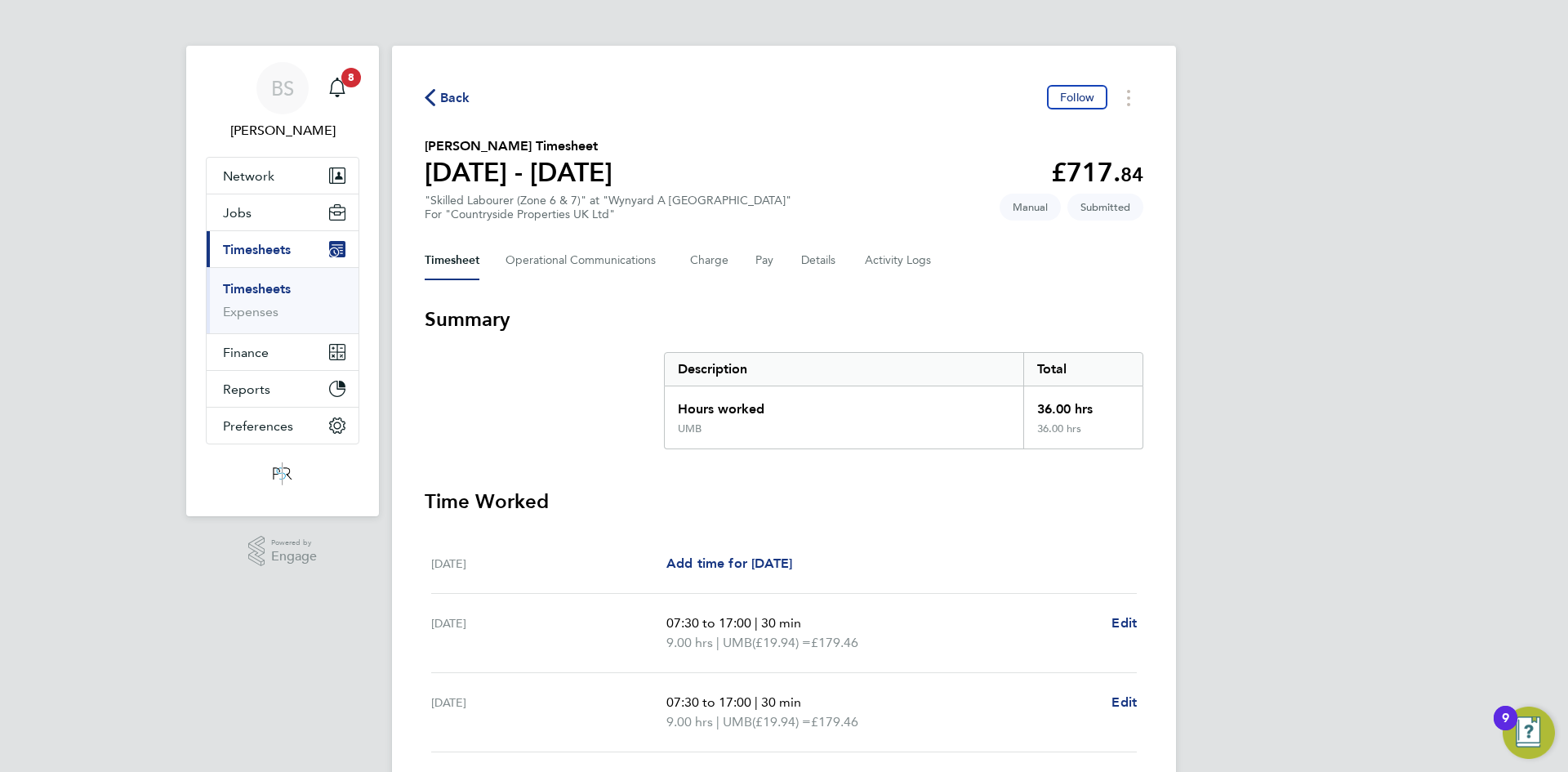
click at [247, 288] on link "Timesheets" at bounding box center [256, 289] width 67 height 15
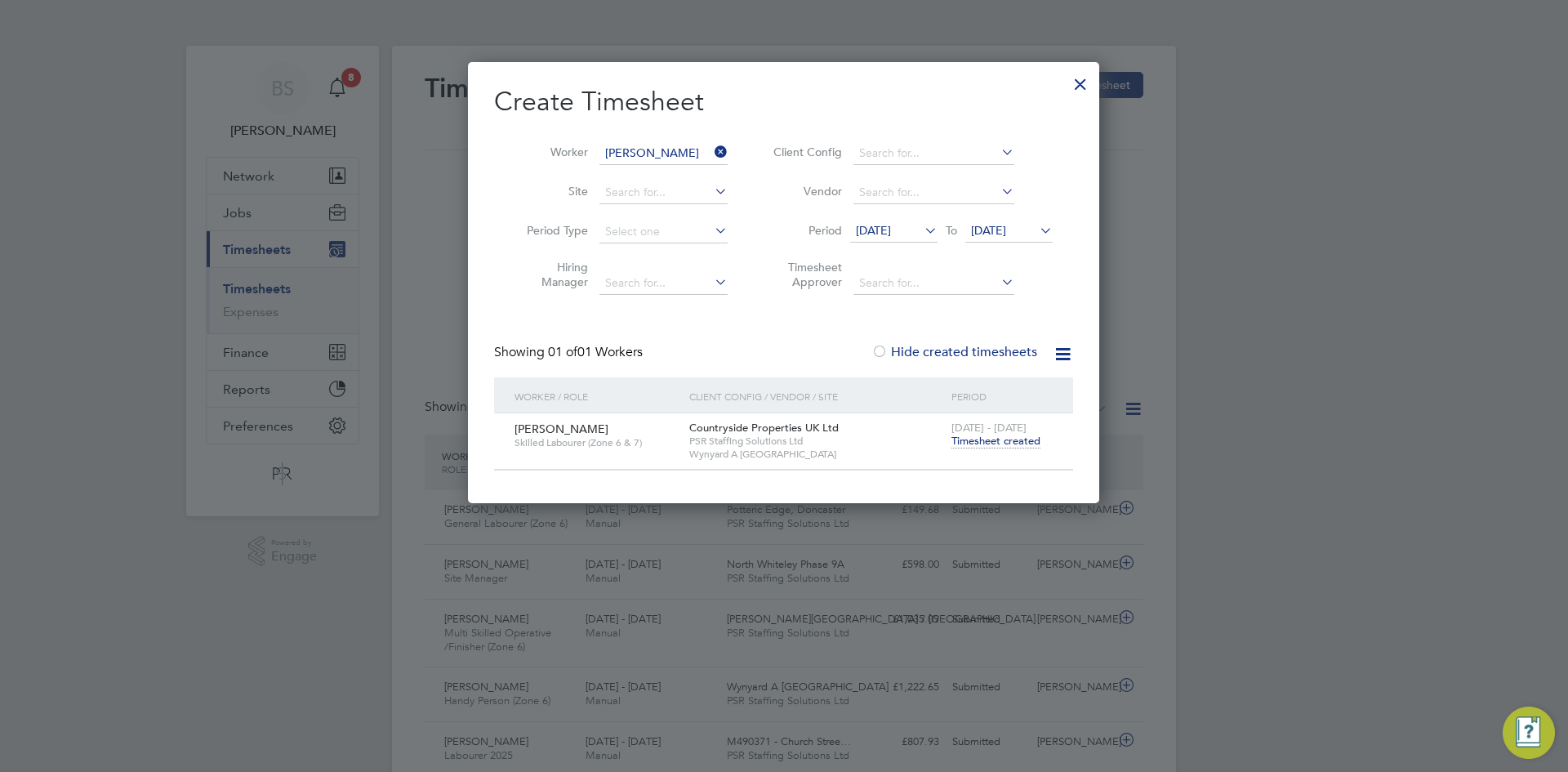
click at [711, 152] on icon at bounding box center [711, 152] width 0 height 23
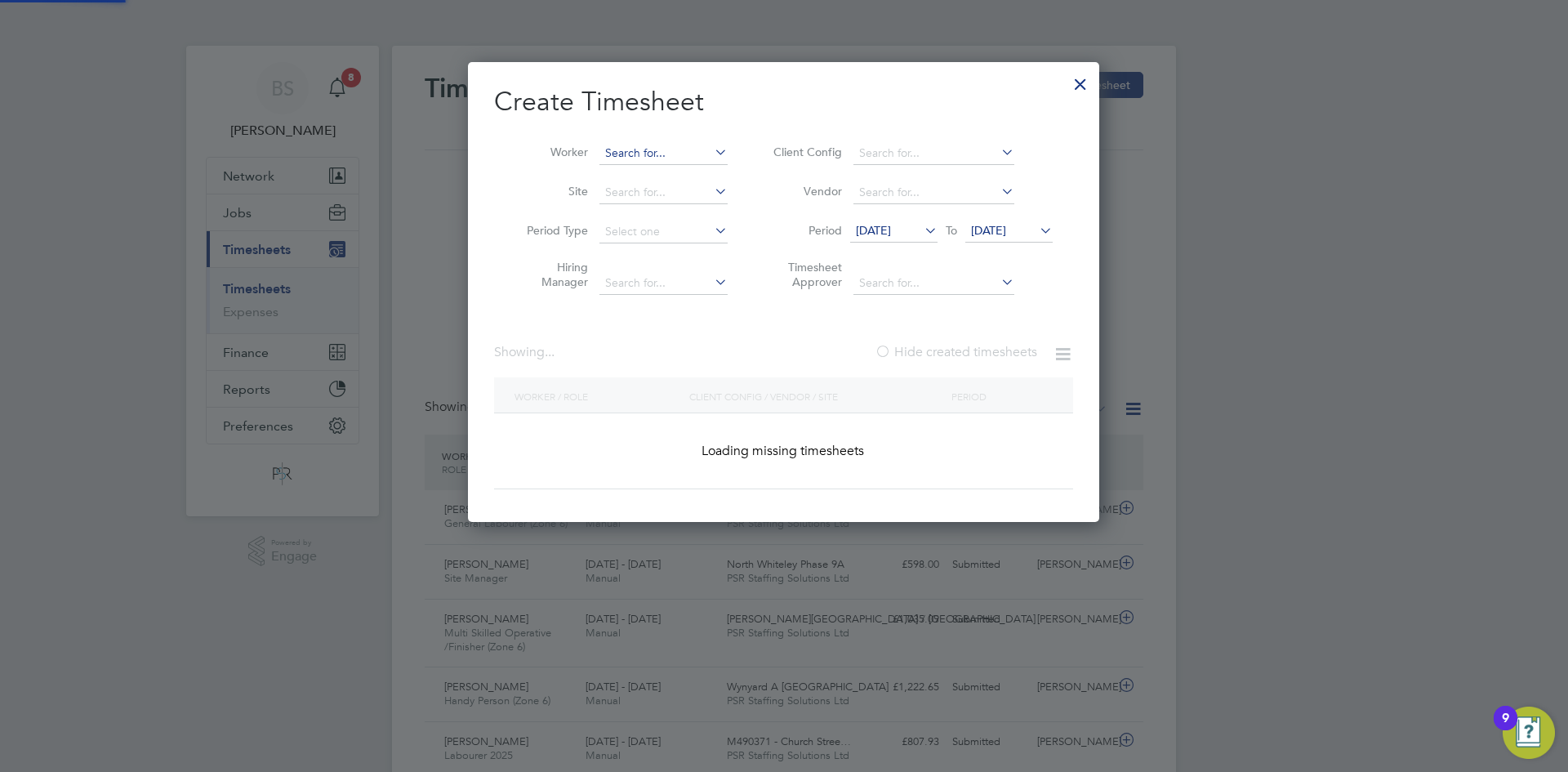
click at [692, 149] on input at bounding box center [663, 154] width 128 height 23
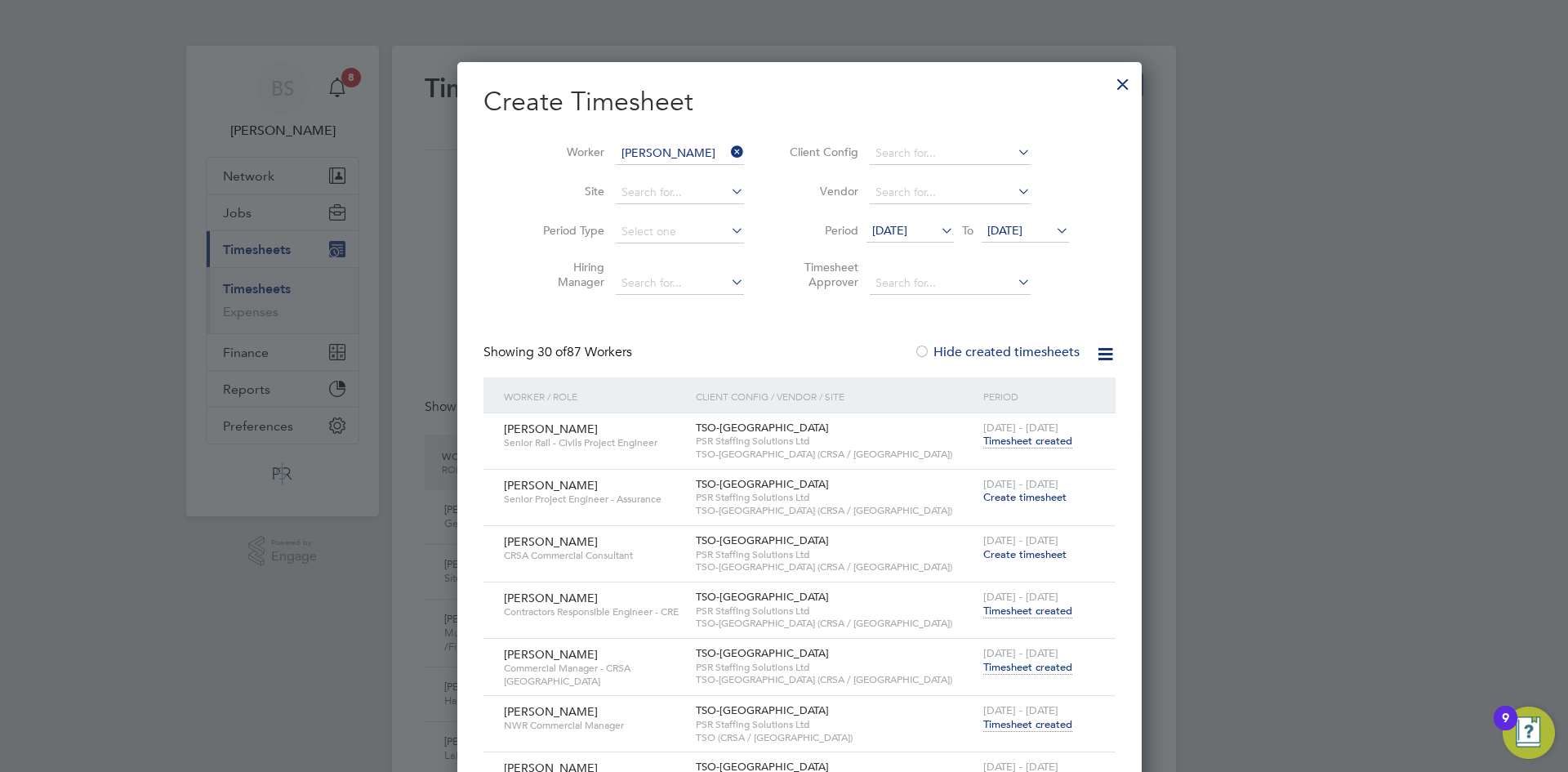
click at [684, 196] on li "[PERSON_NAME]" at bounding box center [717, 197] width 235 height 22
type input "[PERSON_NAME]"
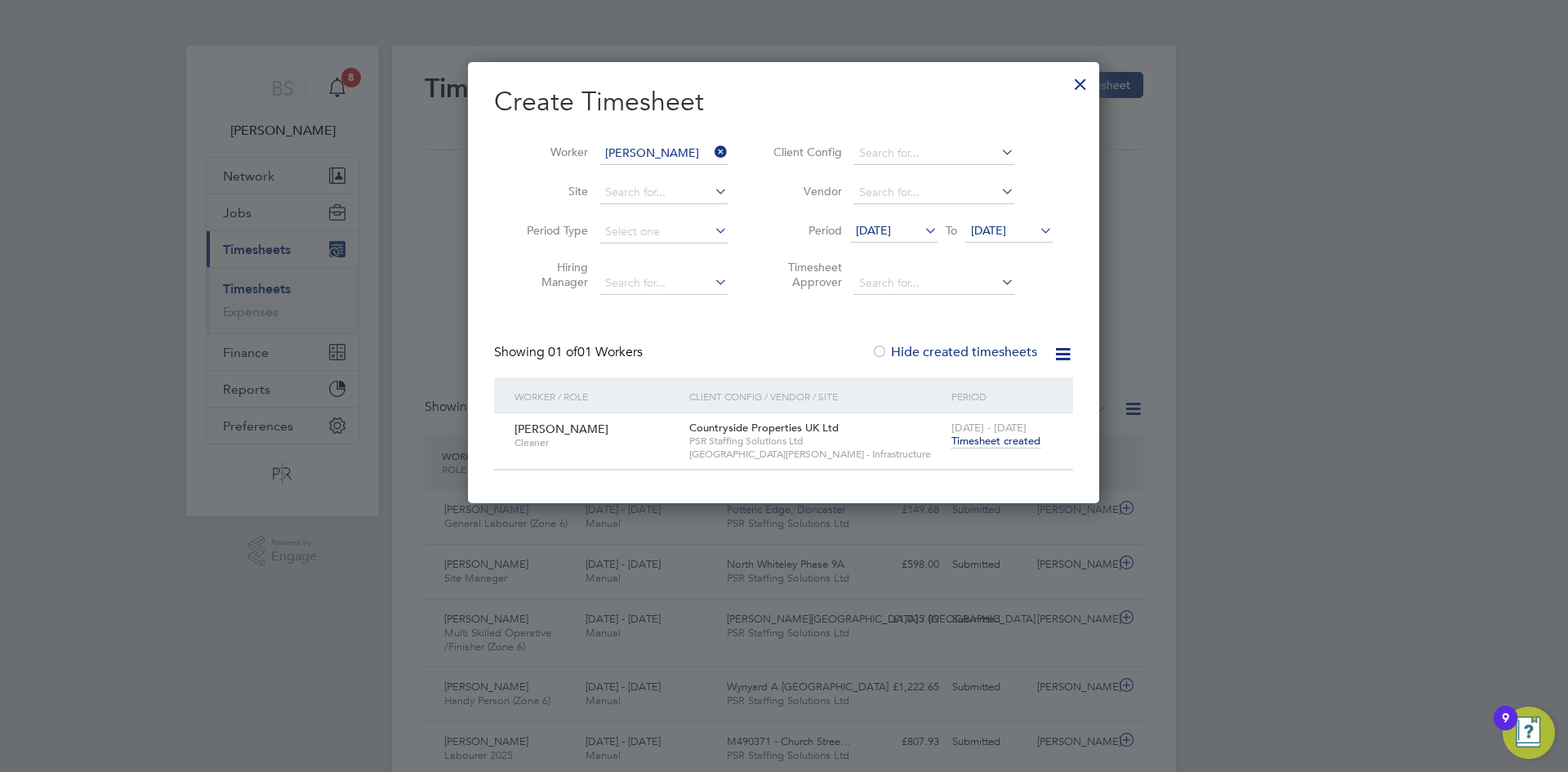
click at [972, 433] on span "[DATE] - [DATE]" at bounding box center [988, 427] width 75 height 14
click at [973, 433] on span "[DATE] - [DATE]" at bounding box center [988, 427] width 75 height 14
click at [973, 442] on span "Timesheet created" at bounding box center [996, 441] width 89 height 14
